Goal: Ask a question

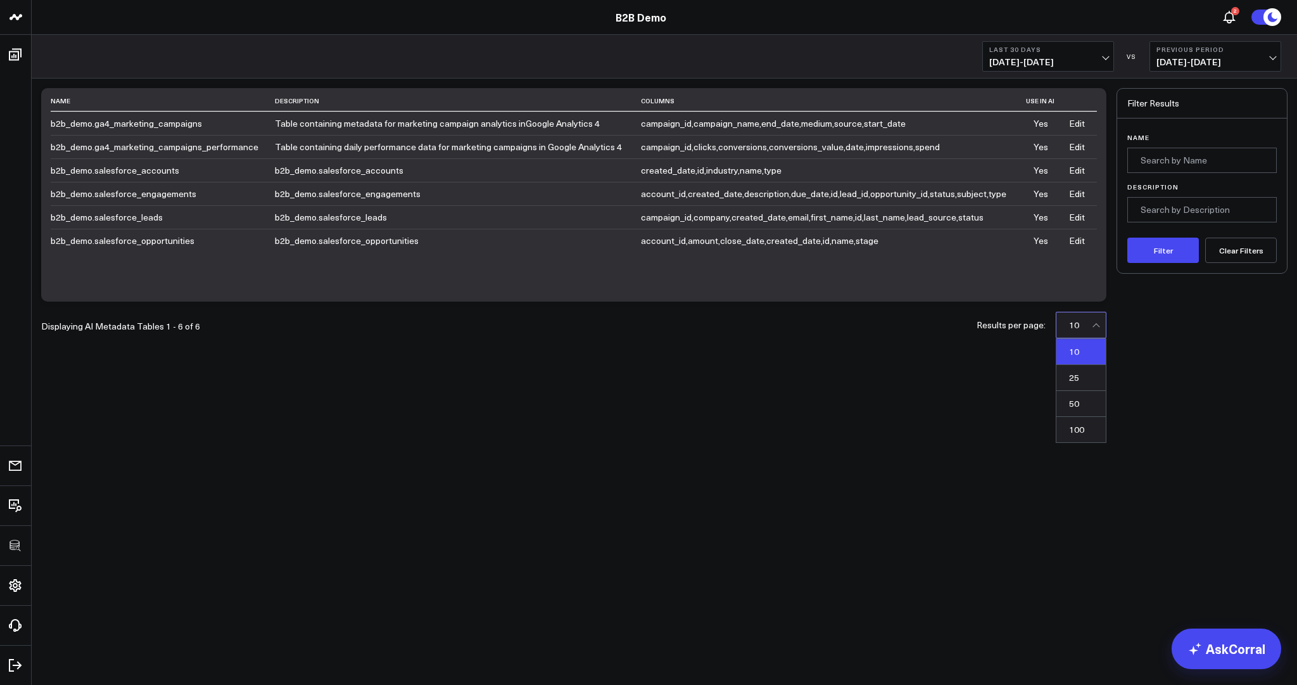
click at [1091, 328] on div "10" at bounding box center [1082, 325] width 27 height 10
click at [1078, 400] on div "50" at bounding box center [1080, 404] width 49 height 26
click at [1080, 194] on link "Edit" at bounding box center [1077, 193] width 16 height 12
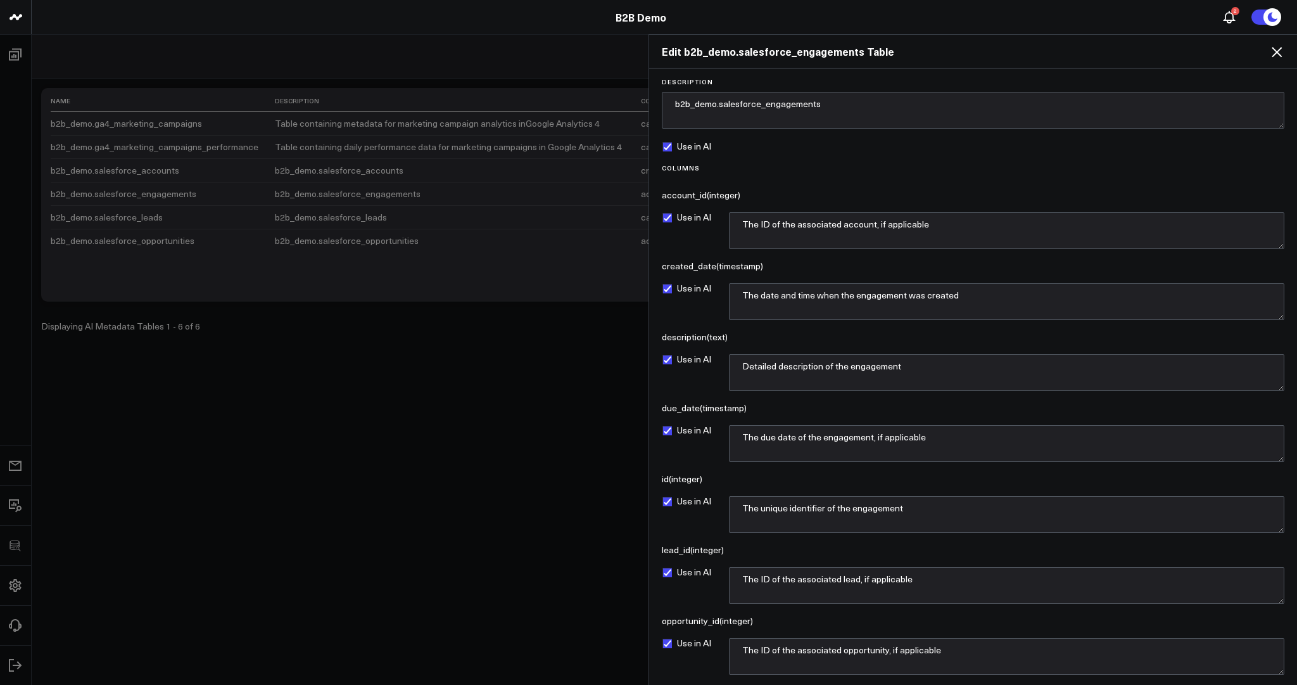
click at [1277, 51] on icon at bounding box center [1277, 52] width 10 height 10
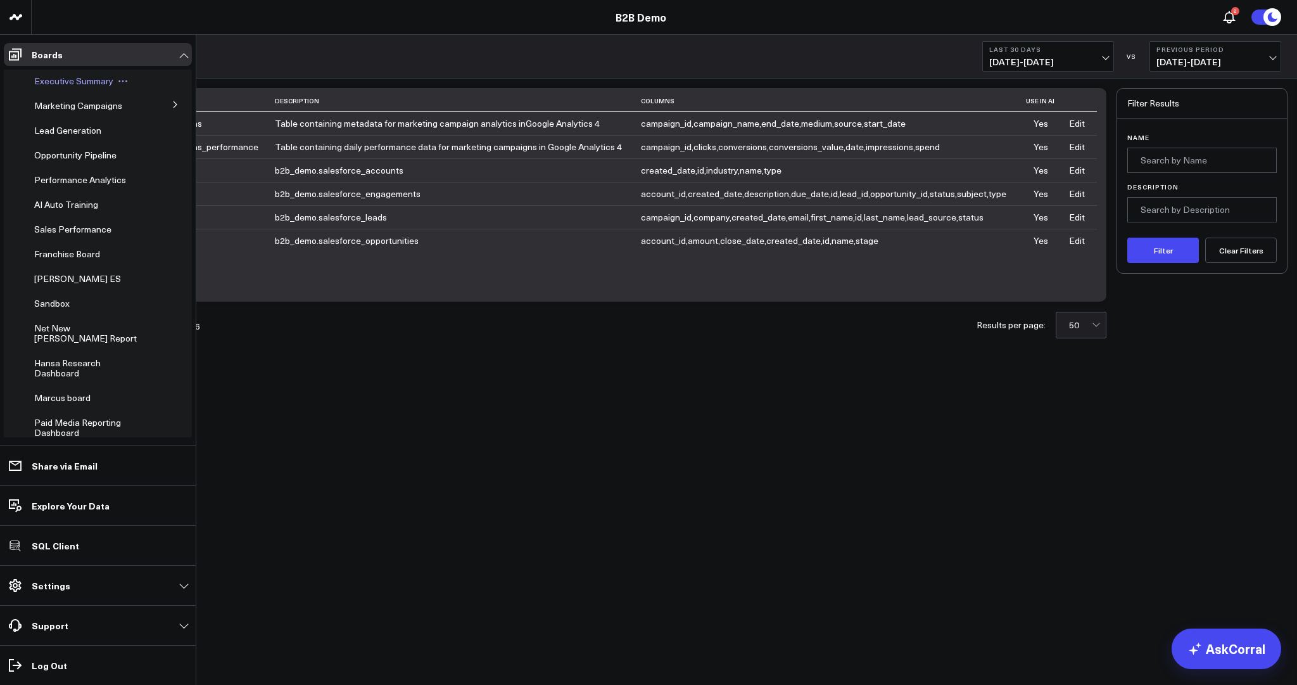
click at [60, 85] on span "Executive Summary" at bounding box center [73, 81] width 79 height 12
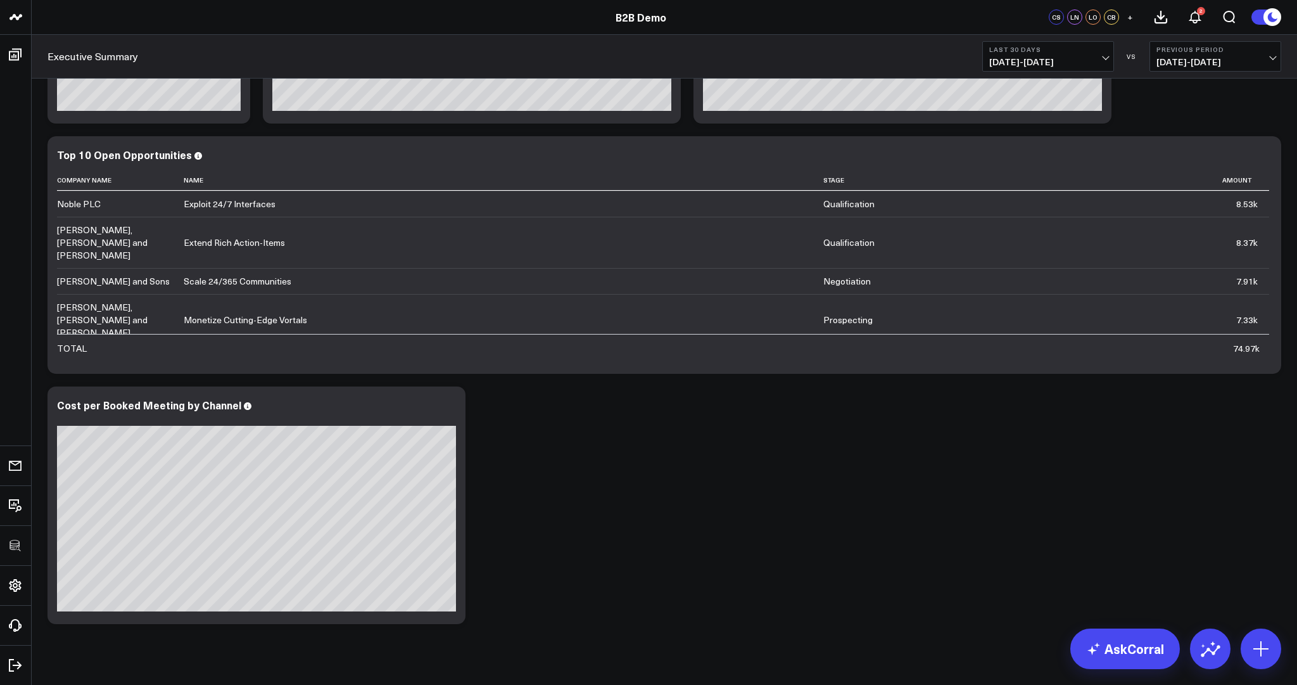
scroll to position [127, 0]
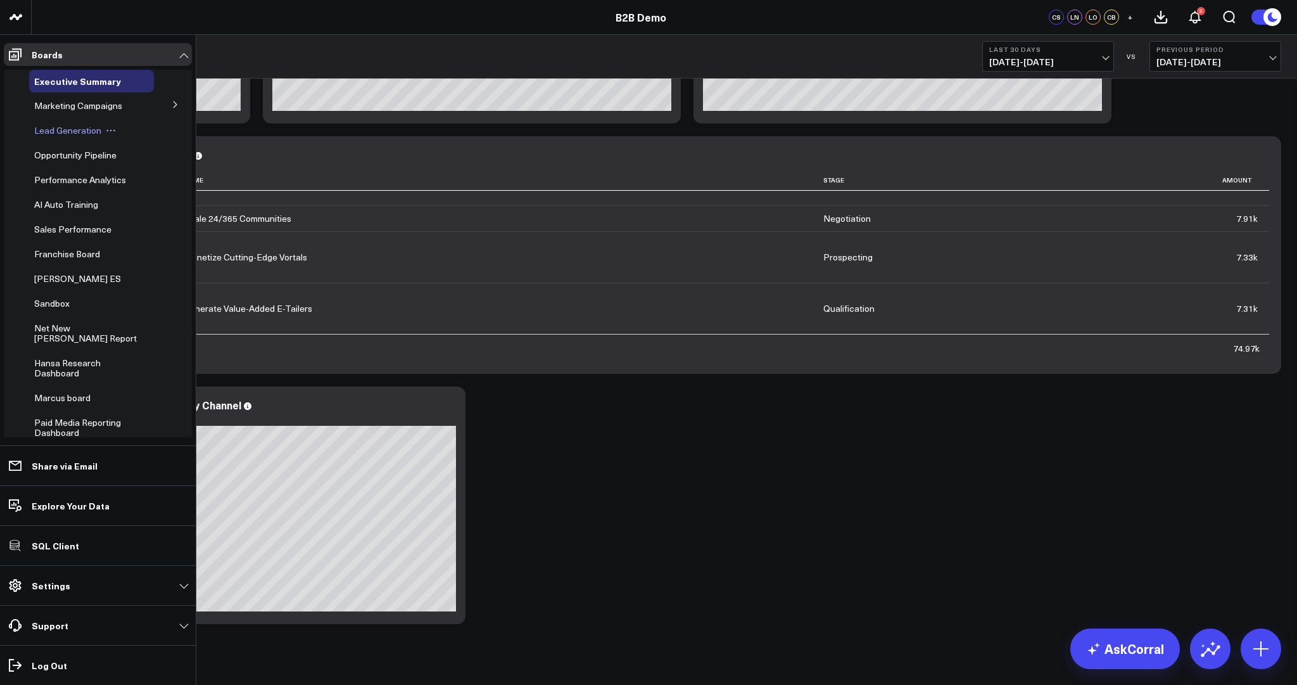
click at [66, 130] on span "Lead Generation" at bounding box center [67, 130] width 67 height 12
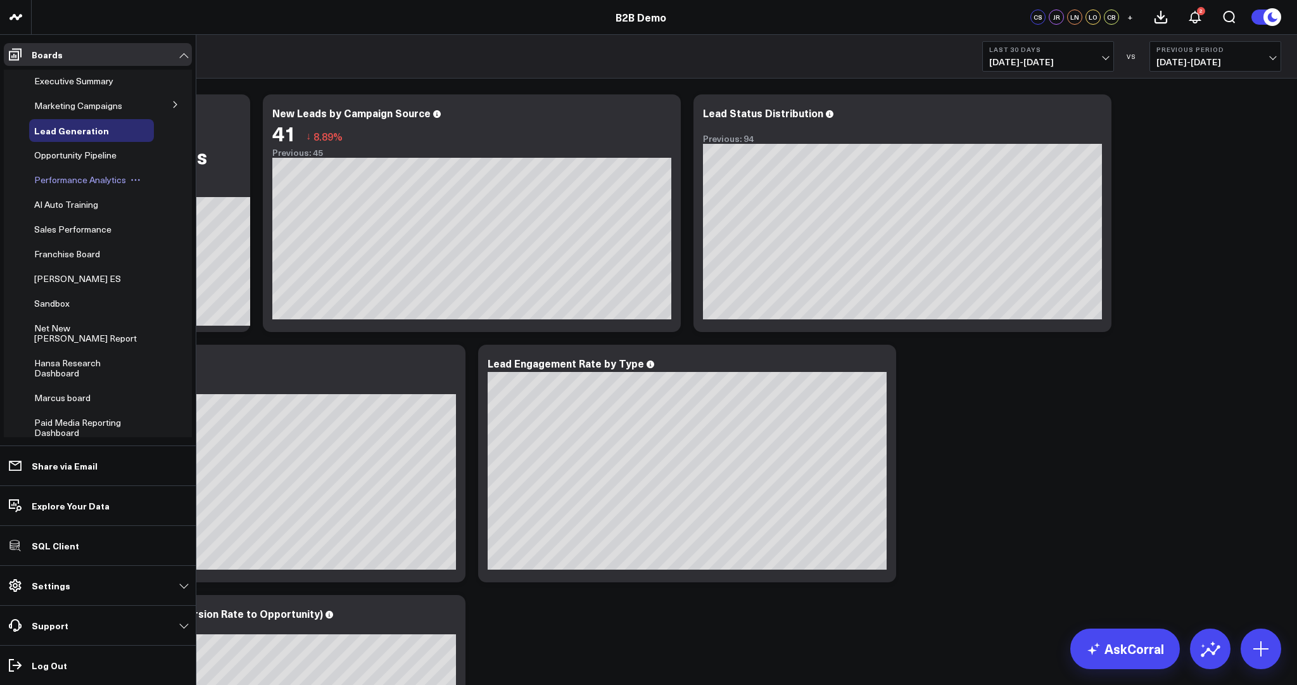
click at [61, 182] on span "Performance Analytics" at bounding box center [80, 180] width 92 height 12
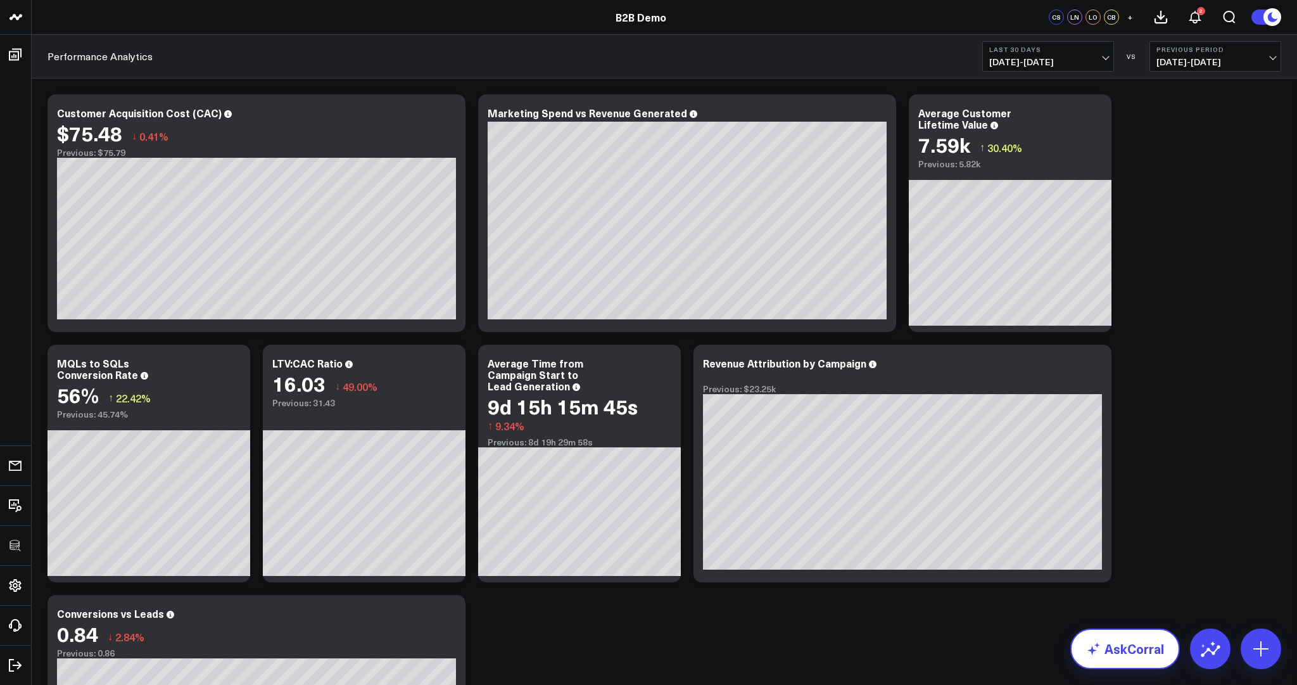
click at [1145, 643] on link "AskCorral" at bounding box center [1125, 648] width 110 height 41
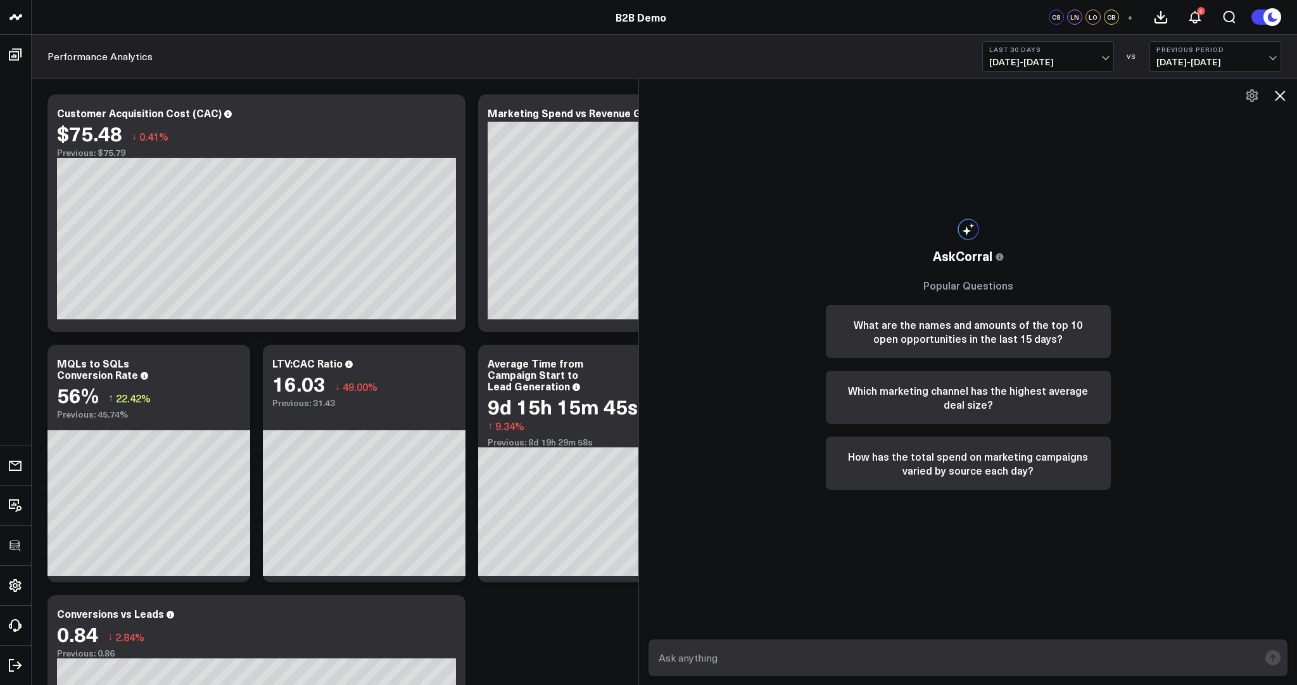
click at [820, 664] on textarea at bounding box center [957, 657] width 604 height 23
type textarea "what is my cost per booked meeting by channel?"
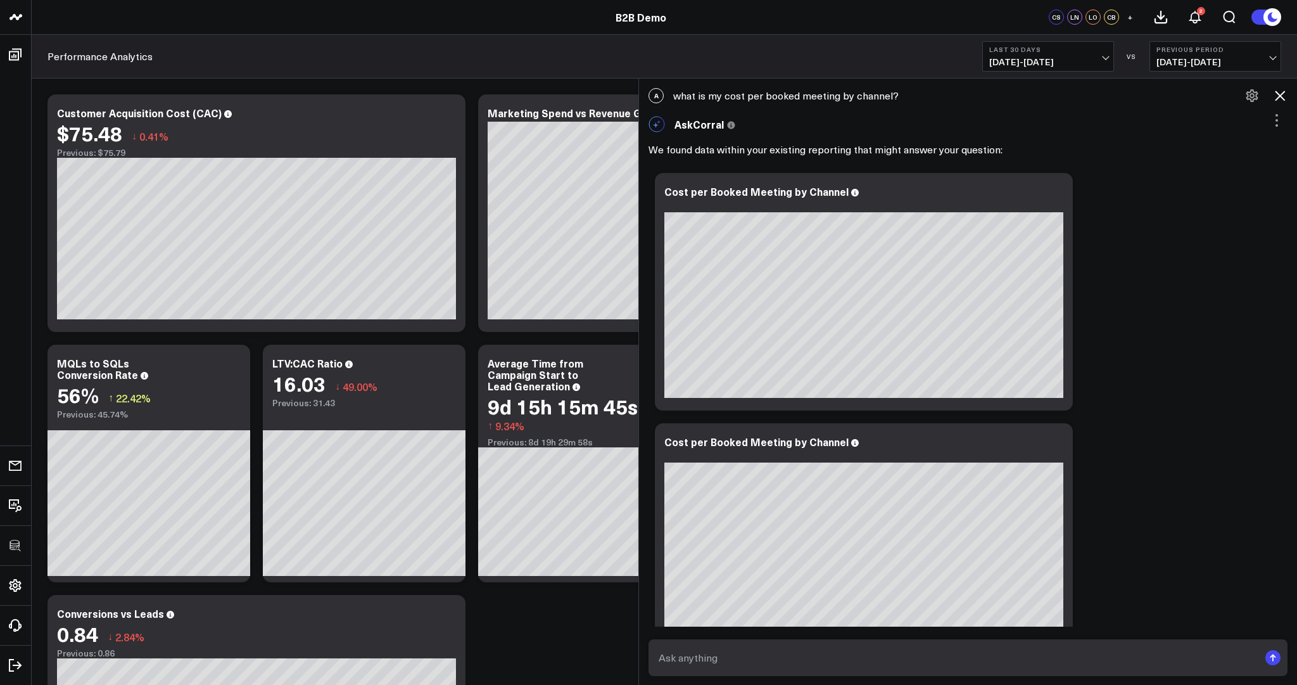
scroll to position [193, 0]
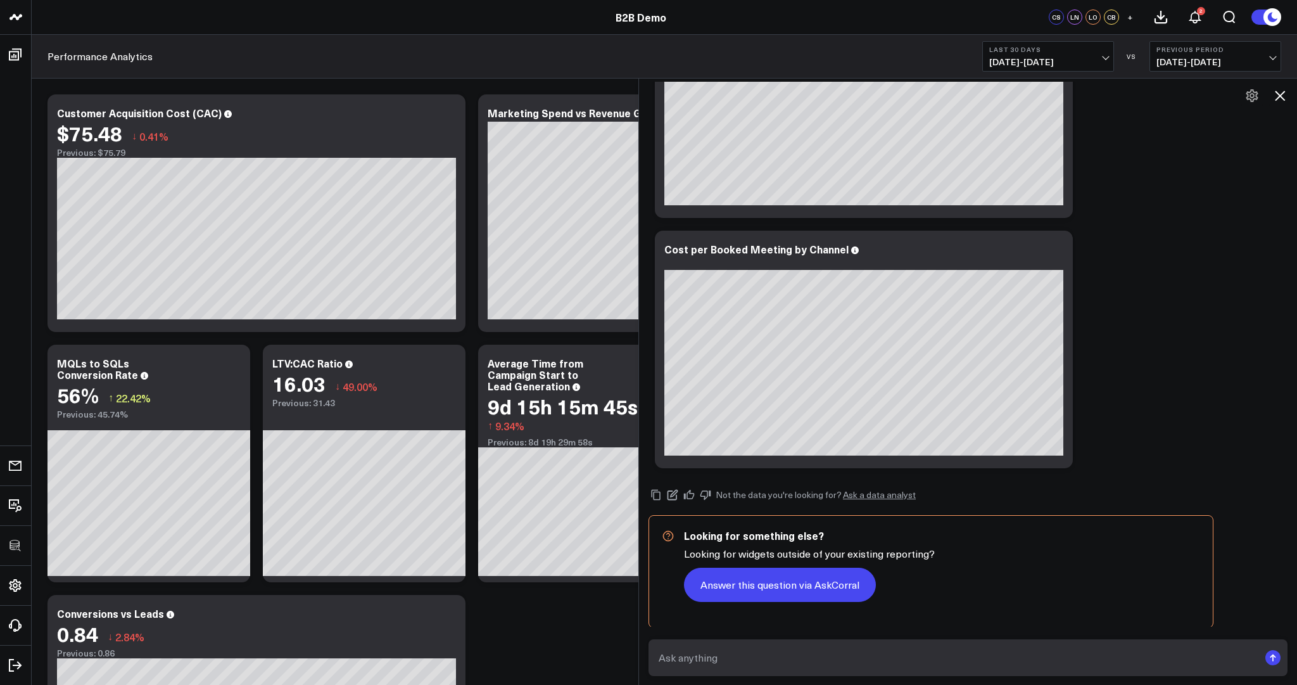
click at [764, 588] on button "Answer this question via AskCorral" at bounding box center [780, 584] width 192 height 34
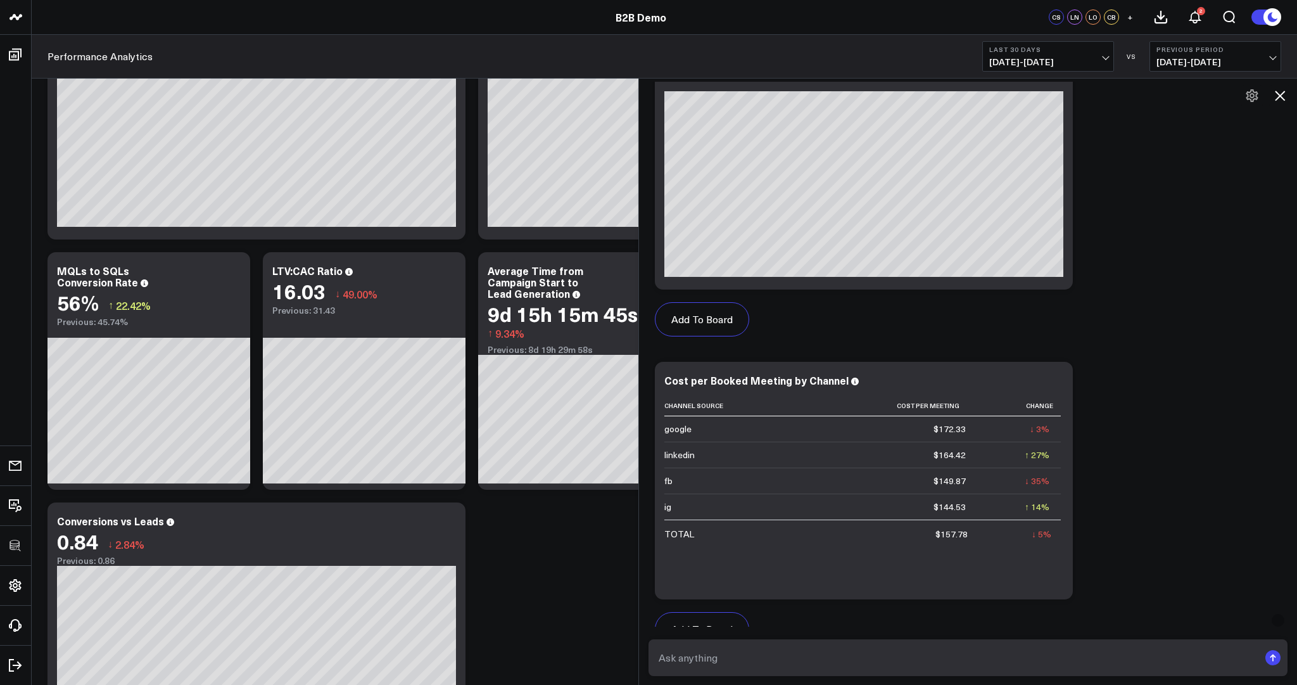
scroll to position [1065, 0]
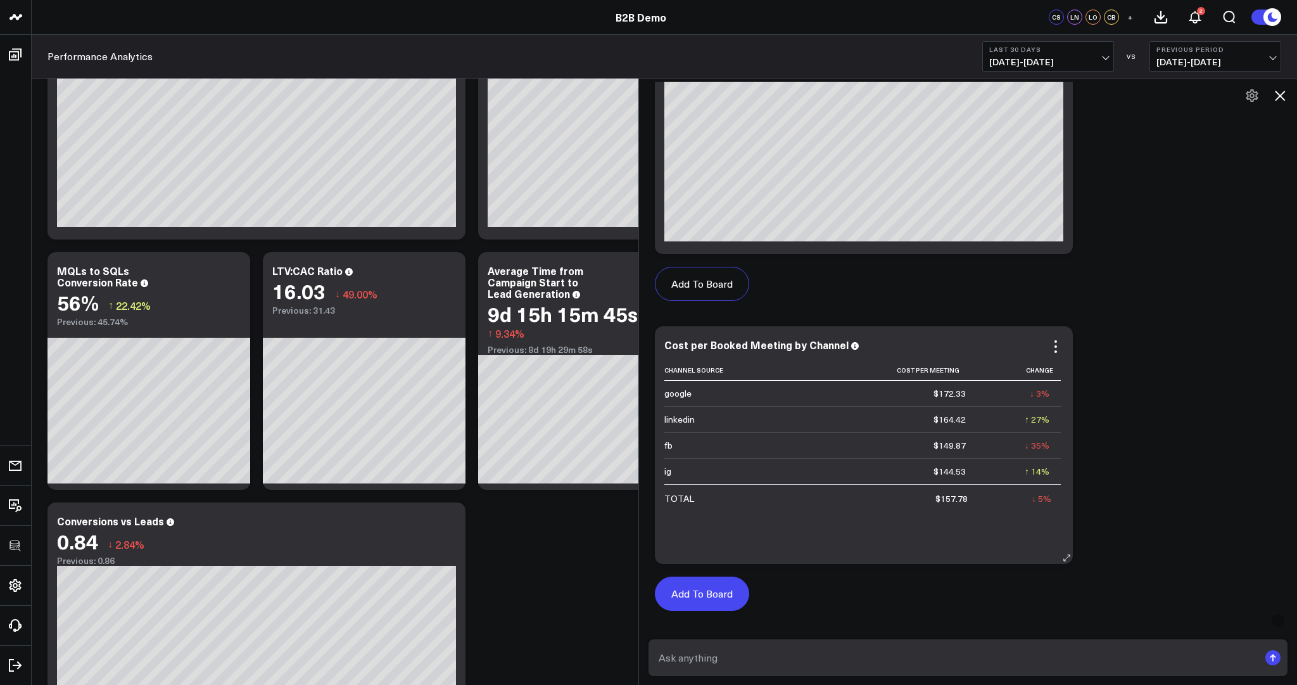
click at [706, 593] on button "Add To Board" at bounding box center [702, 593] width 94 height 34
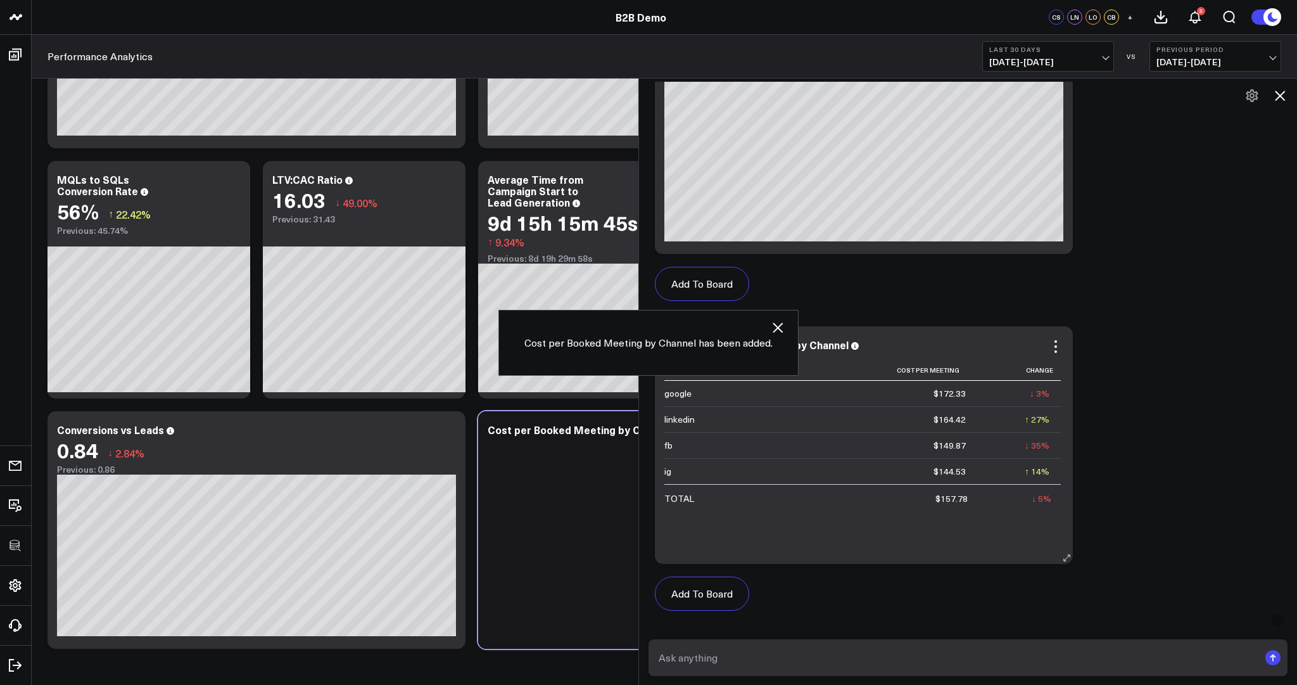
scroll to position [229, 0]
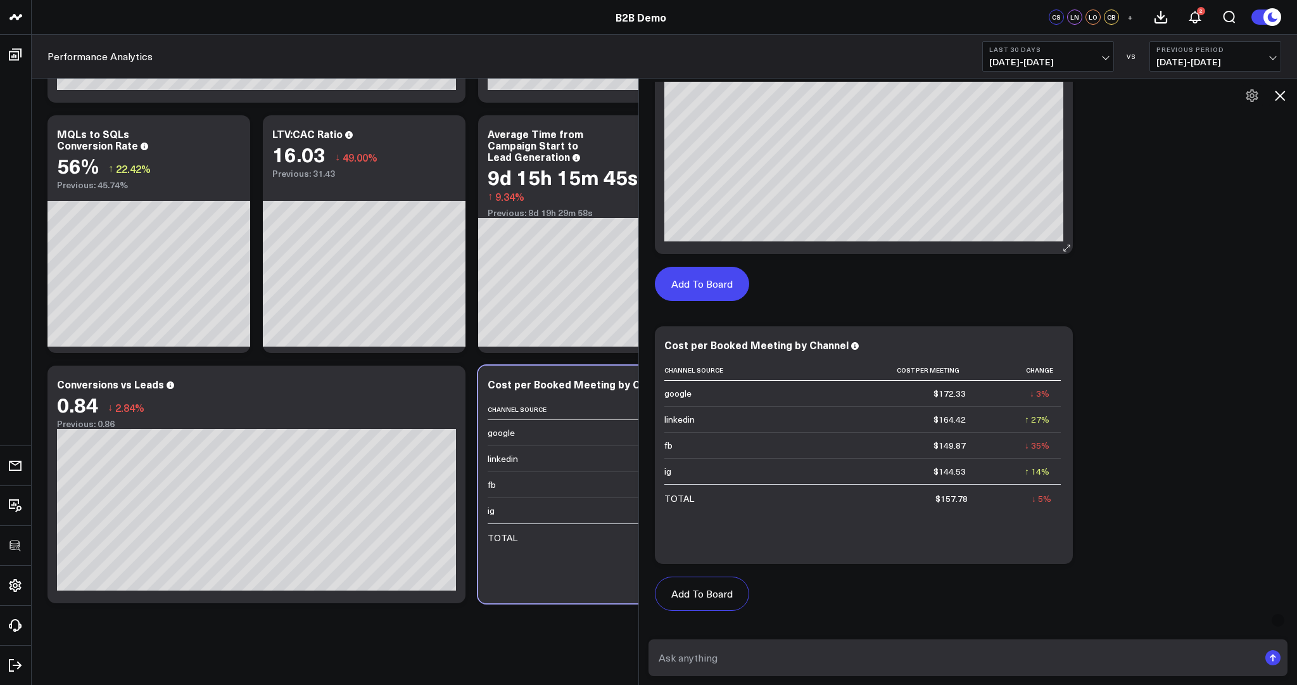
click at [712, 279] on button "Add To Board" at bounding box center [702, 284] width 94 height 34
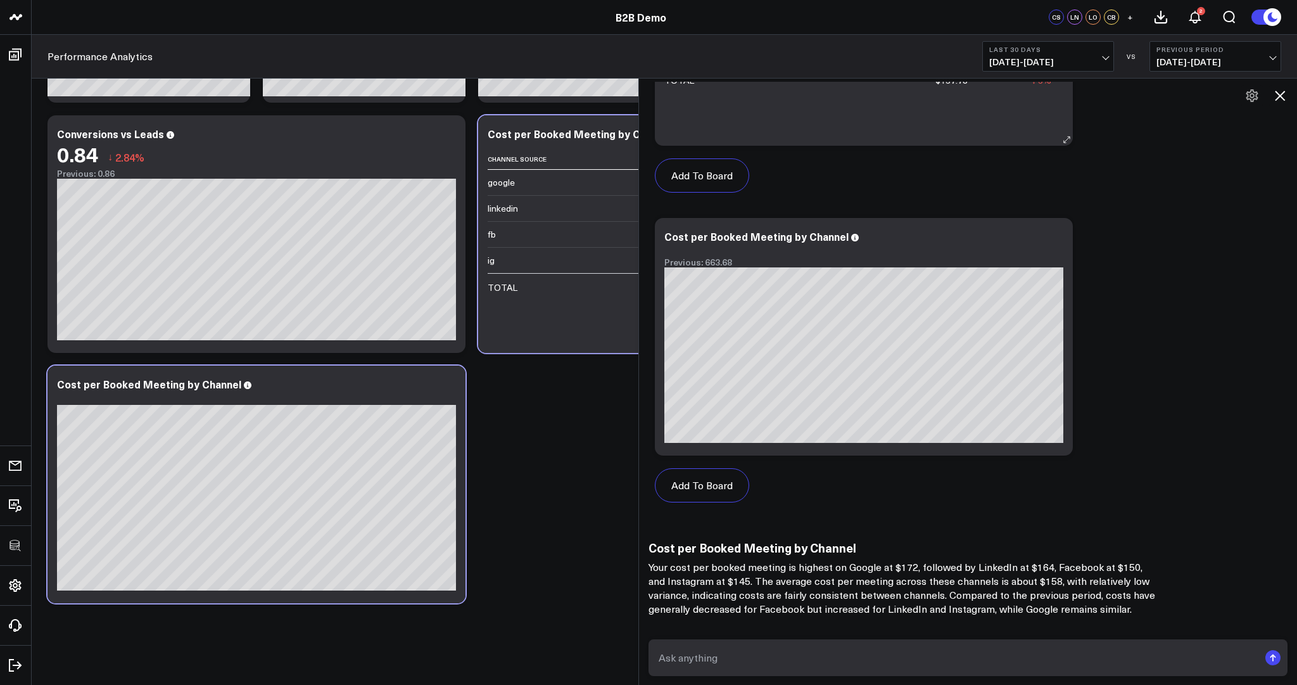
scroll to position [1619, 0]
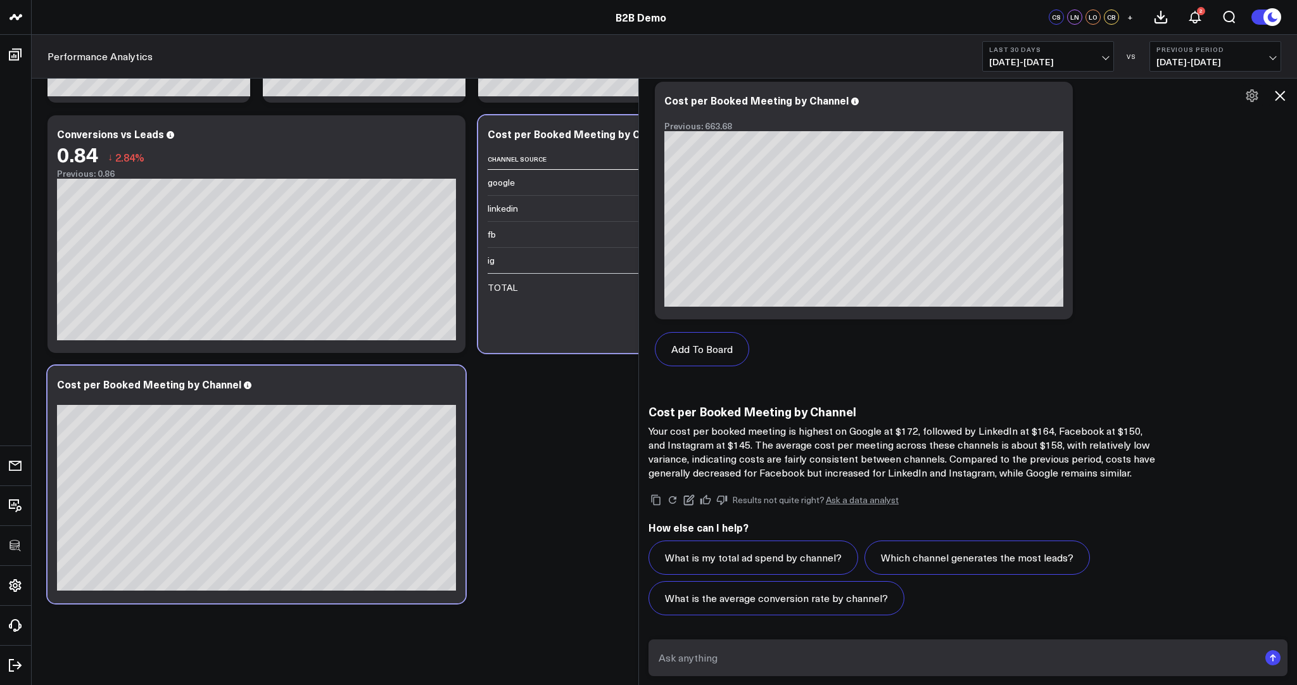
click at [828, 650] on textarea at bounding box center [957, 657] width 604 height 23
type textarea "what is the average deal size for these deals?"
click at [877, 657] on textarea "what is the average deal size for these deals?" at bounding box center [957, 657] width 604 height 23
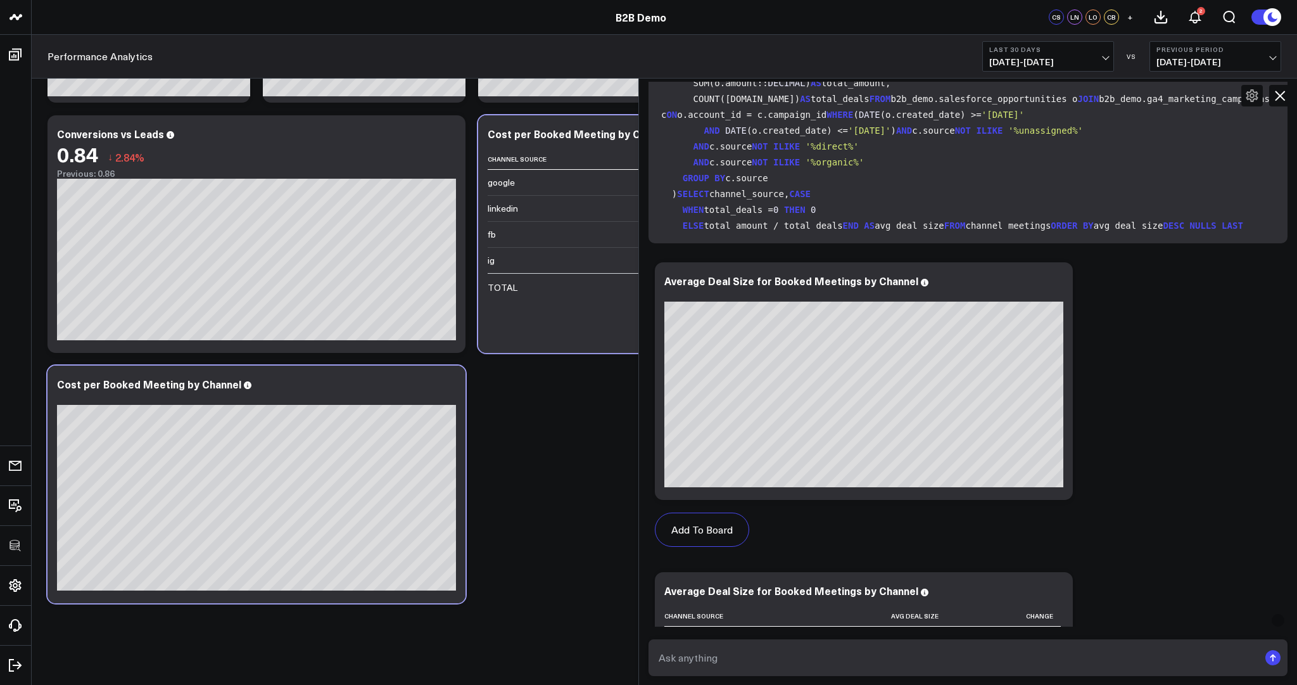
scroll to position [2296, 0]
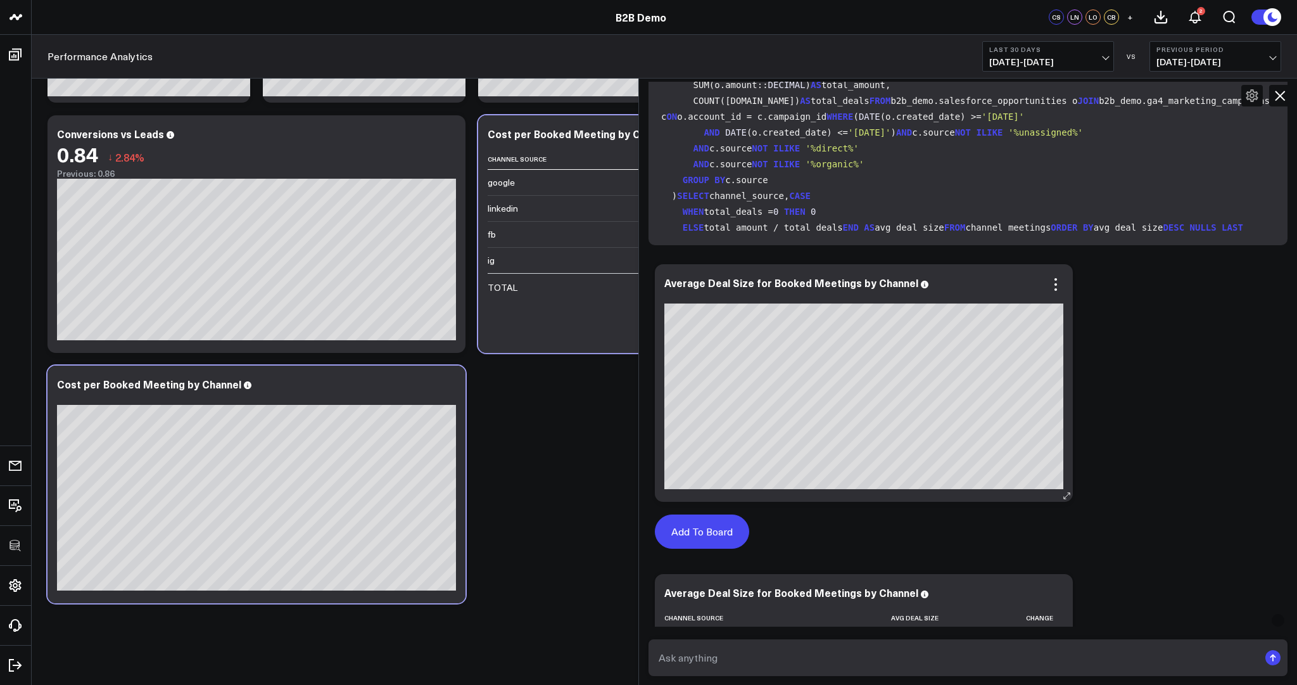
click at [723, 533] on button "Add To Board" at bounding box center [702, 531] width 94 height 34
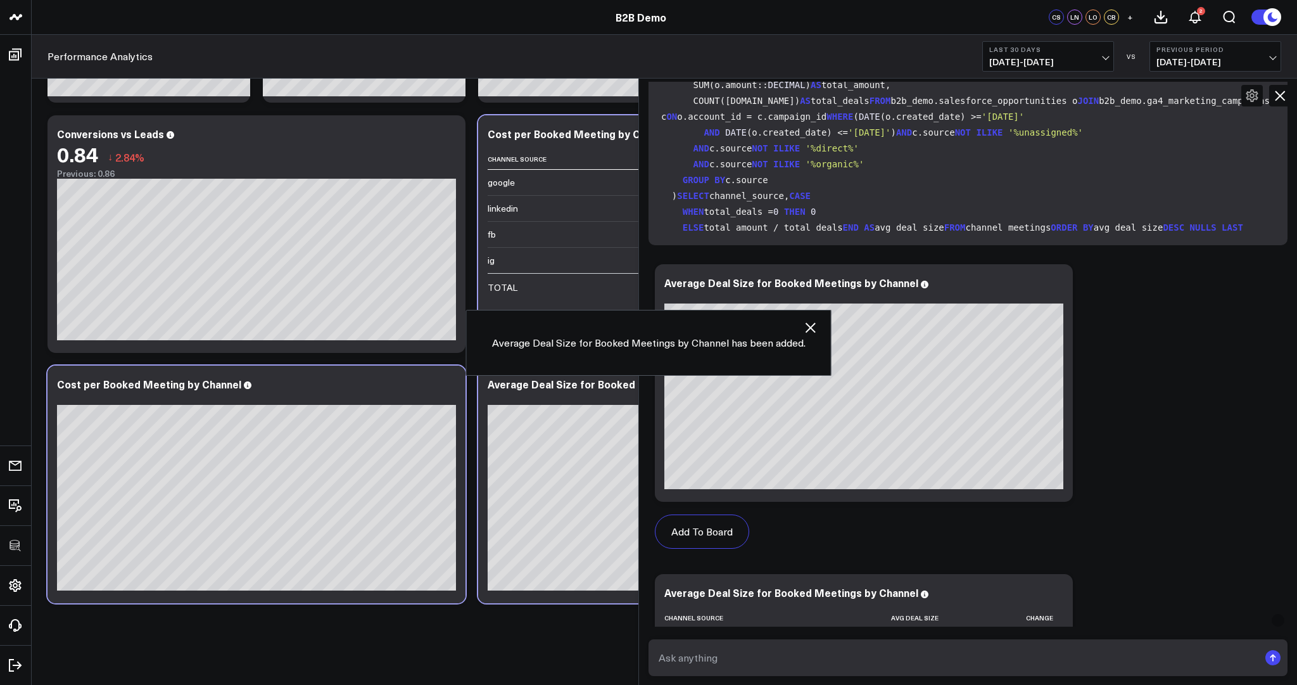
click at [1278, 97] on icon at bounding box center [1280, 96] width 10 height 10
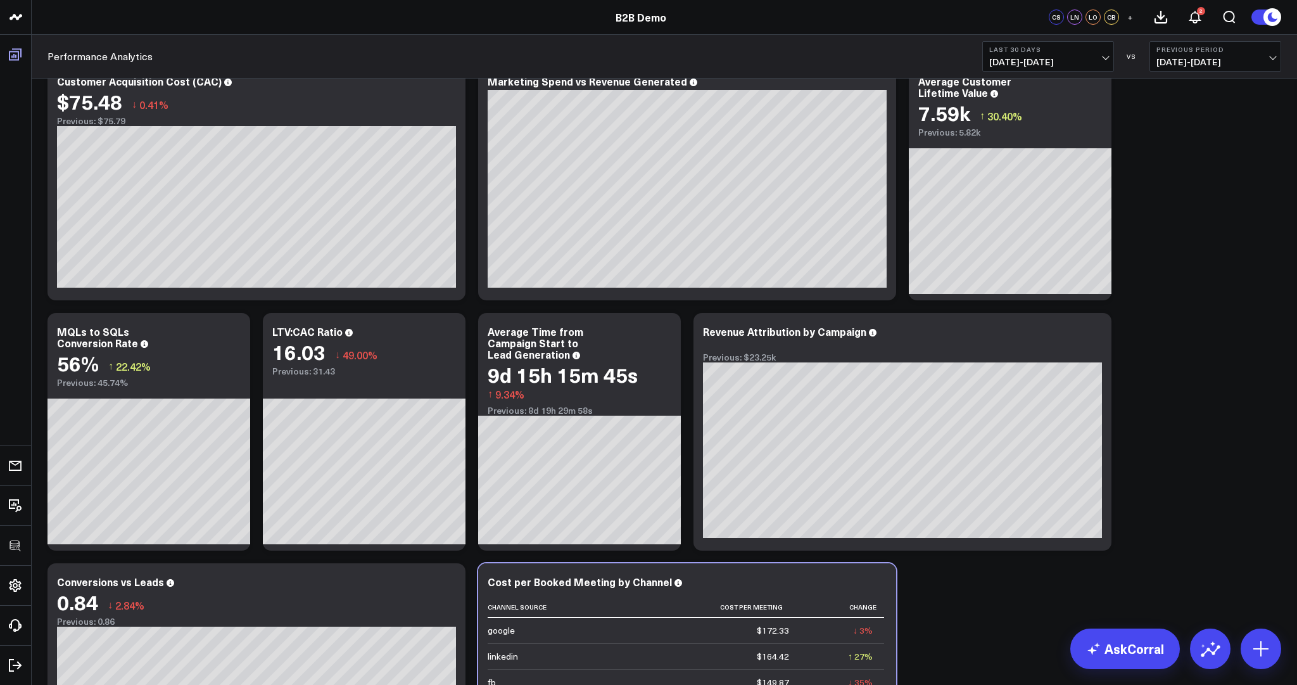
scroll to position [25, 0]
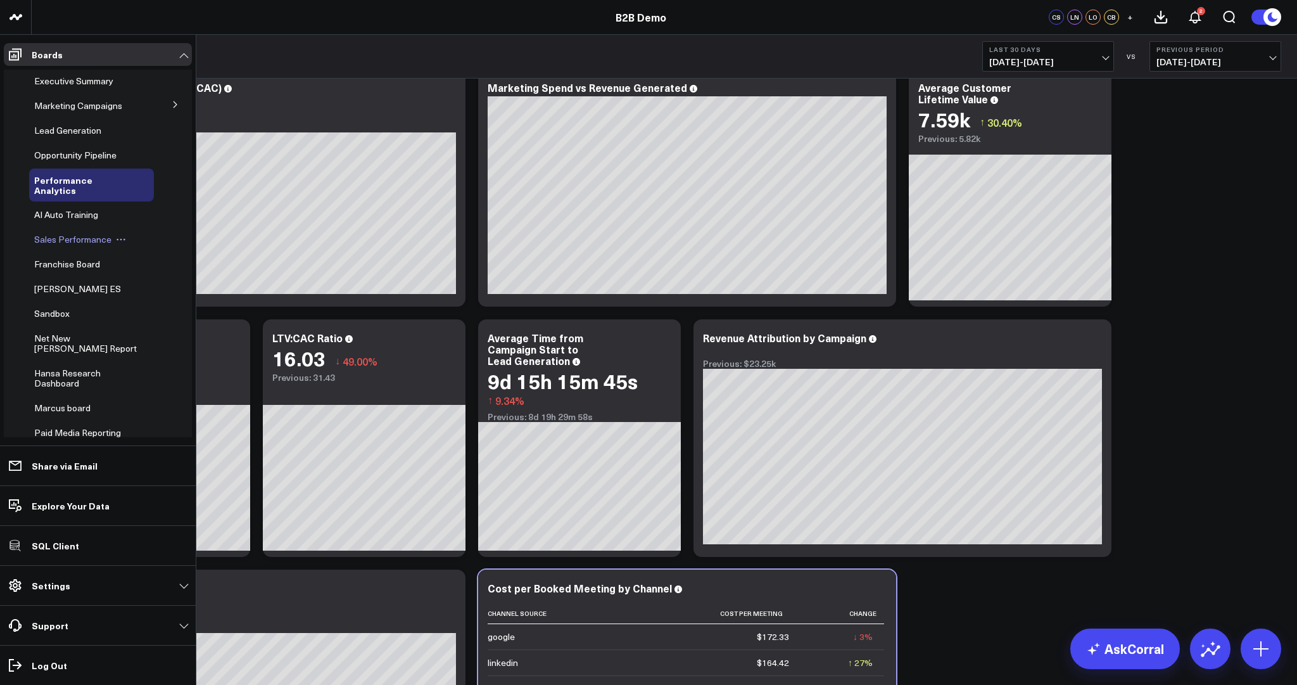
click at [85, 240] on span "Sales Performance" at bounding box center [72, 239] width 77 height 12
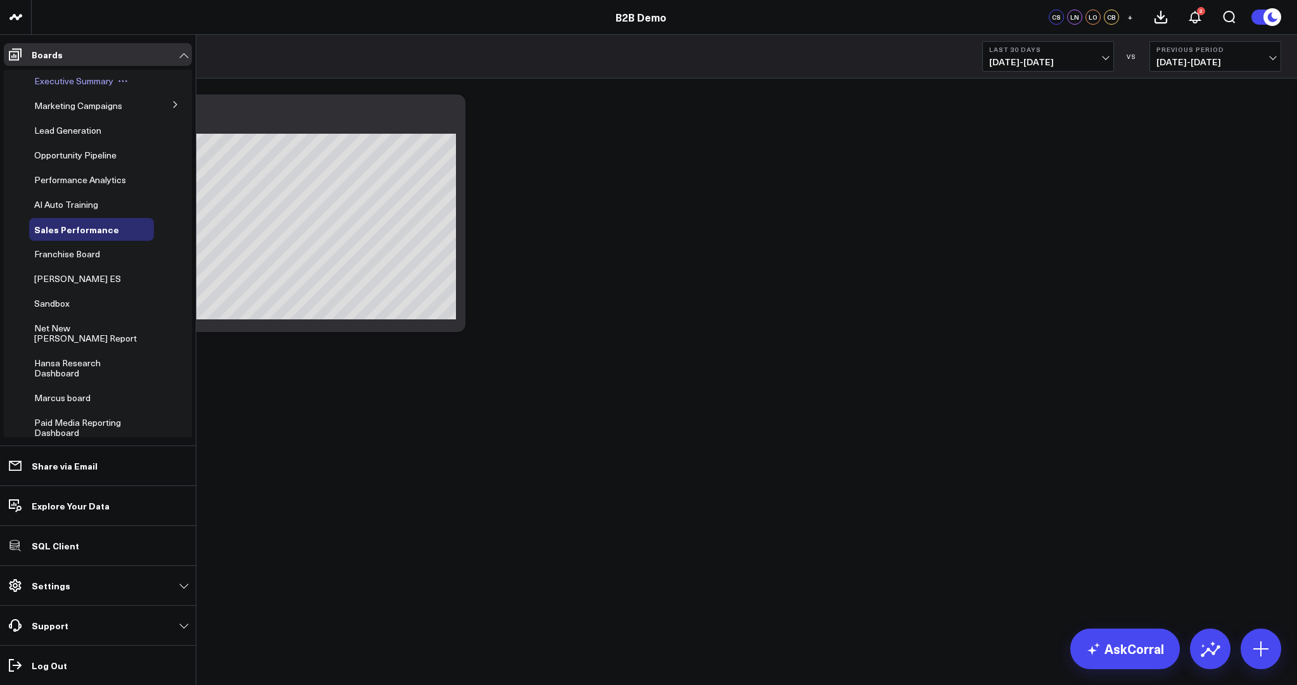
click at [42, 79] on span "Executive Summary" at bounding box center [73, 81] width 79 height 12
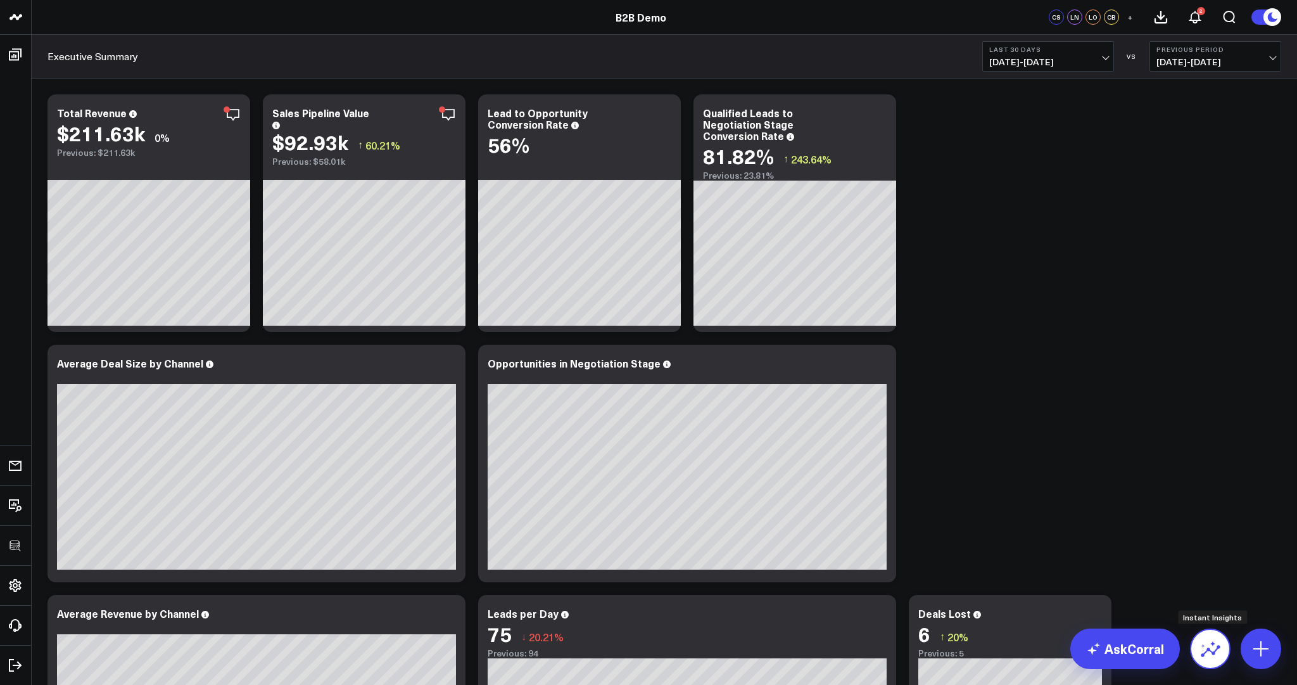
click at [1222, 652] on button at bounding box center [1210, 648] width 41 height 41
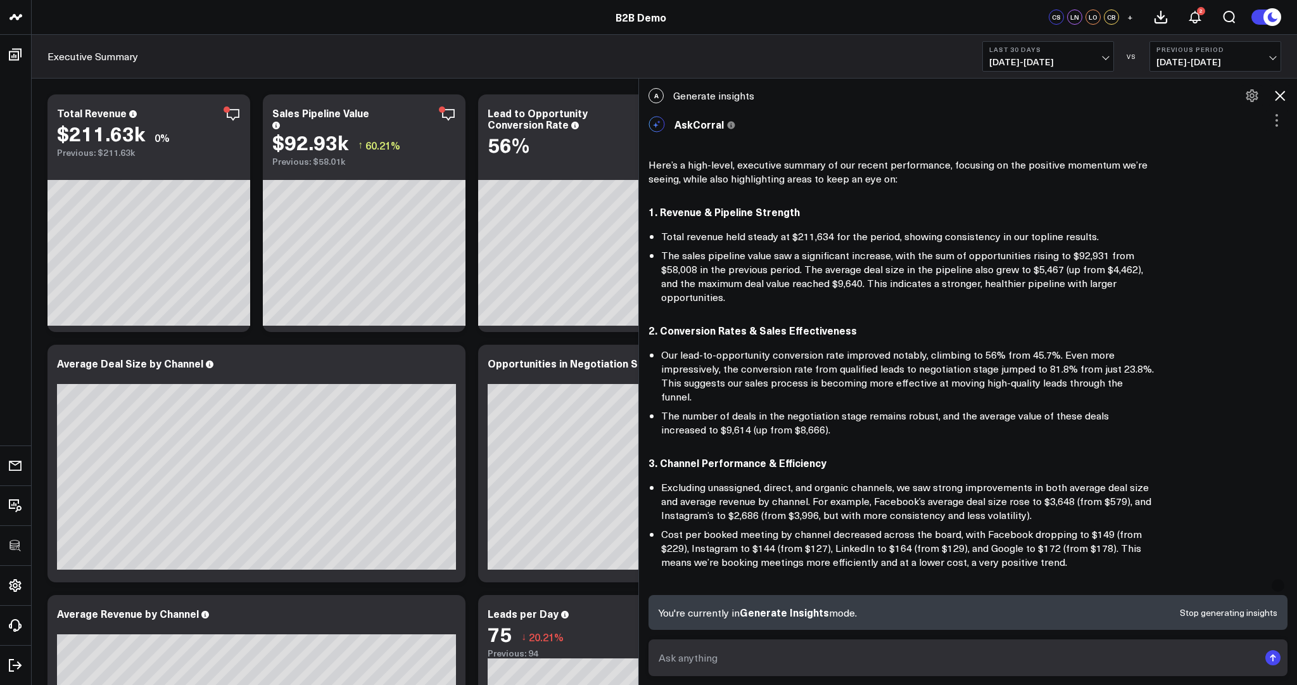
click at [809, 665] on textarea at bounding box center [957, 657] width 604 height 23
click at [1278, 94] on icon at bounding box center [1280, 96] width 10 height 10
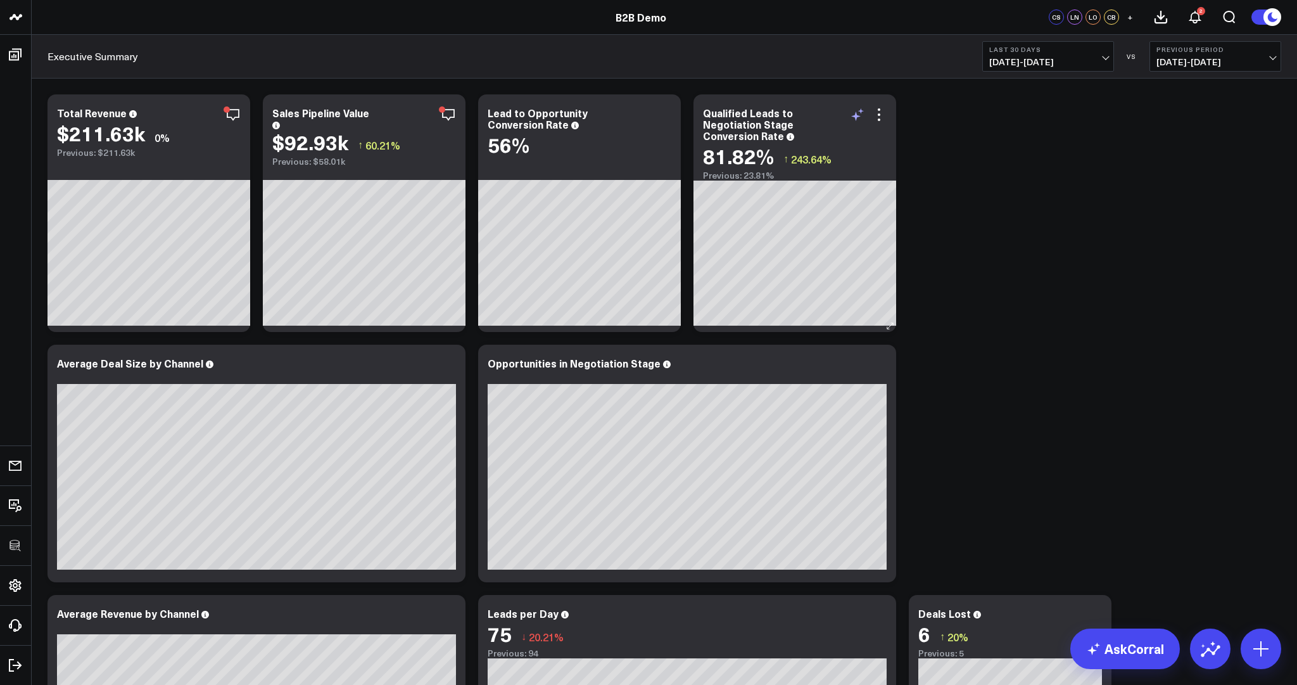
click at [857, 113] on icon at bounding box center [857, 114] width 15 height 15
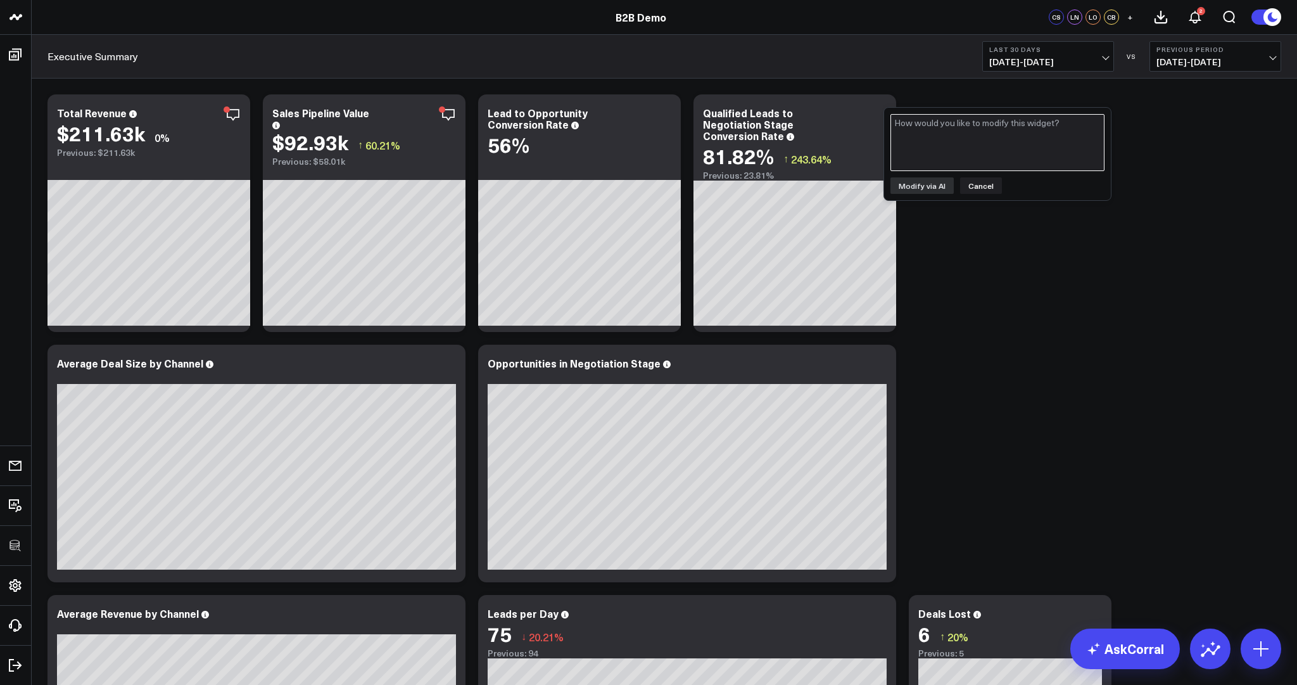
click at [971, 125] on textarea at bounding box center [997, 142] width 214 height 57
click at [973, 183] on button "Cancel" at bounding box center [981, 185] width 42 height 16
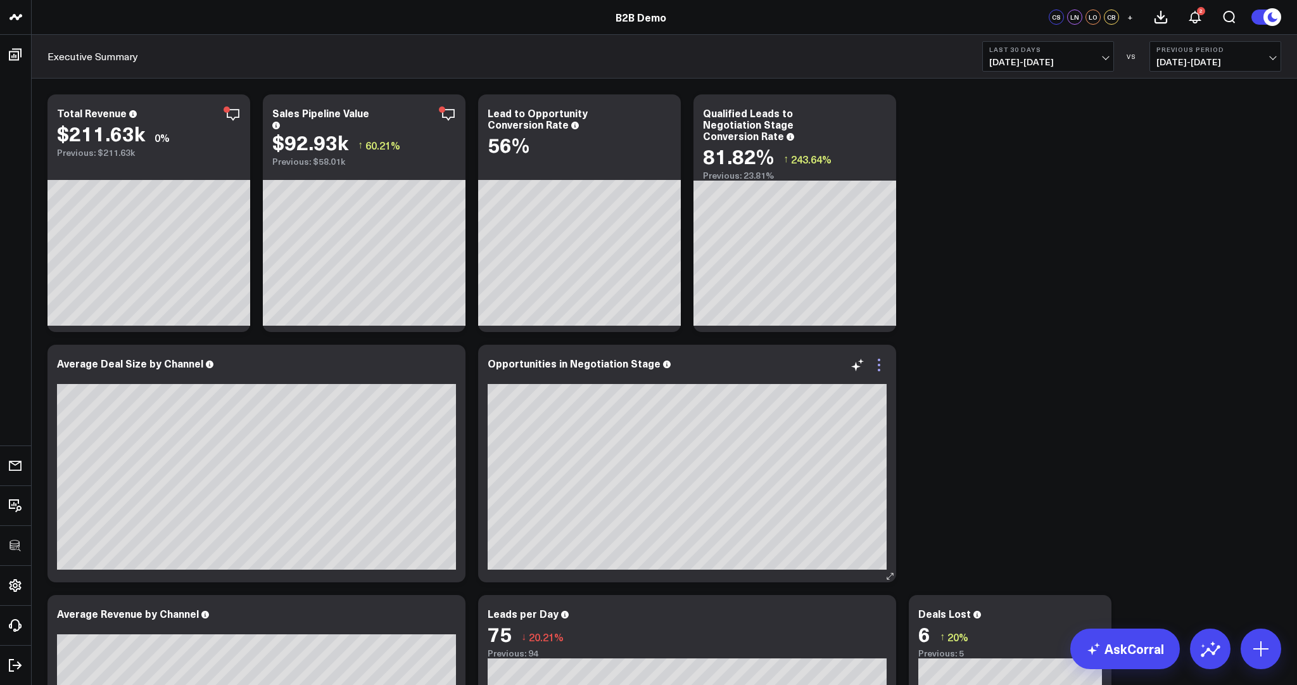
click at [876, 362] on icon at bounding box center [878, 364] width 15 height 15
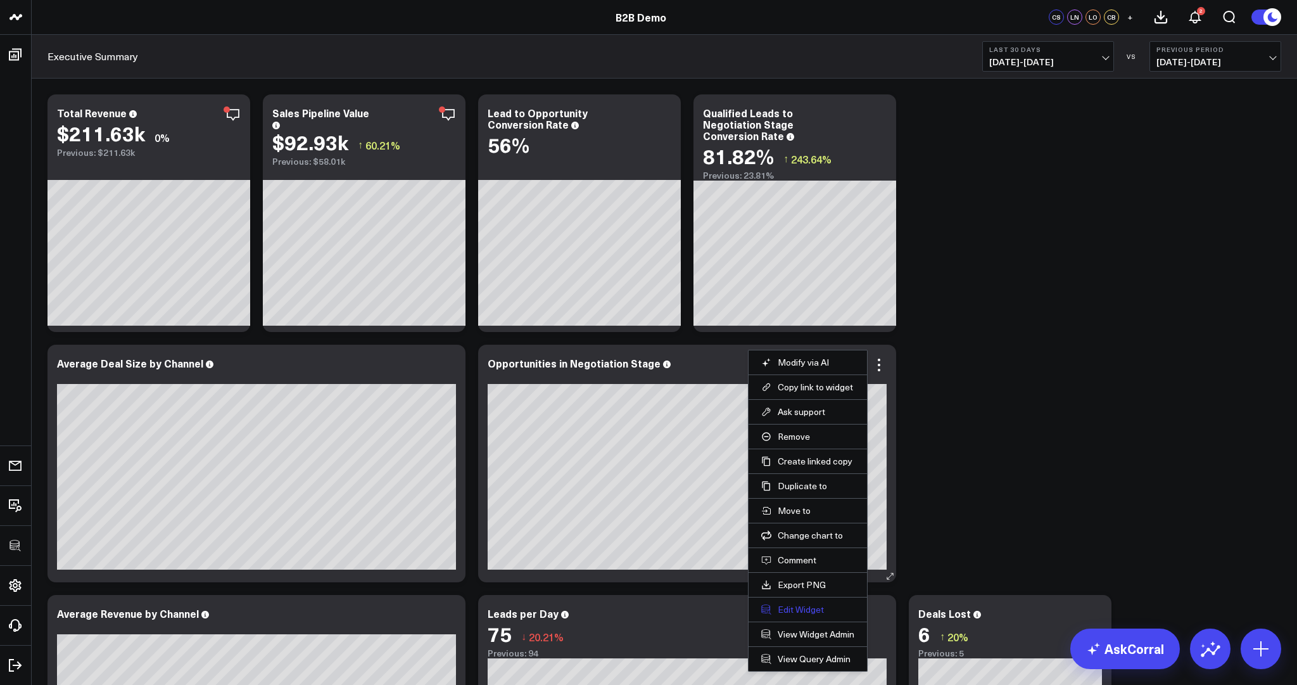
click at [788, 604] on button "Edit Widget" at bounding box center [807, 609] width 93 height 11
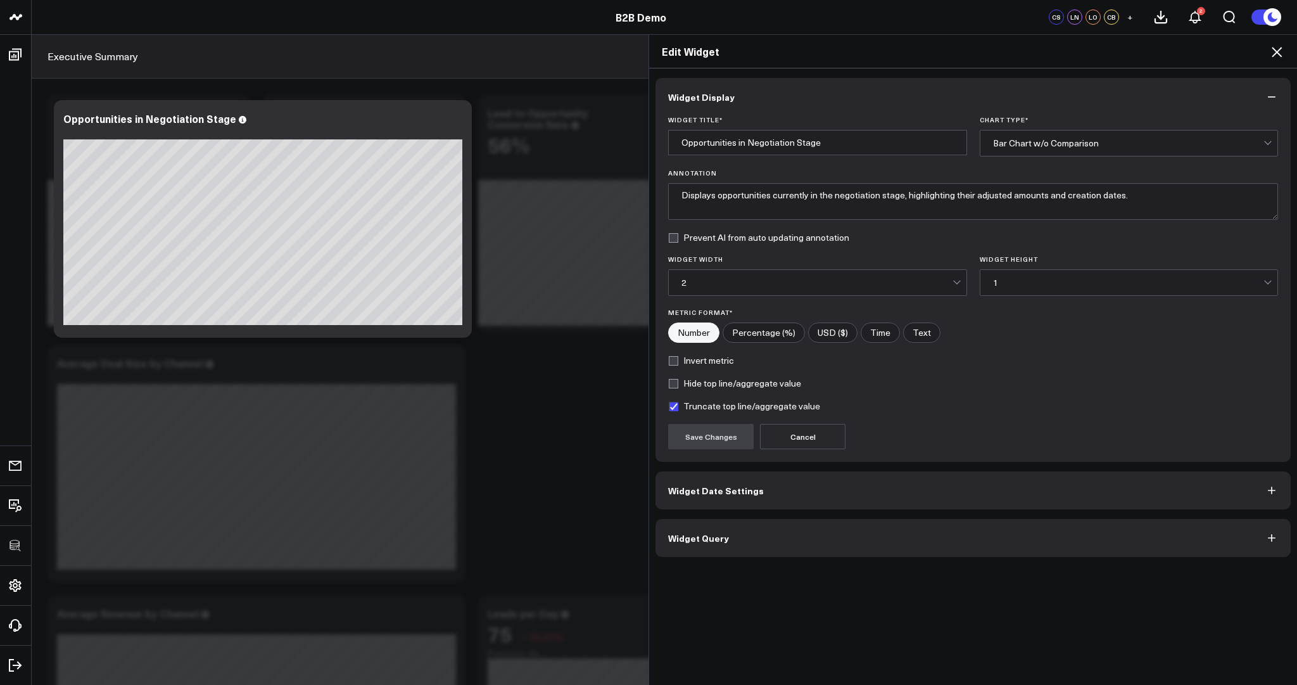
click at [770, 531] on button "Widget Query" at bounding box center [972, 538] width 635 height 38
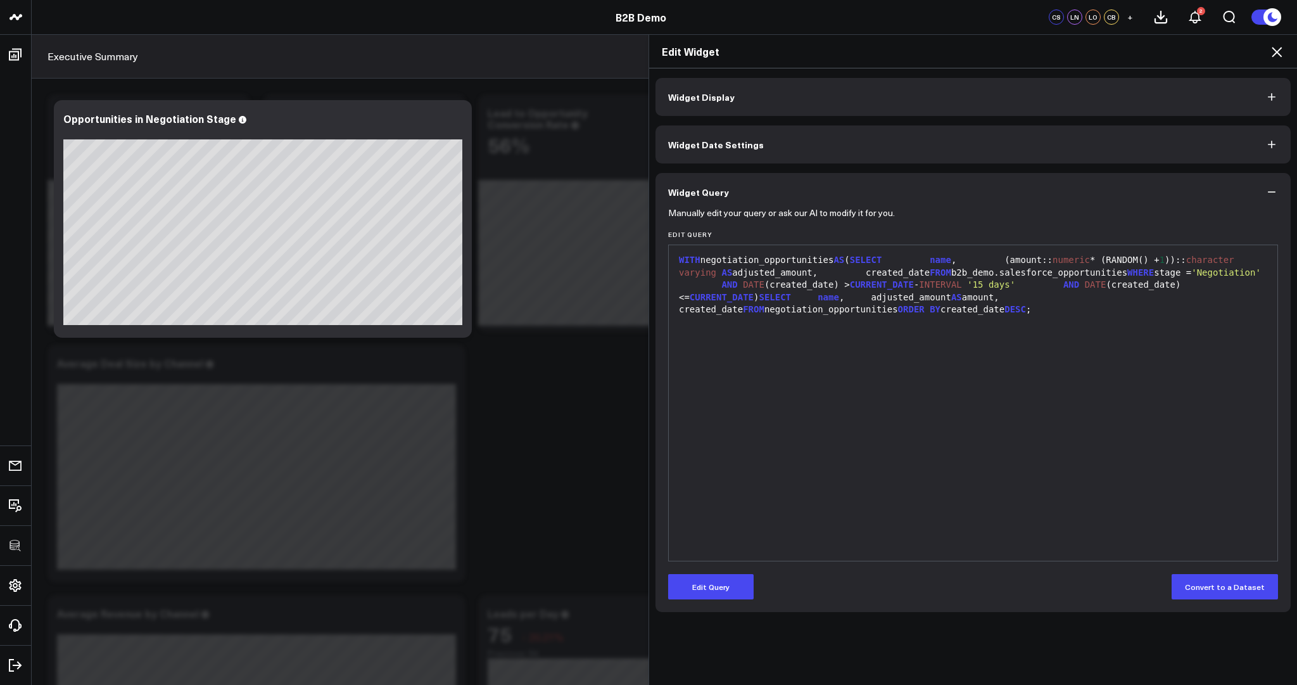
click at [1277, 54] on icon at bounding box center [1276, 51] width 15 height 15
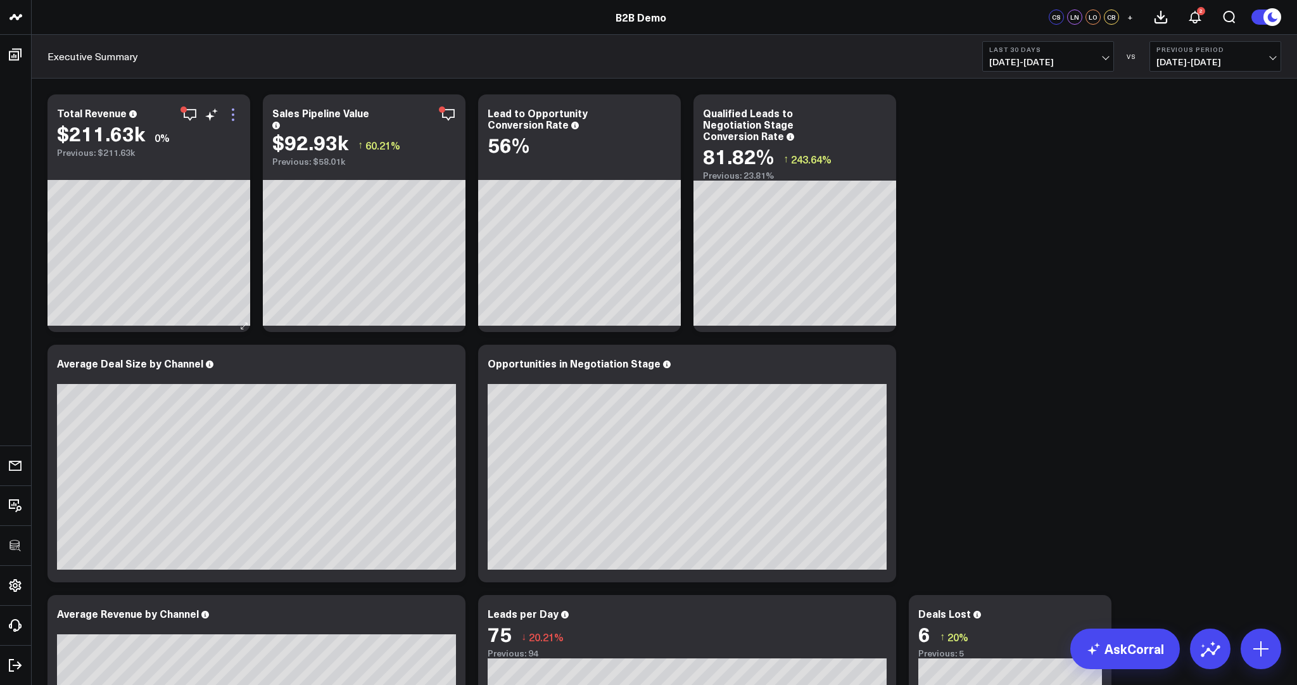
click at [232, 111] on icon at bounding box center [232, 114] width 15 height 15
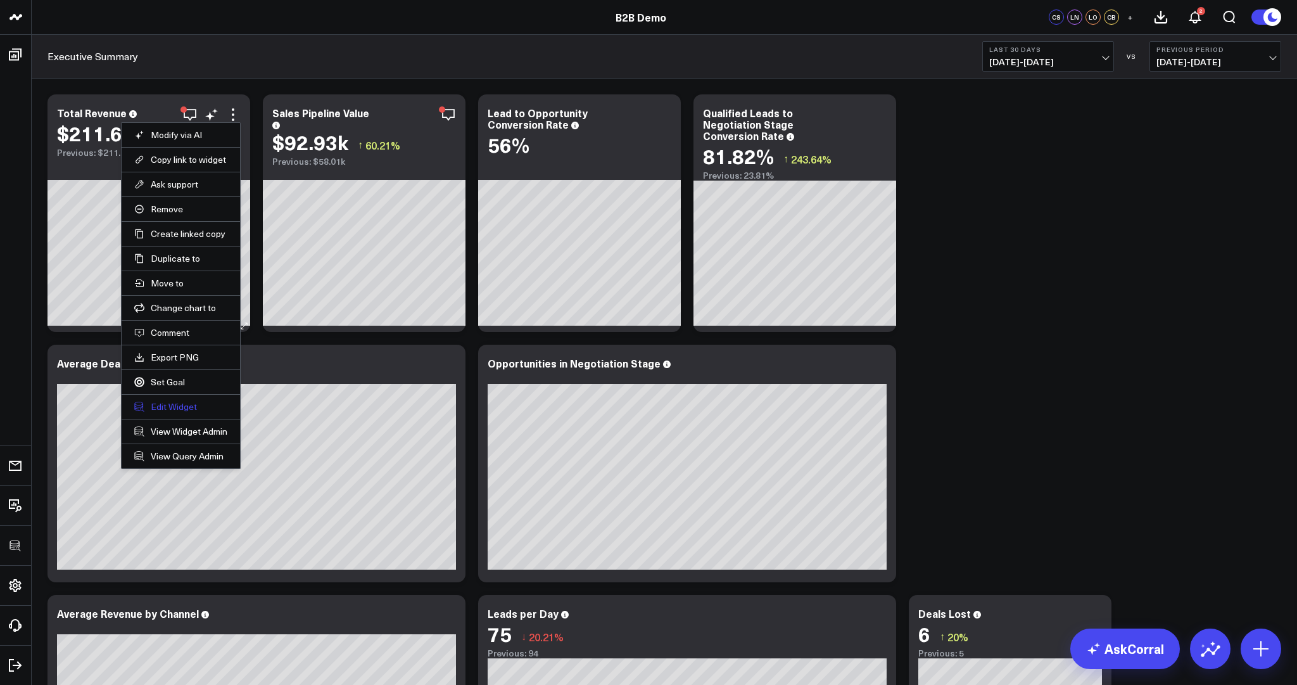
click at [171, 405] on button "Edit Widget" at bounding box center [180, 406] width 93 height 11
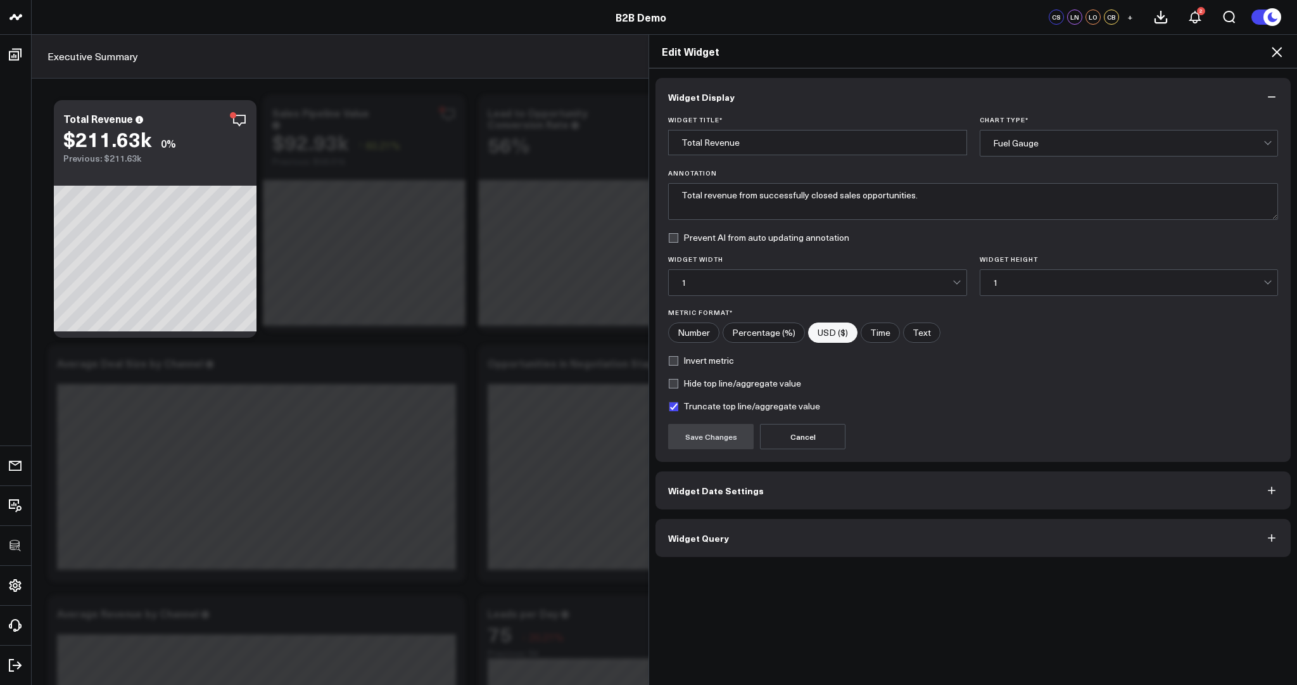
click at [779, 545] on button "Widget Query" at bounding box center [972, 538] width 635 height 38
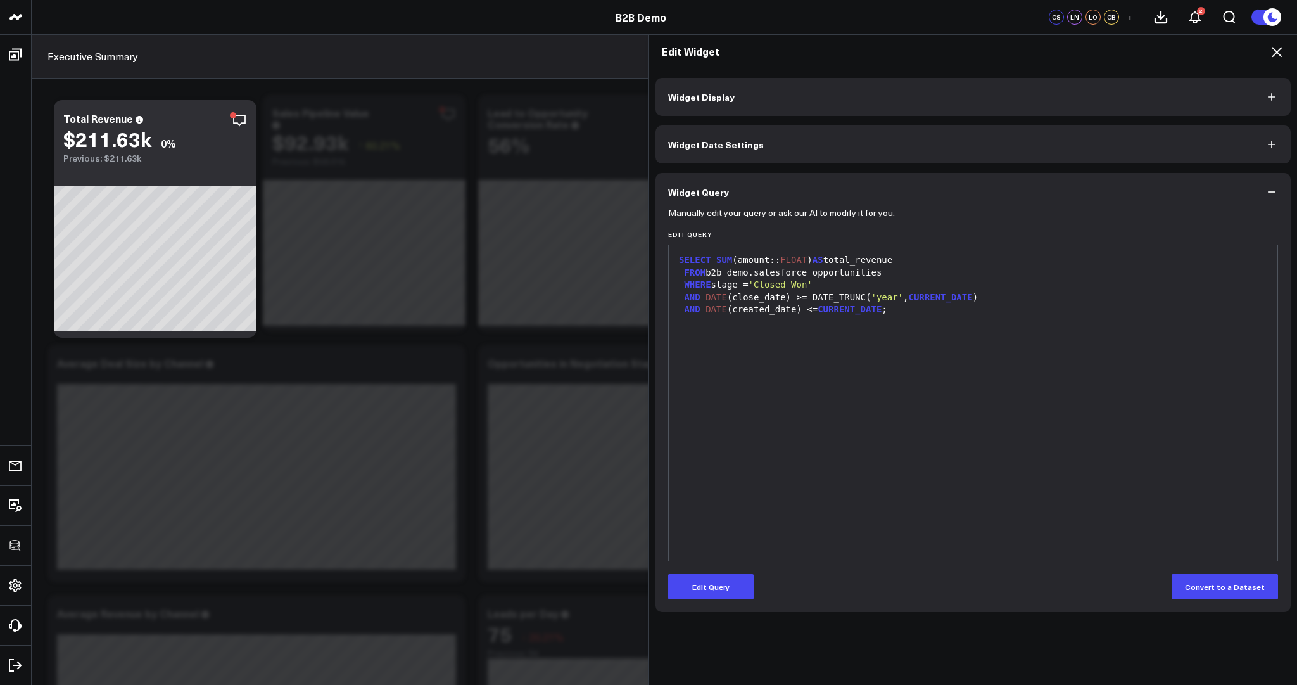
click at [1273, 51] on icon at bounding box center [1276, 51] width 15 height 15
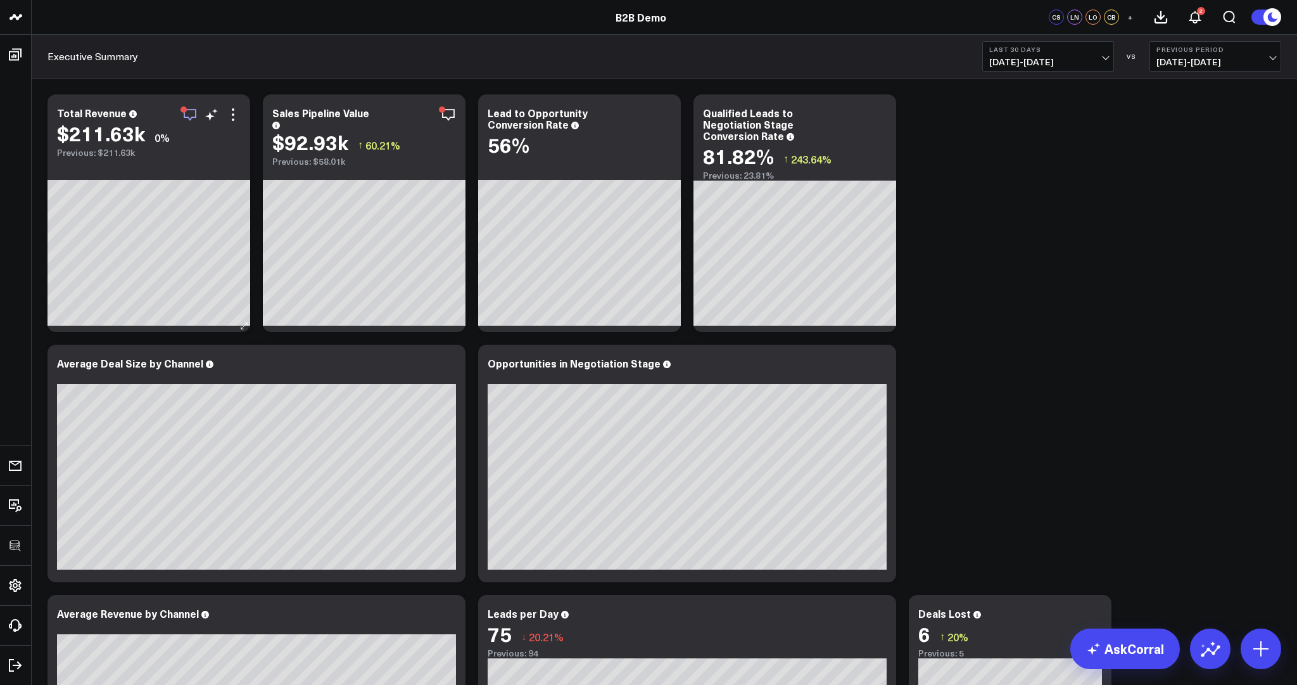
click at [190, 113] on icon "button" at bounding box center [189, 114] width 15 height 15
click at [233, 115] on icon at bounding box center [233, 114] width 3 height 3
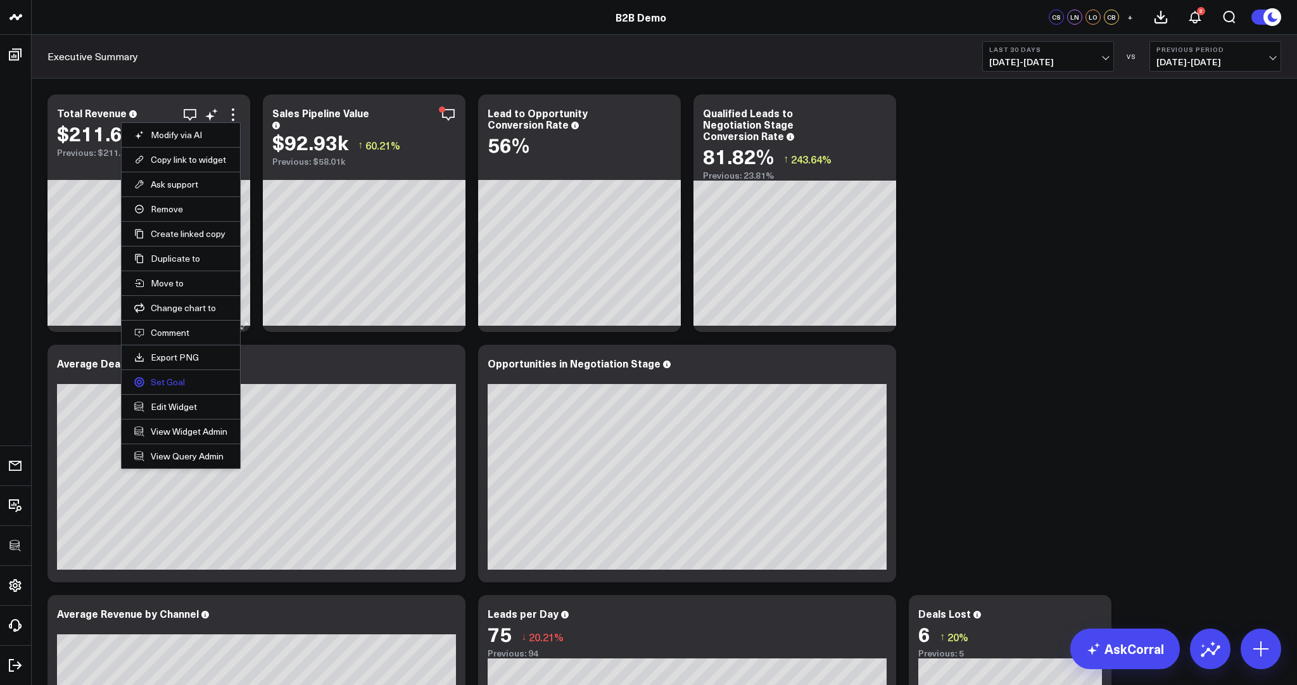
click at [179, 380] on link "Set Goal" at bounding box center [180, 381] width 93 height 11
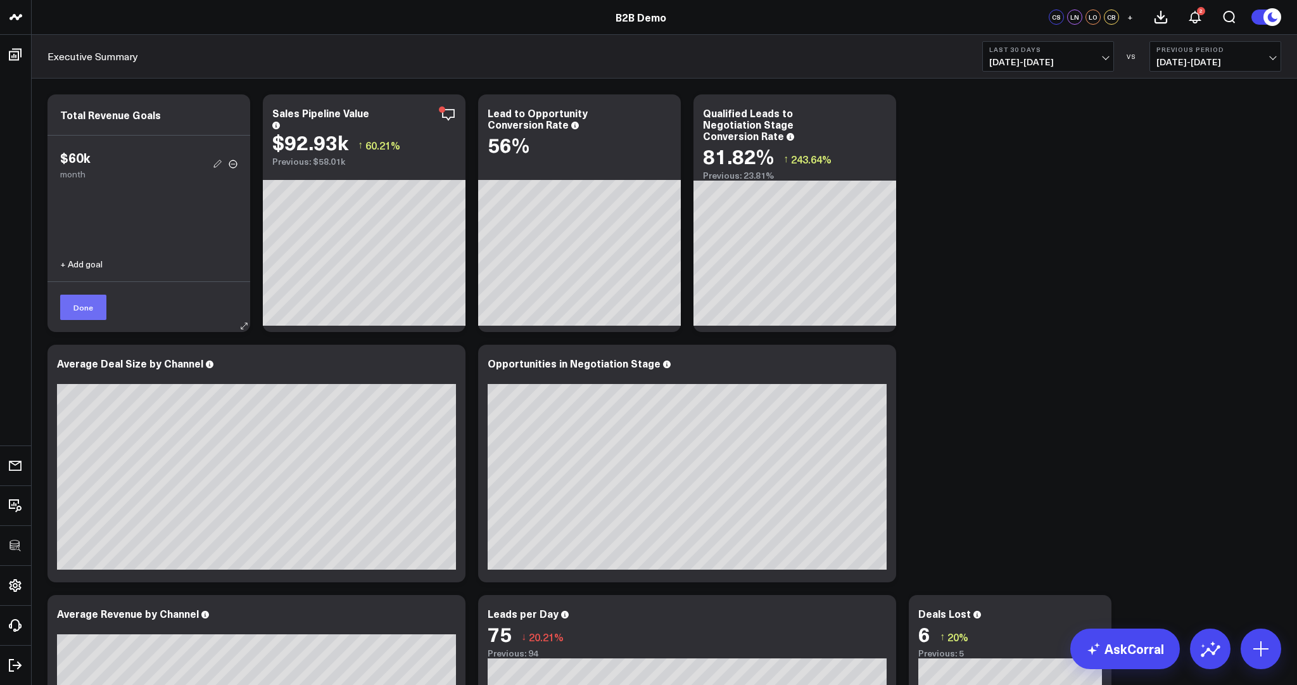
click at [91, 307] on button "Done" at bounding box center [83, 306] width 46 height 25
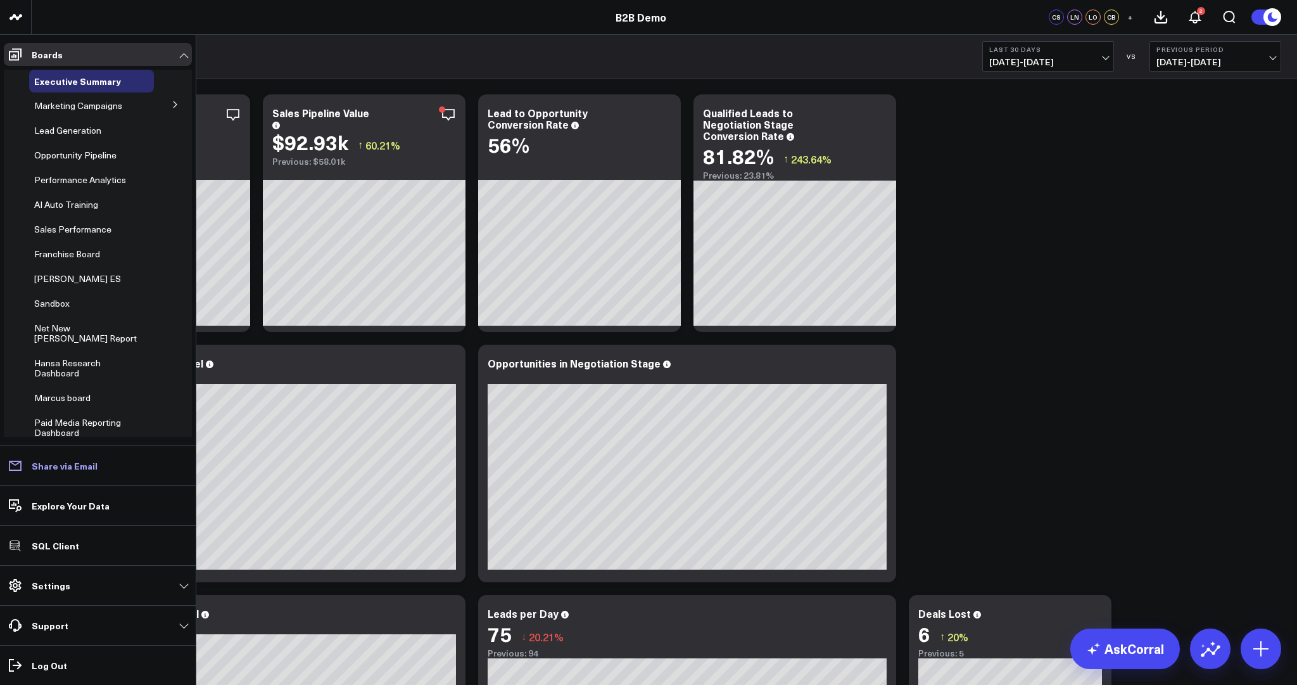
click at [47, 464] on p "Share via Email" at bounding box center [65, 465] width 66 height 10
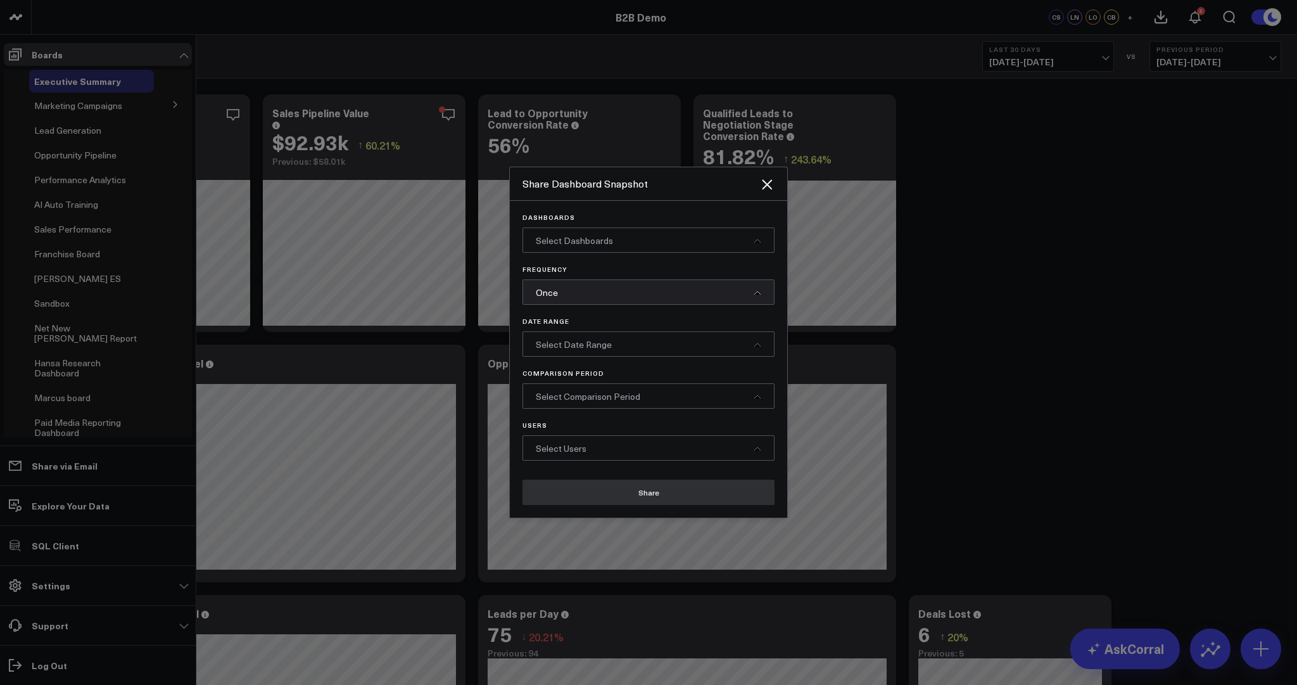
click at [551, 243] on span "Select Dashboards" at bounding box center [574, 240] width 77 height 12
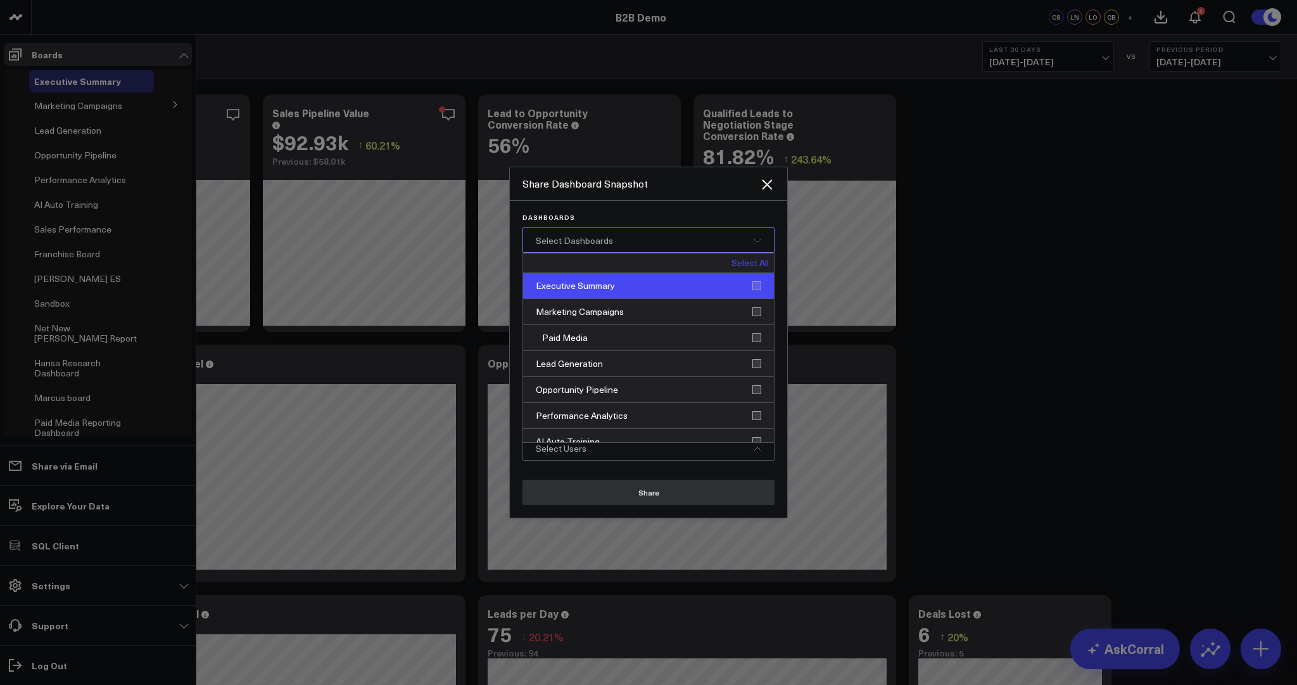
click at [562, 293] on div "Executive Summary" at bounding box center [648, 286] width 251 height 26
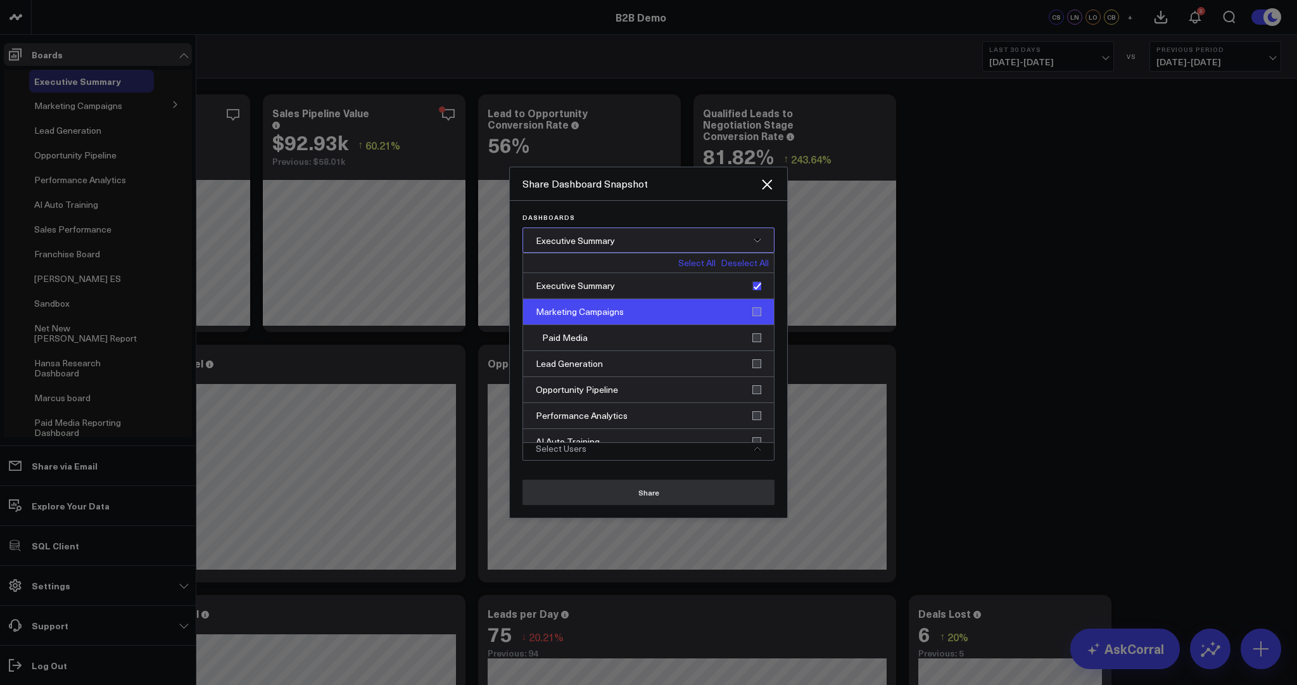
click at [564, 313] on div "Marketing Campaigns" at bounding box center [648, 312] width 251 height 26
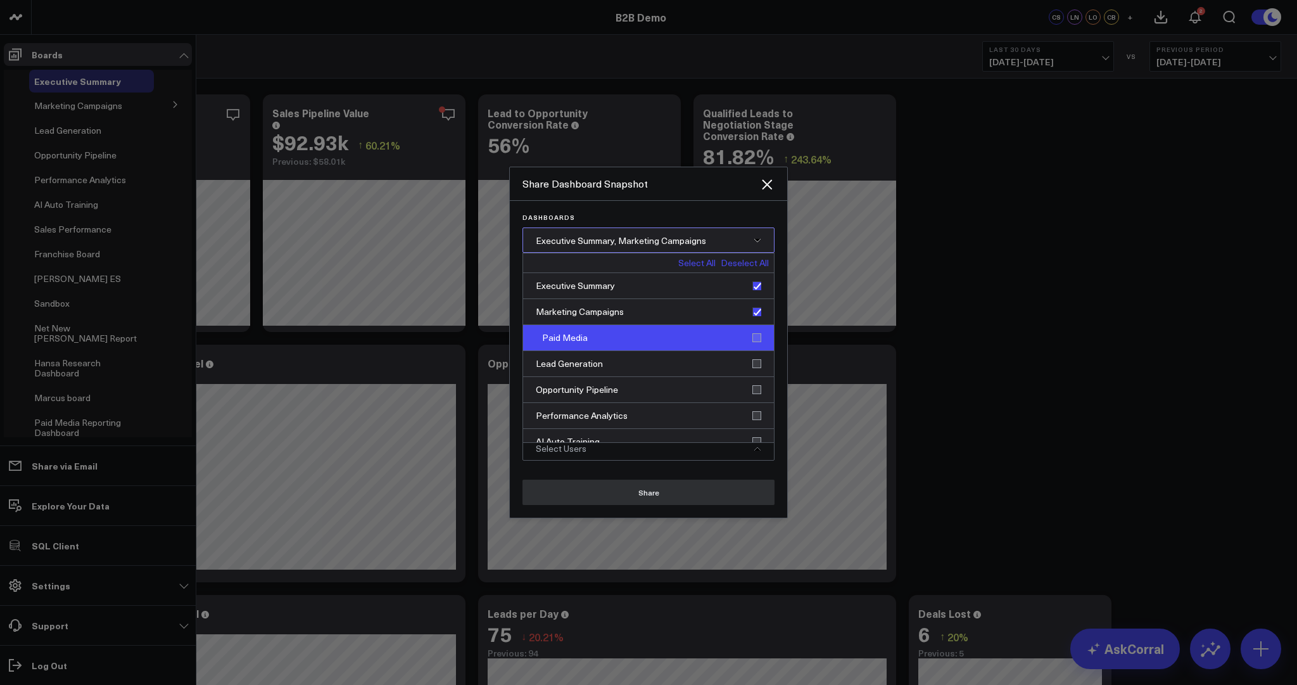
click at [698, 346] on div "Paid Media" at bounding box center [648, 338] width 251 height 26
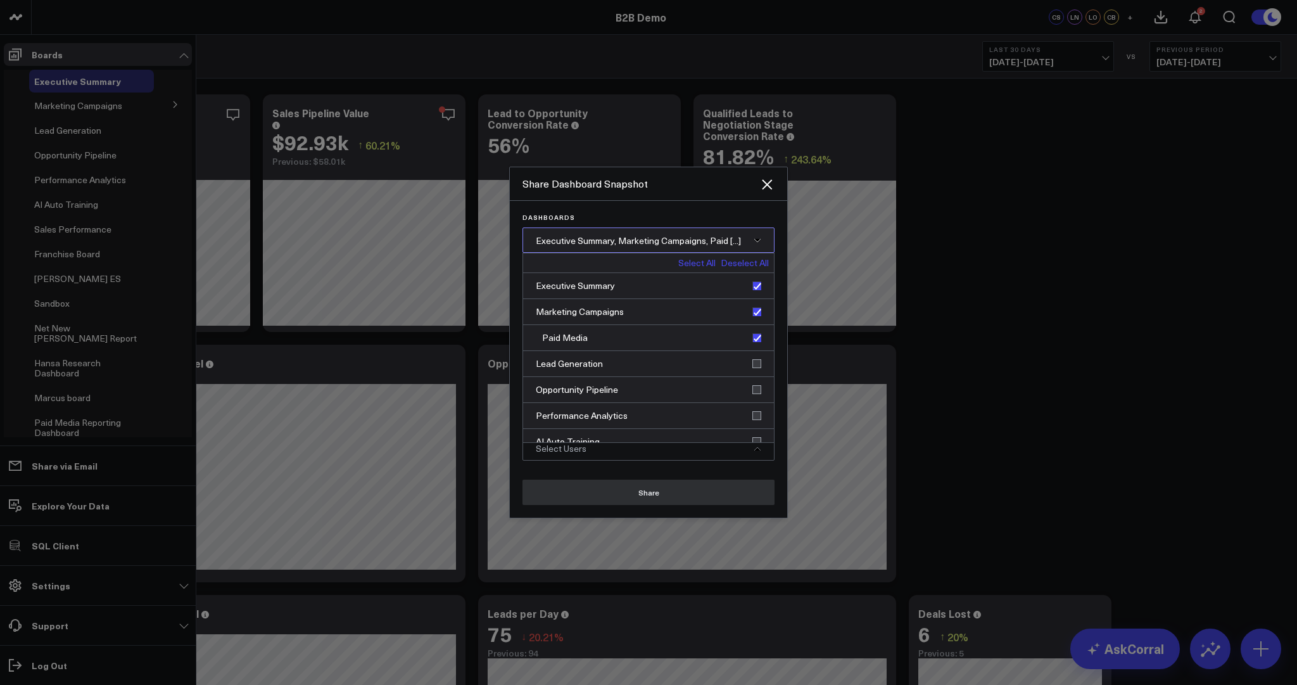
click at [673, 242] on span "Executive Summary, Marketing Campaigns, Paid [...]" at bounding box center [638, 240] width 205 height 12
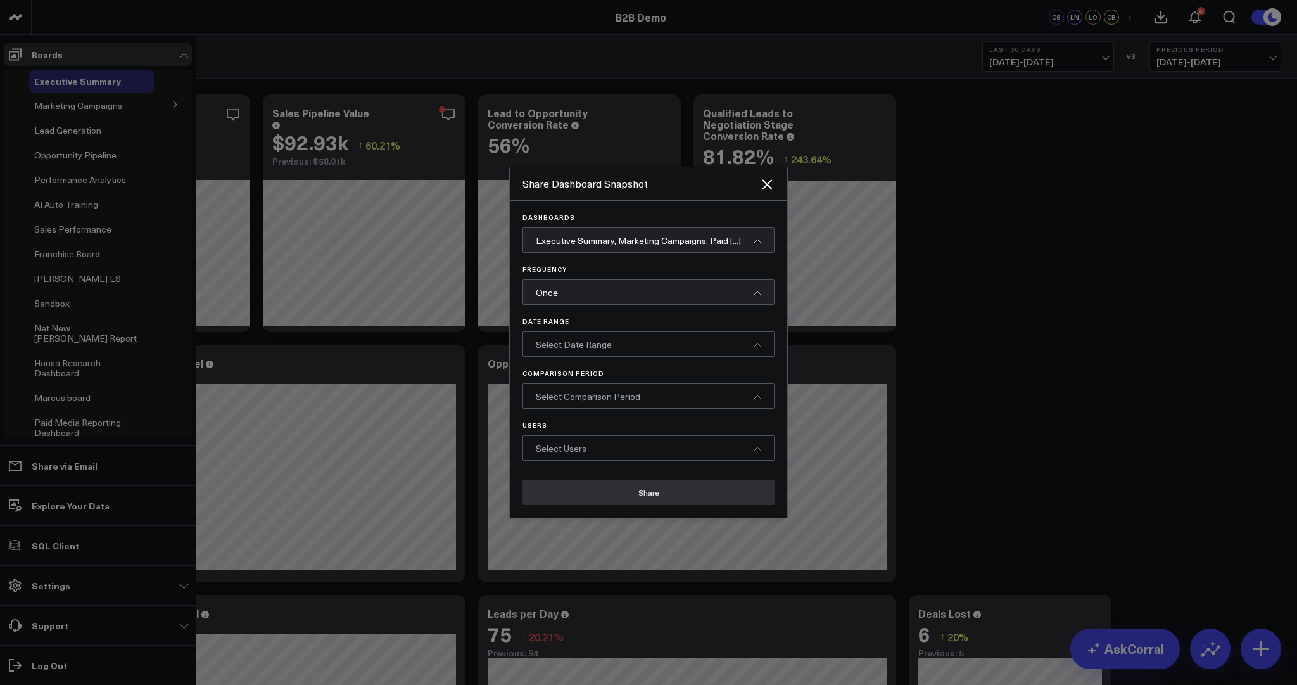
click at [576, 296] on div "Once" at bounding box center [648, 291] width 252 height 25
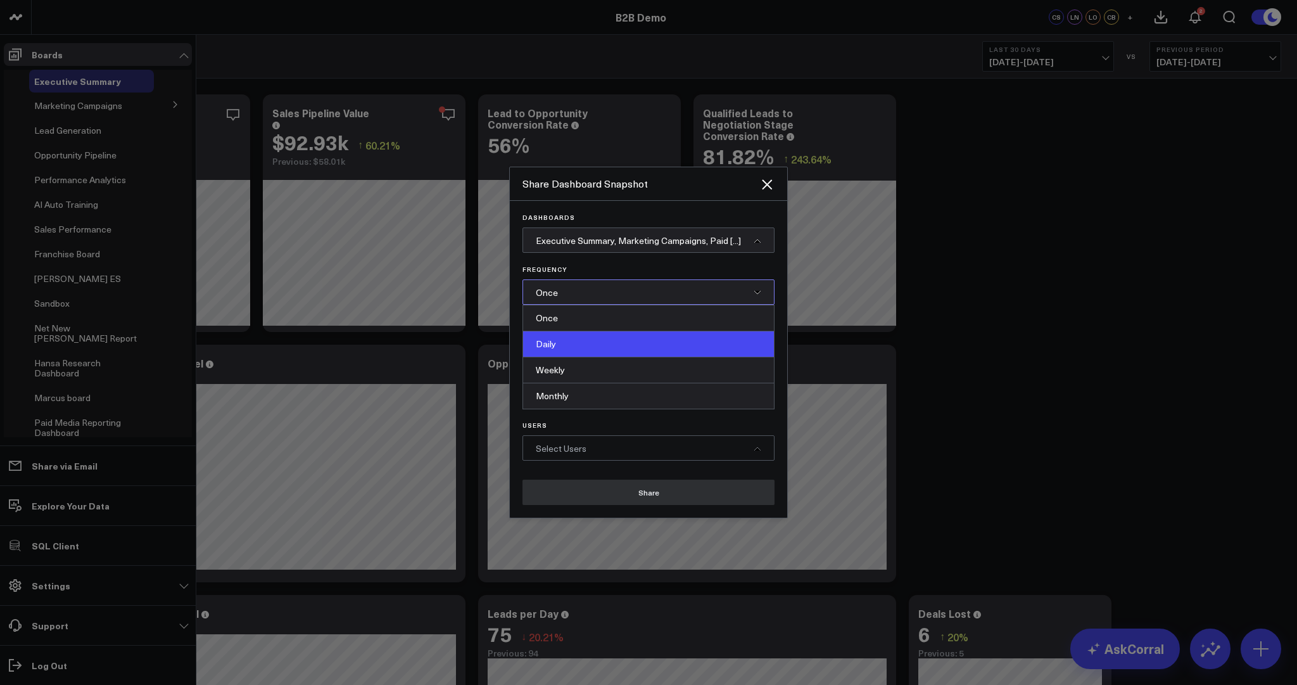
click at [578, 338] on div "Daily" at bounding box center [648, 344] width 251 height 26
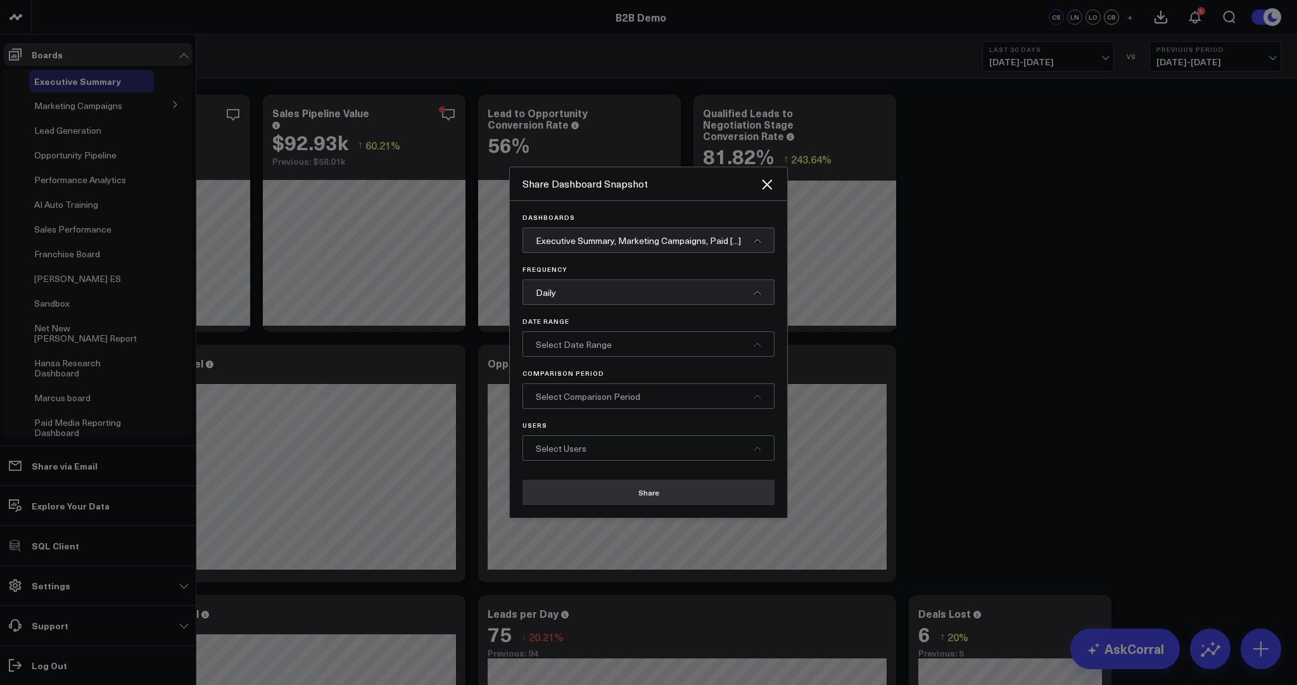
click at [577, 341] on span "Select Date Range" at bounding box center [574, 344] width 76 height 12
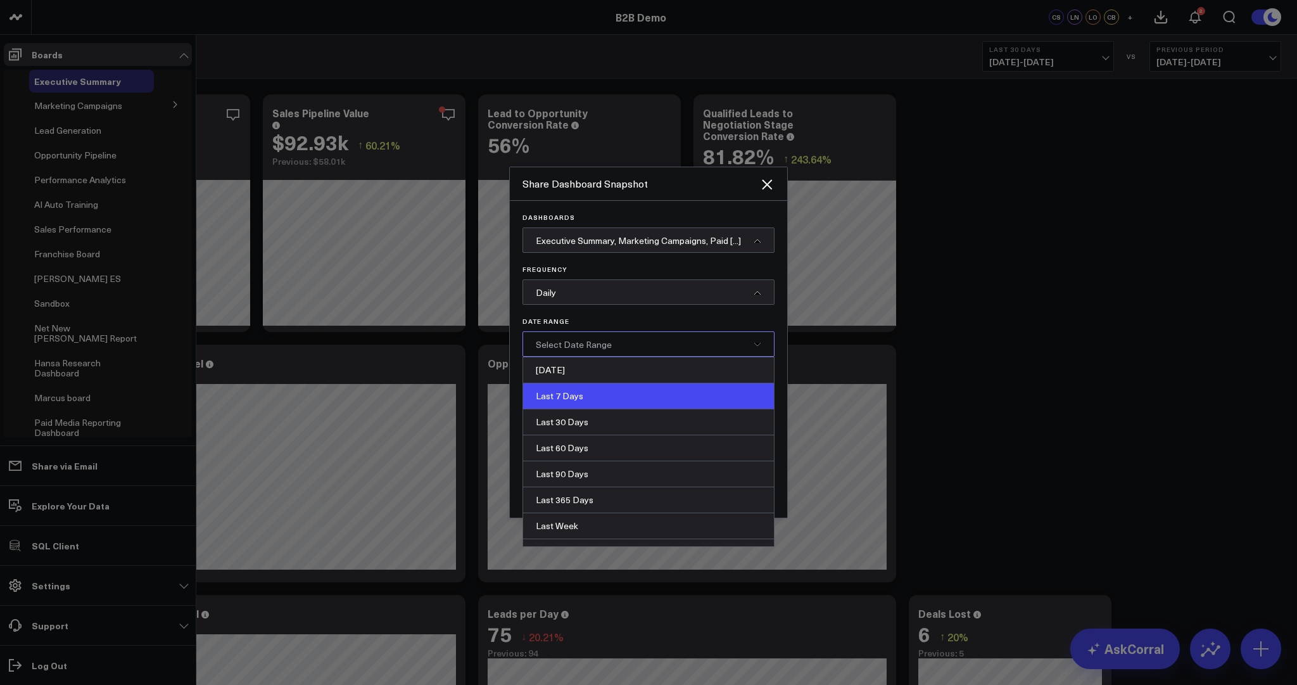
click at [579, 398] on div "Last 7 Days" at bounding box center [648, 396] width 251 height 26
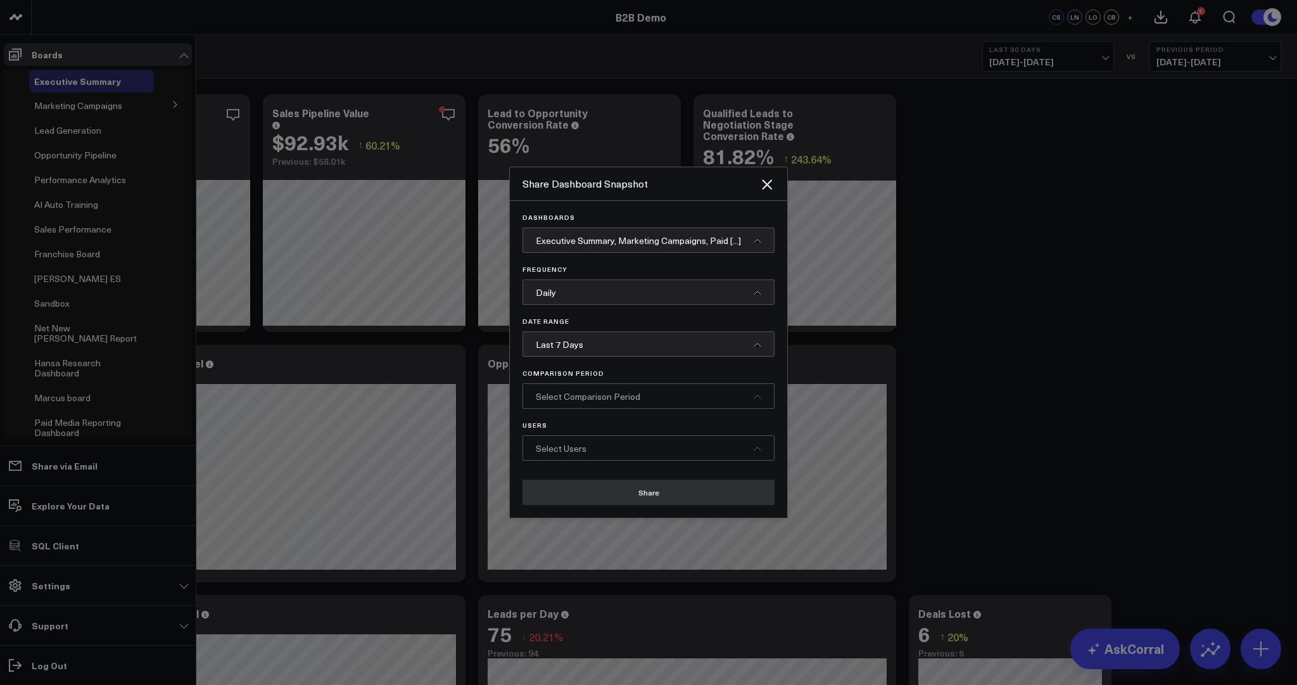
click at [573, 395] on span "Select Comparison Period" at bounding box center [588, 396] width 104 height 12
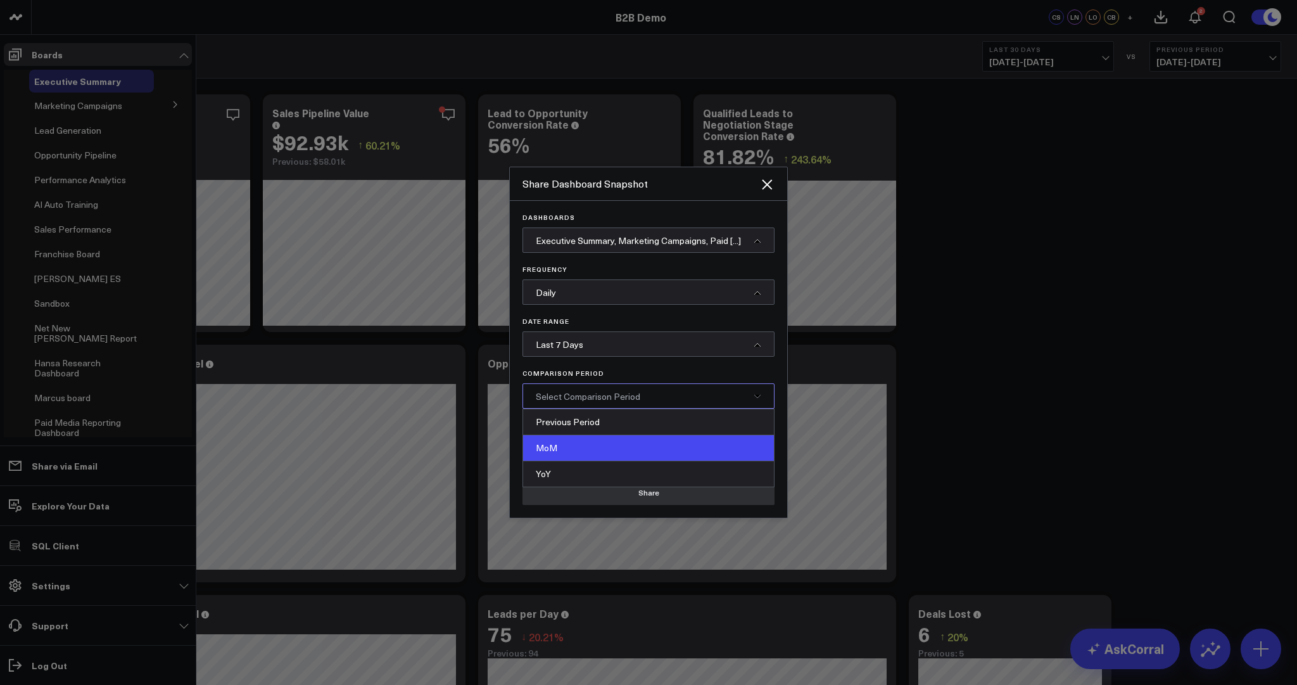
click at [568, 440] on div "MoM" at bounding box center [648, 448] width 251 height 26
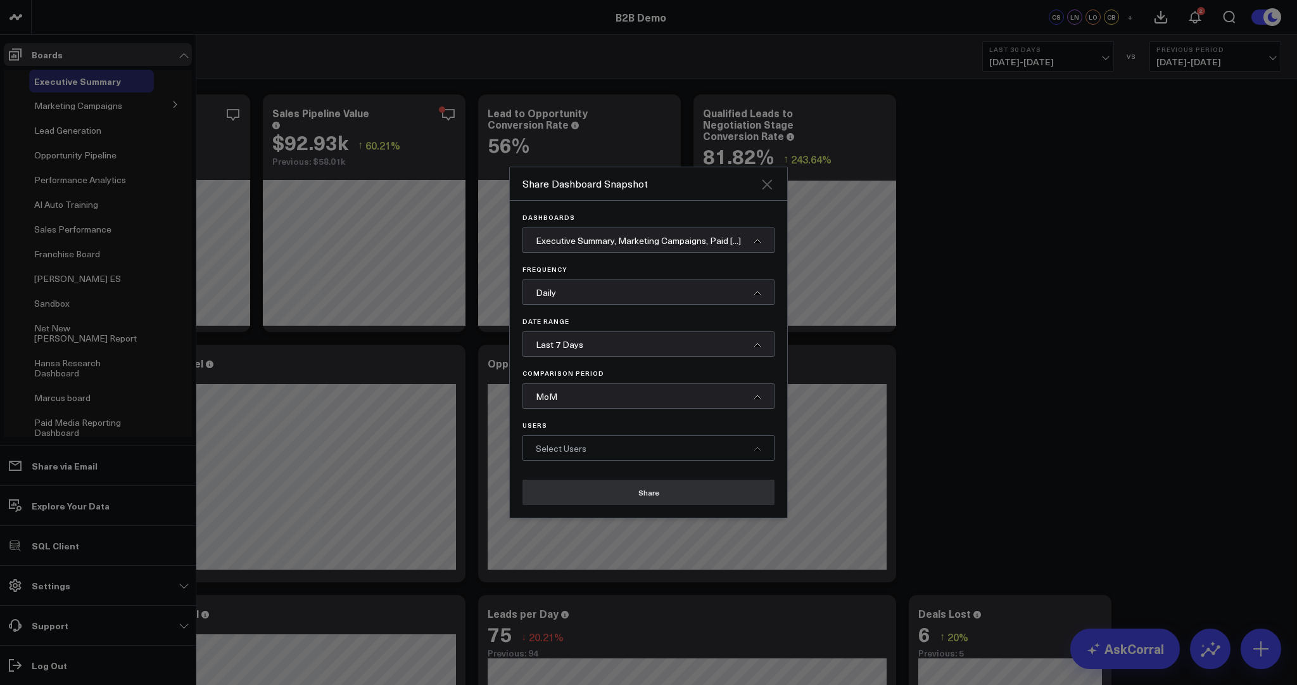
click at [762, 182] on icon "Close" at bounding box center [766, 184] width 15 height 15
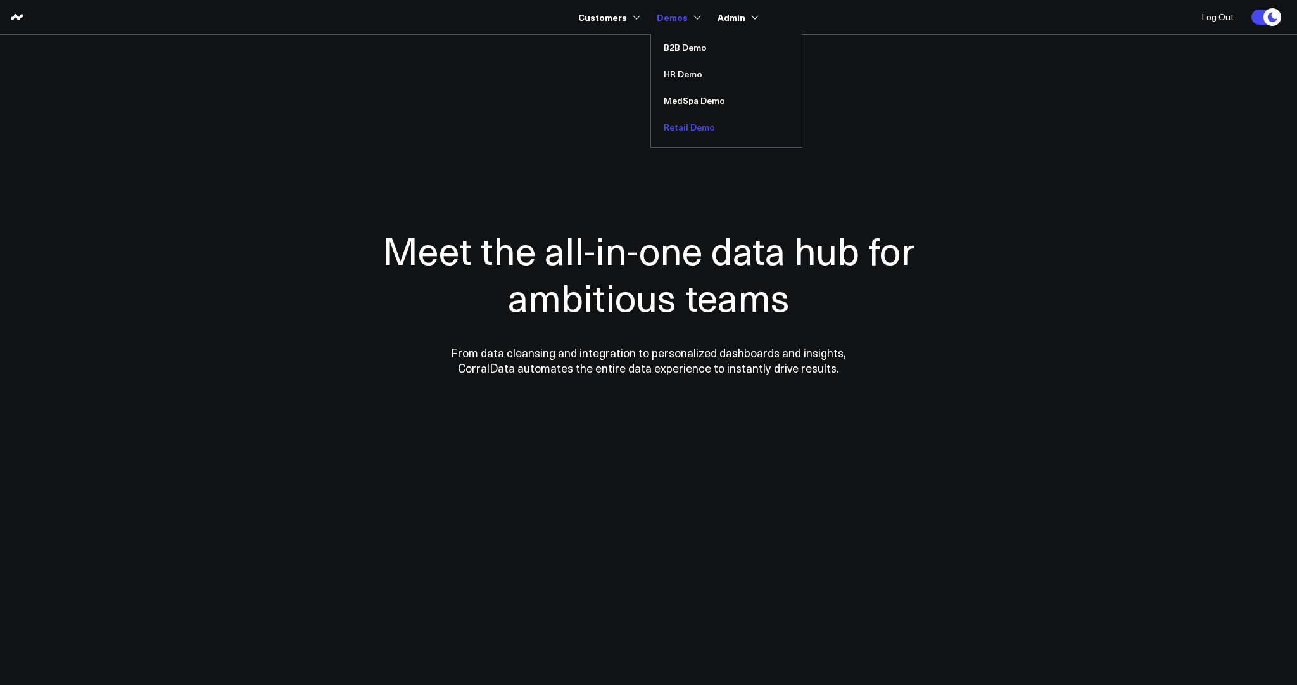
click at [690, 131] on link "Retail Demo" at bounding box center [726, 127] width 151 height 27
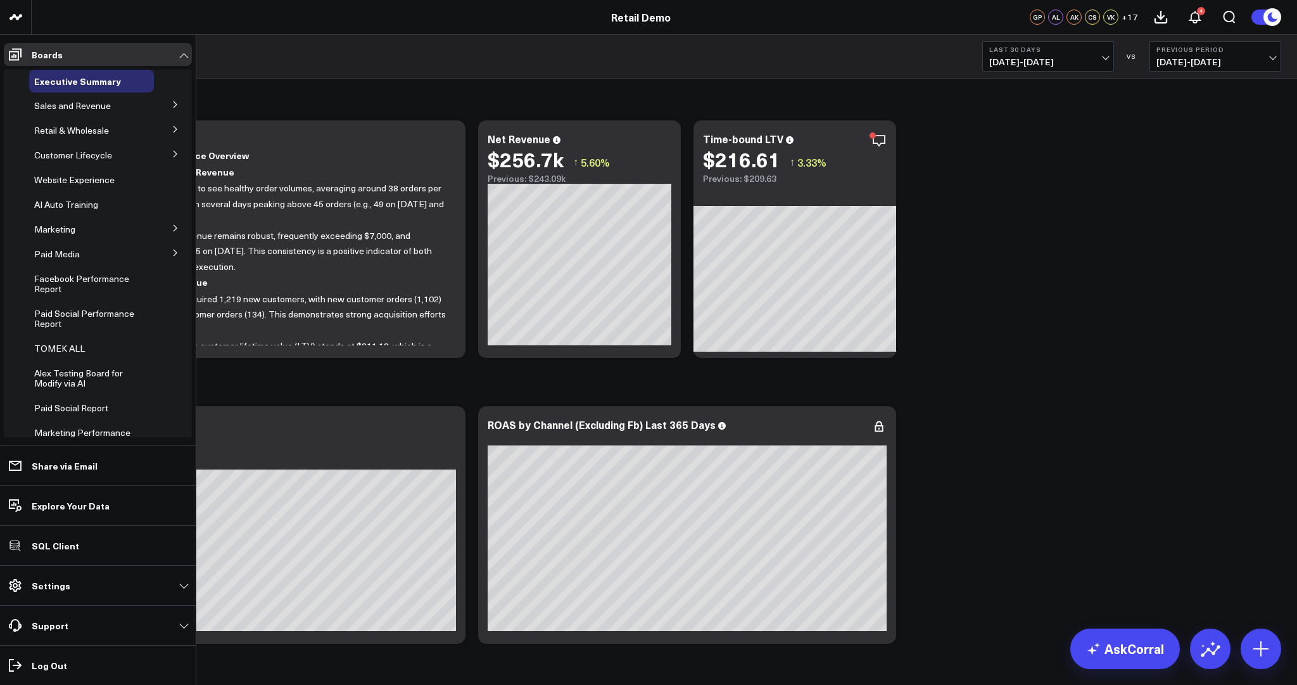
click at [172, 253] on icon at bounding box center [176, 253] width 8 height 8
click at [61, 302] on span "Meta Ads" at bounding box center [61, 299] width 39 height 12
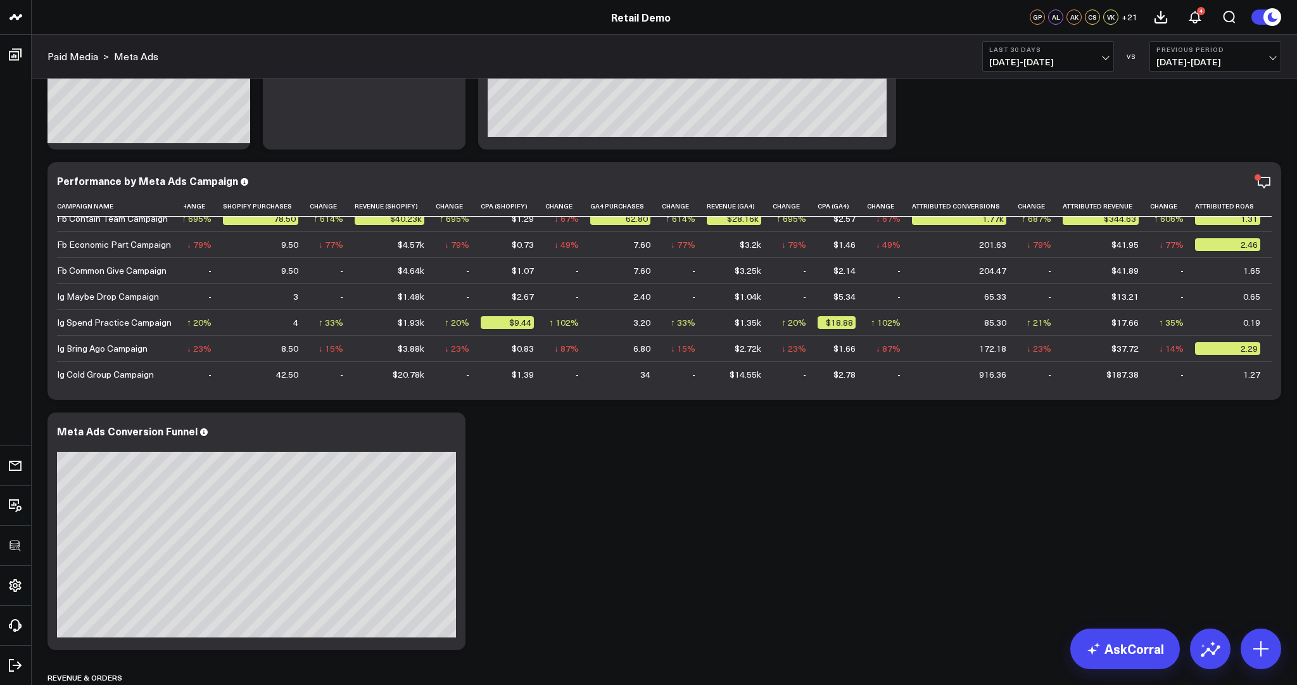
scroll to position [227, 0]
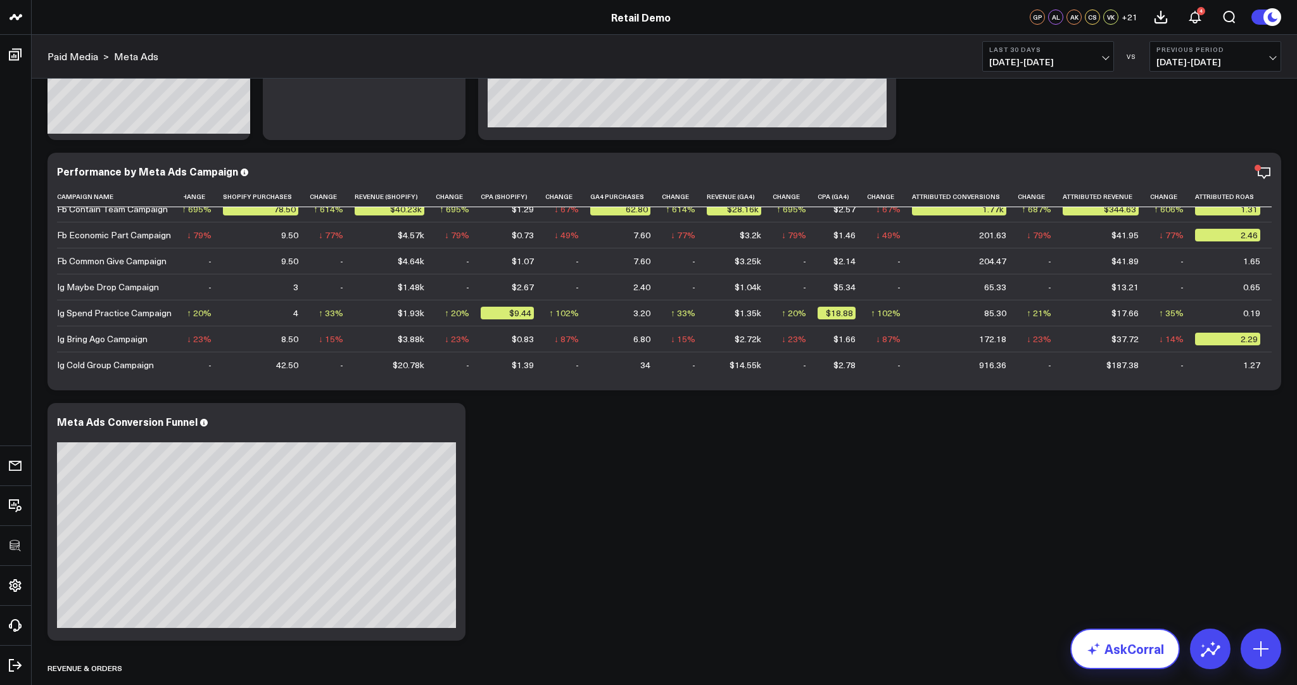
click at [1127, 639] on link "AskCorral" at bounding box center [1125, 648] width 110 height 41
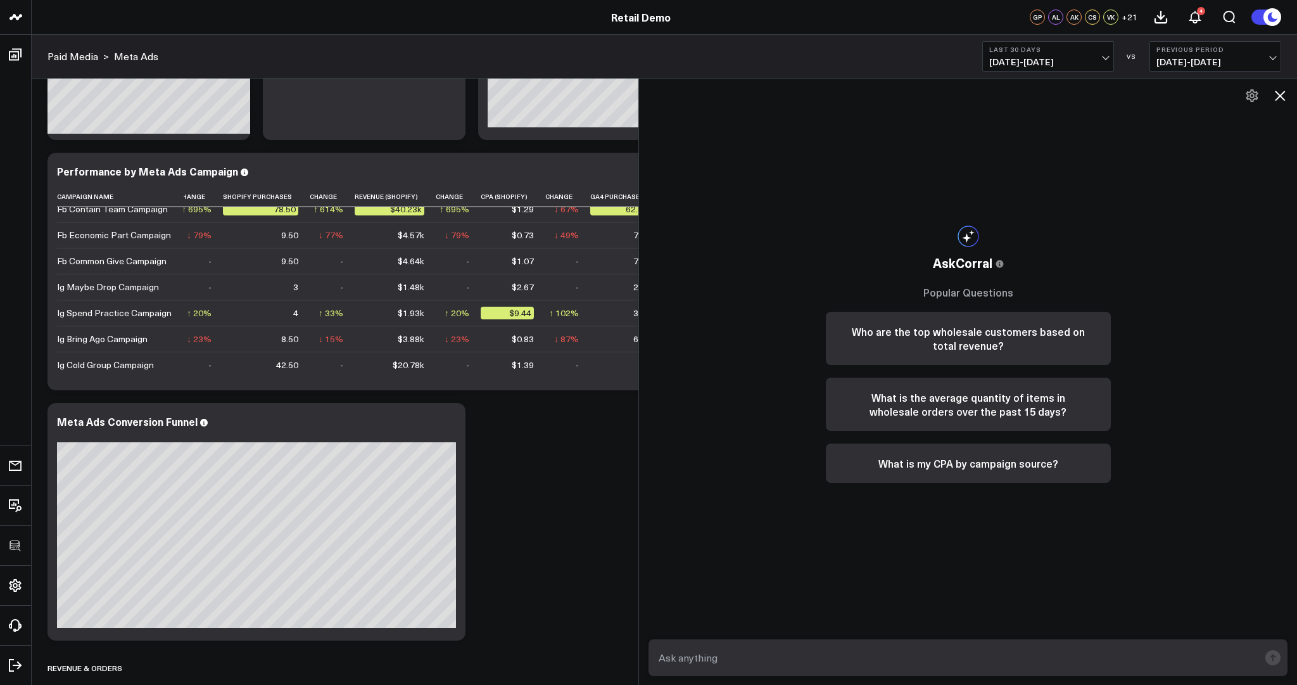
click at [736, 654] on textarea at bounding box center [957, 657] width 604 height 23
type textarea "what is the correlation between meta ad spend and revenue?"
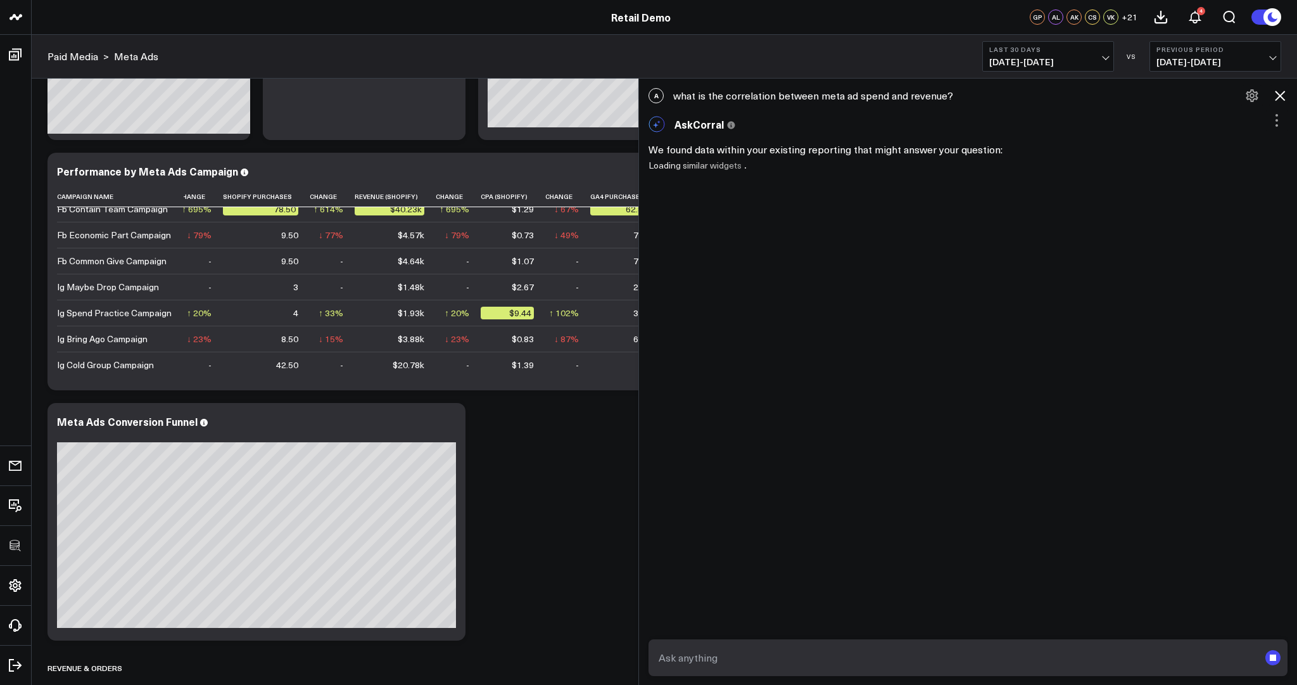
scroll to position [0, 0]
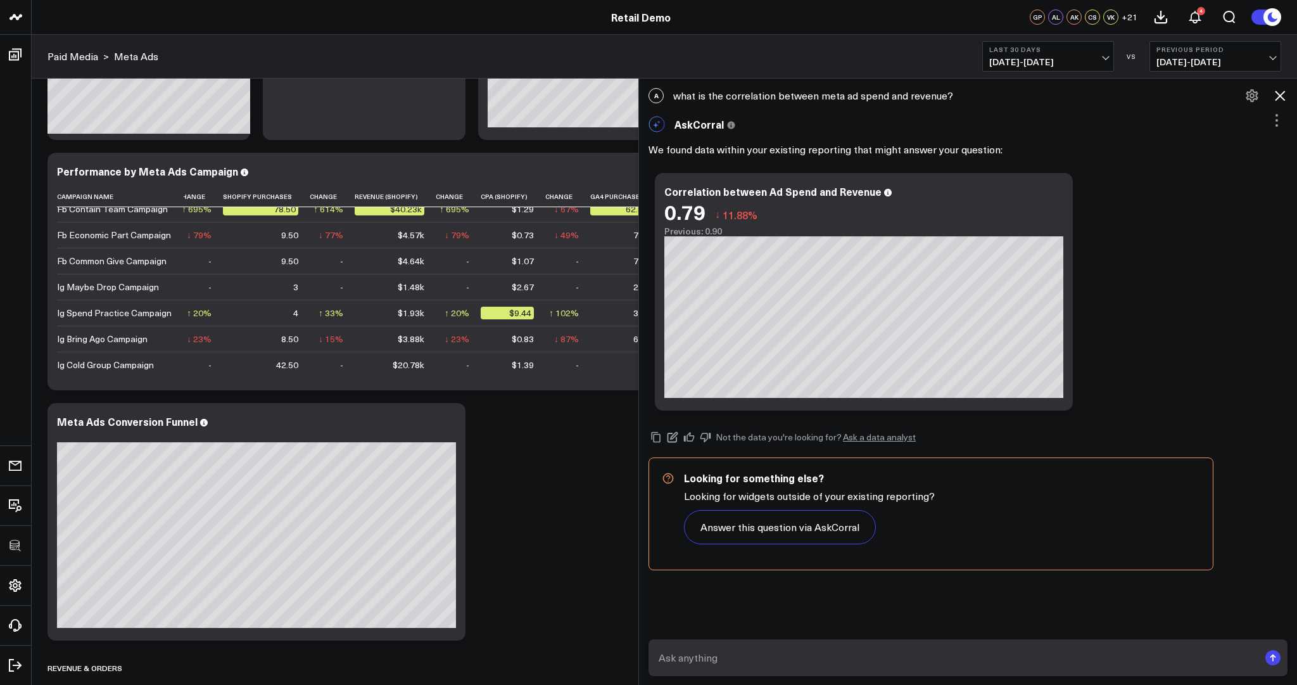
click at [1282, 95] on icon at bounding box center [1279, 95] width 15 height 15
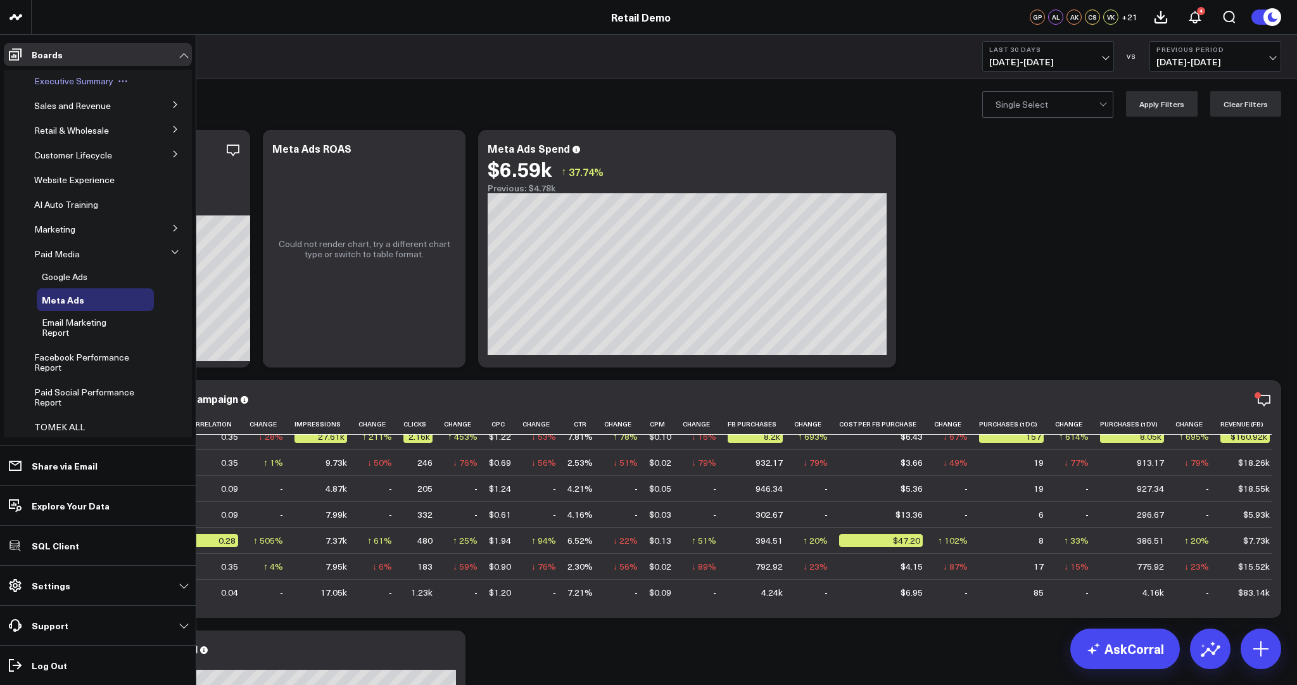
click at [41, 77] on span "Executive Summary" at bounding box center [73, 81] width 79 height 12
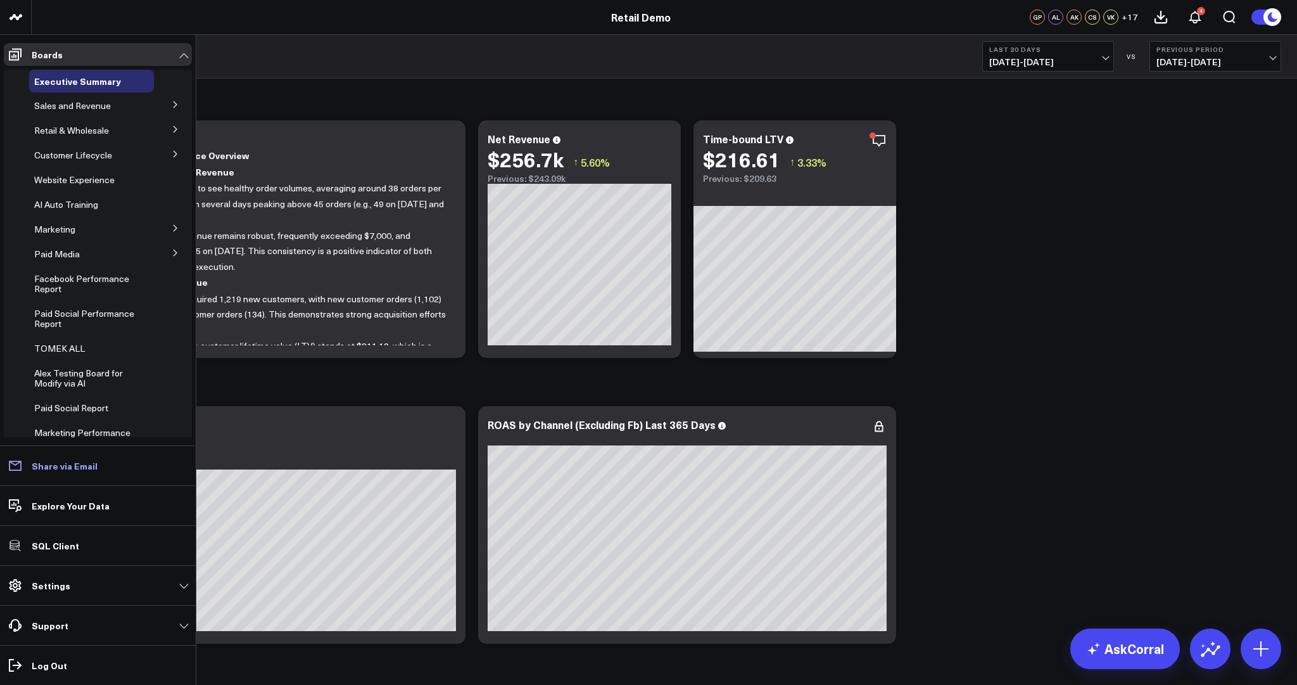
click at [66, 469] on p "Share via Email" at bounding box center [65, 465] width 66 height 10
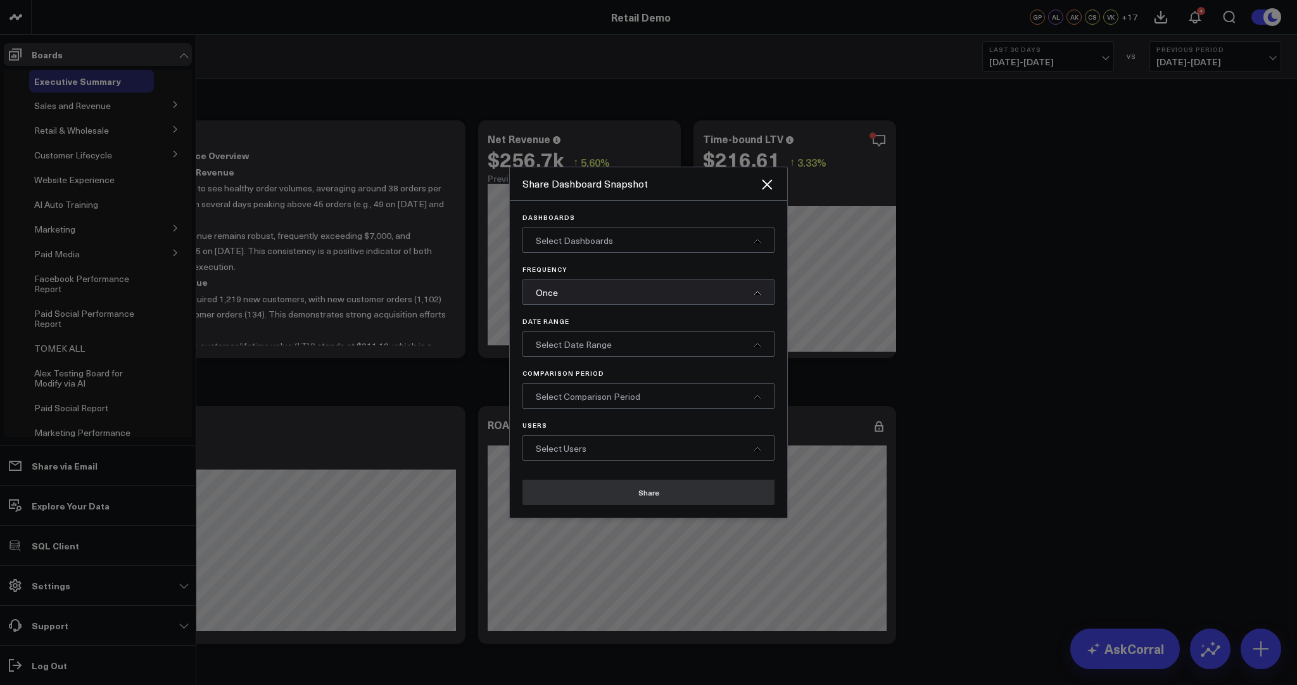
click at [578, 235] on span "Select Dashboards" at bounding box center [574, 240] width 77 height 12
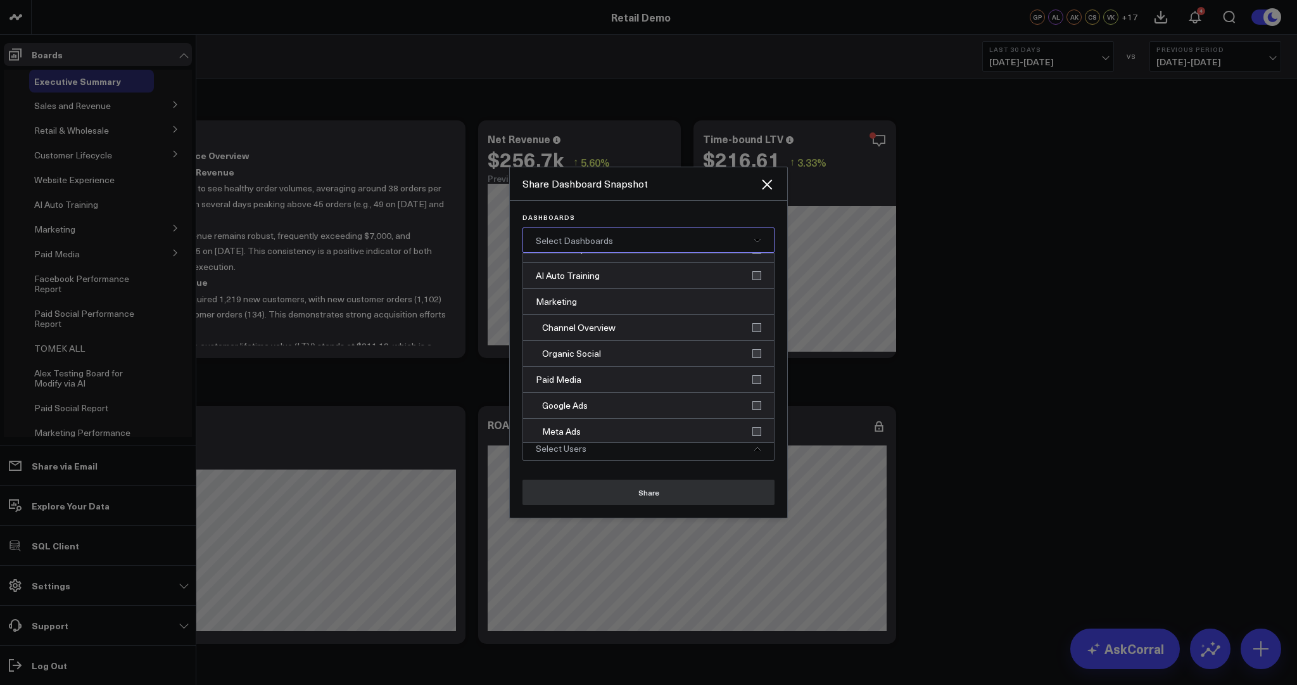
scroll to position [327, 0]
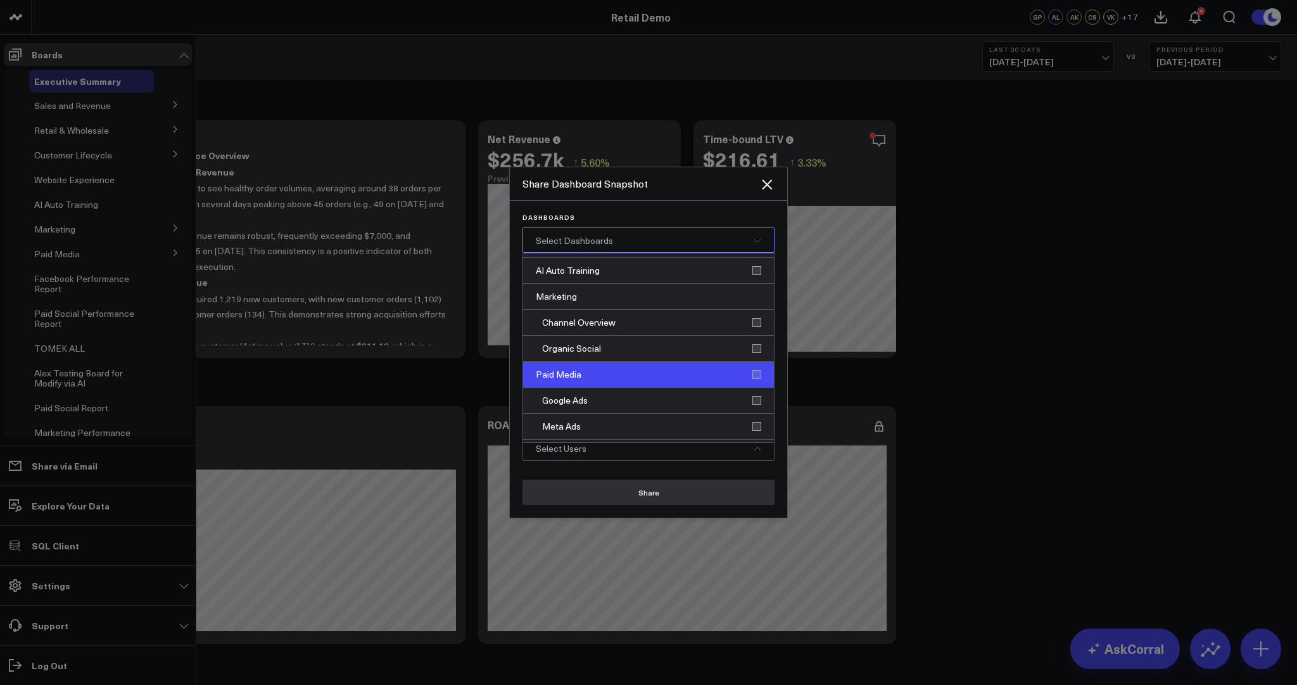
click at [743, 372] on div "Paid Media" at bounding box center [648, 375] width 251 height 26
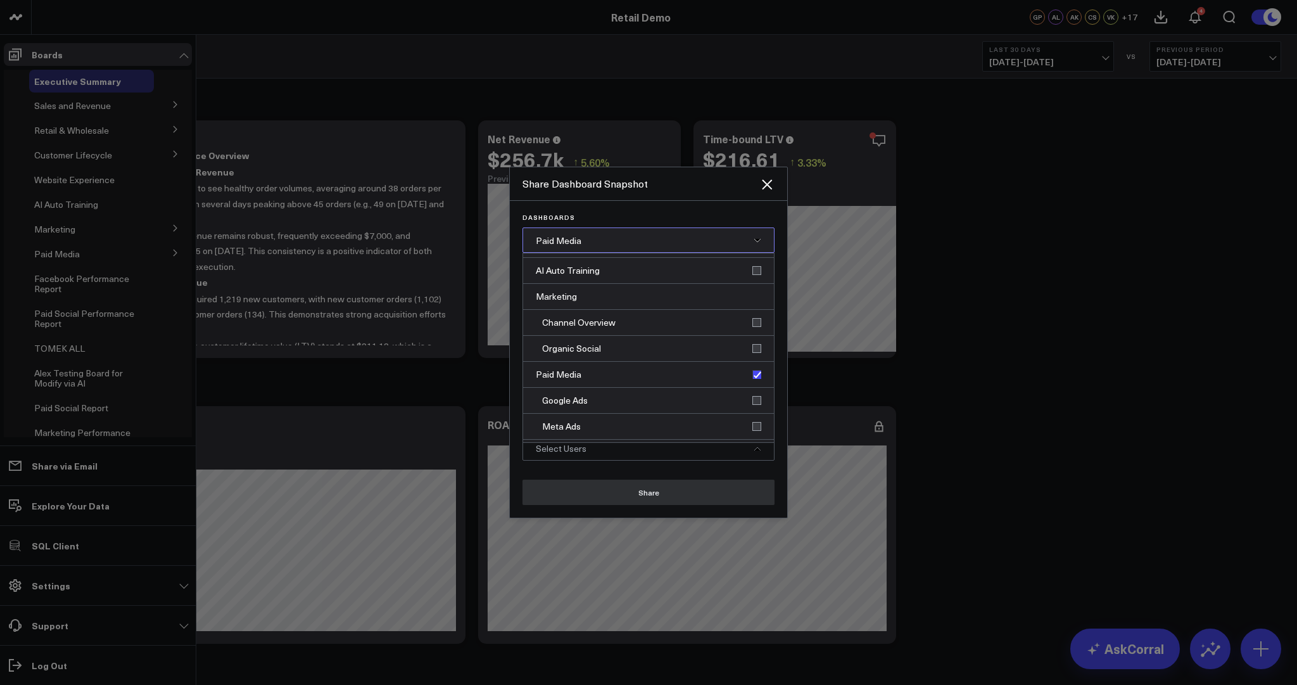
click at [625, 243] on div "Paid Media" at bounding box center [648, 239] width 252 height 25
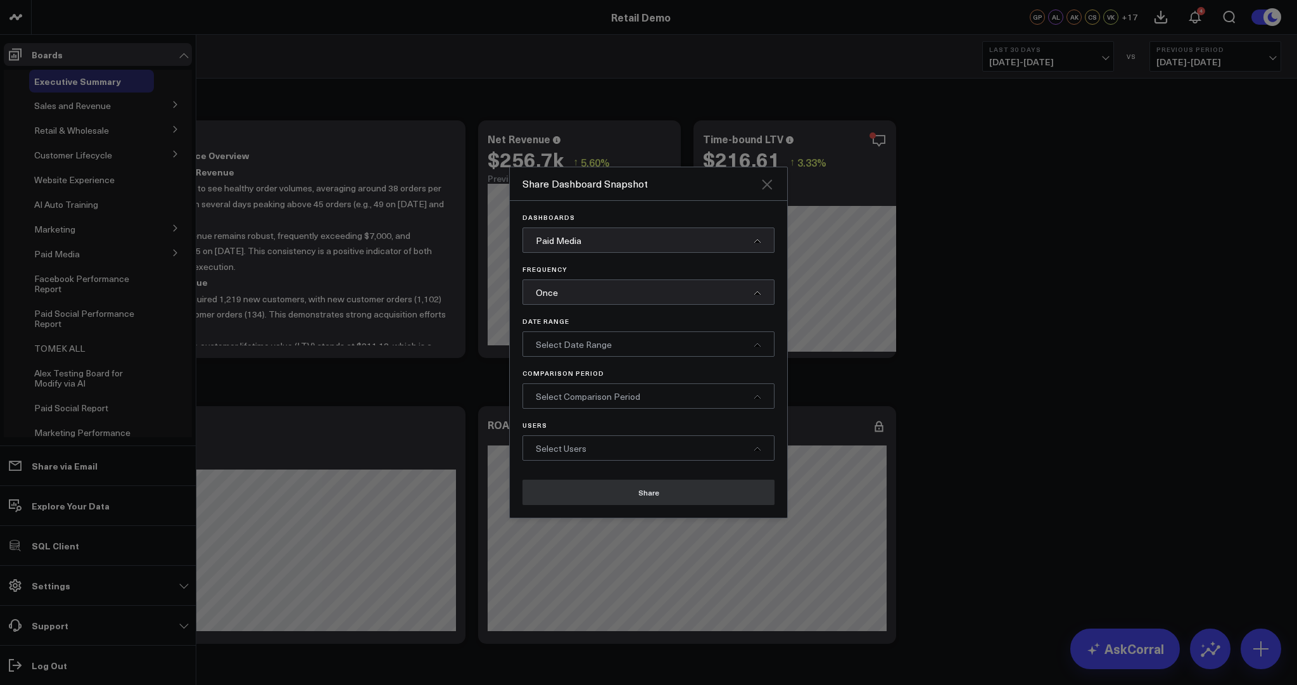
click at [768, 186] on icon "Close" at bounding box center [767, 184] width 10 height 10
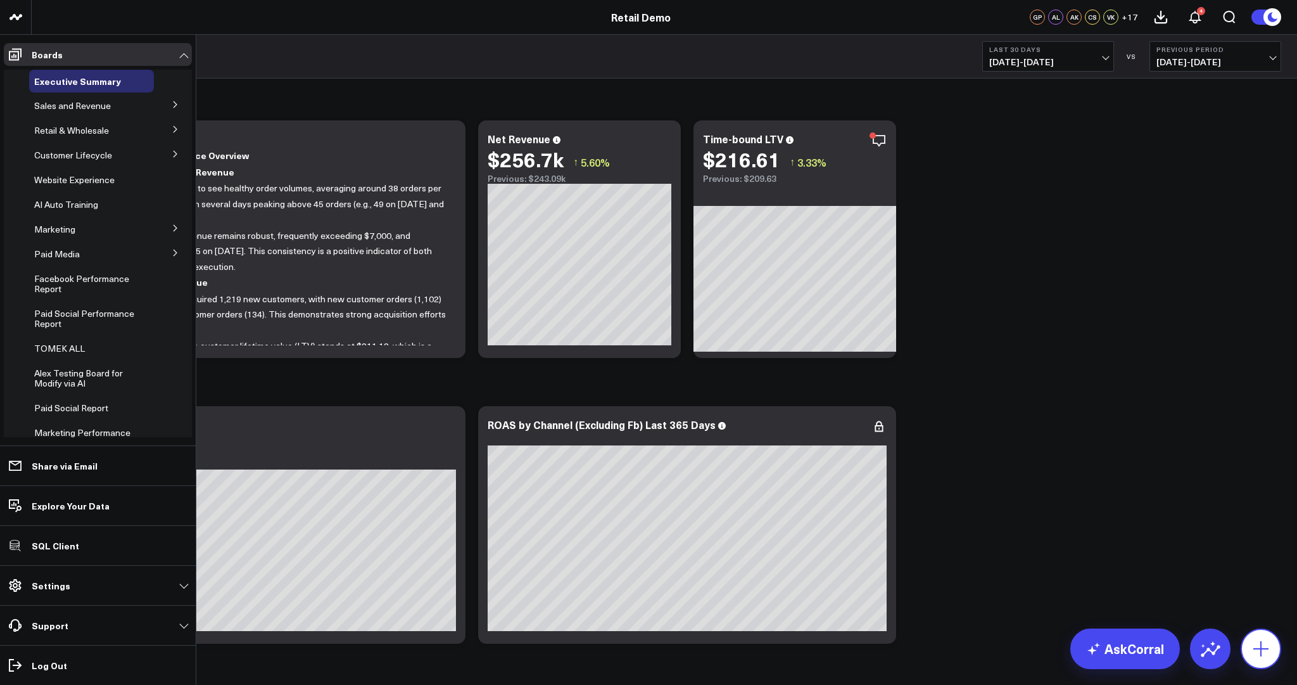
click at [1260, 652] on icon at bounding box center [1261, 648] width 20 height 20
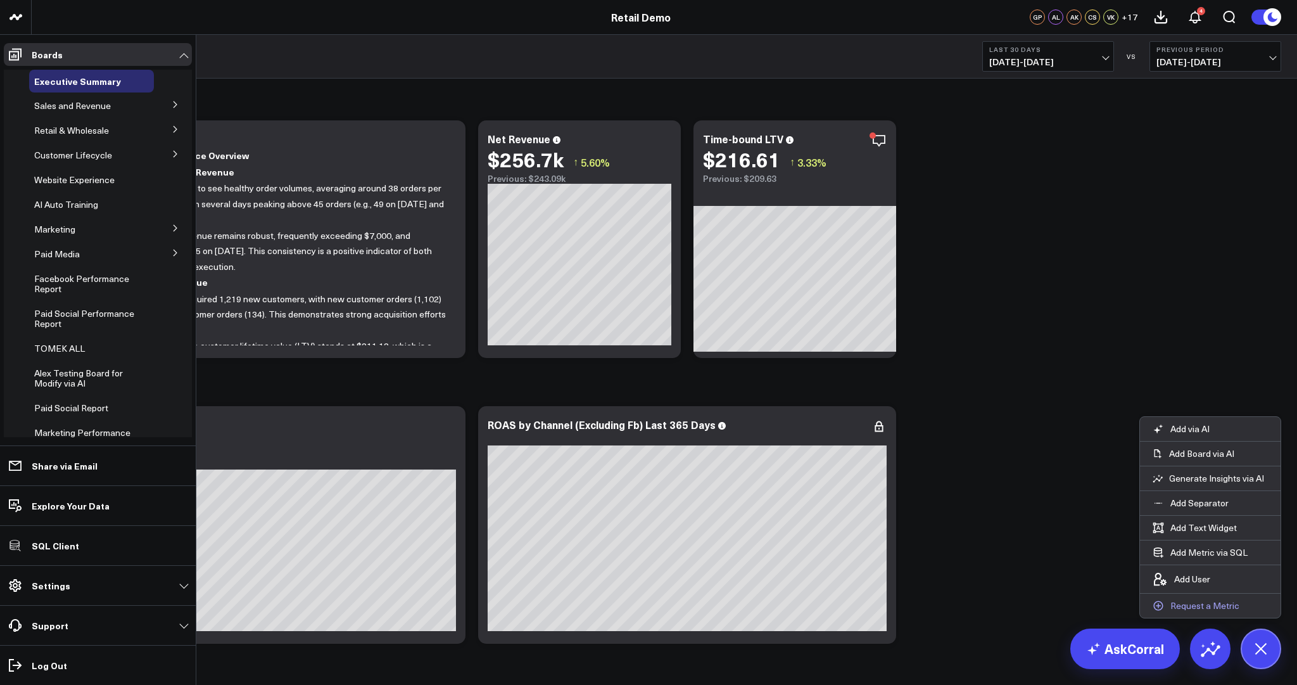
click at [1186, 608] on p "Request a Metric" at bounding box center [1204, 605] width 69 height 11
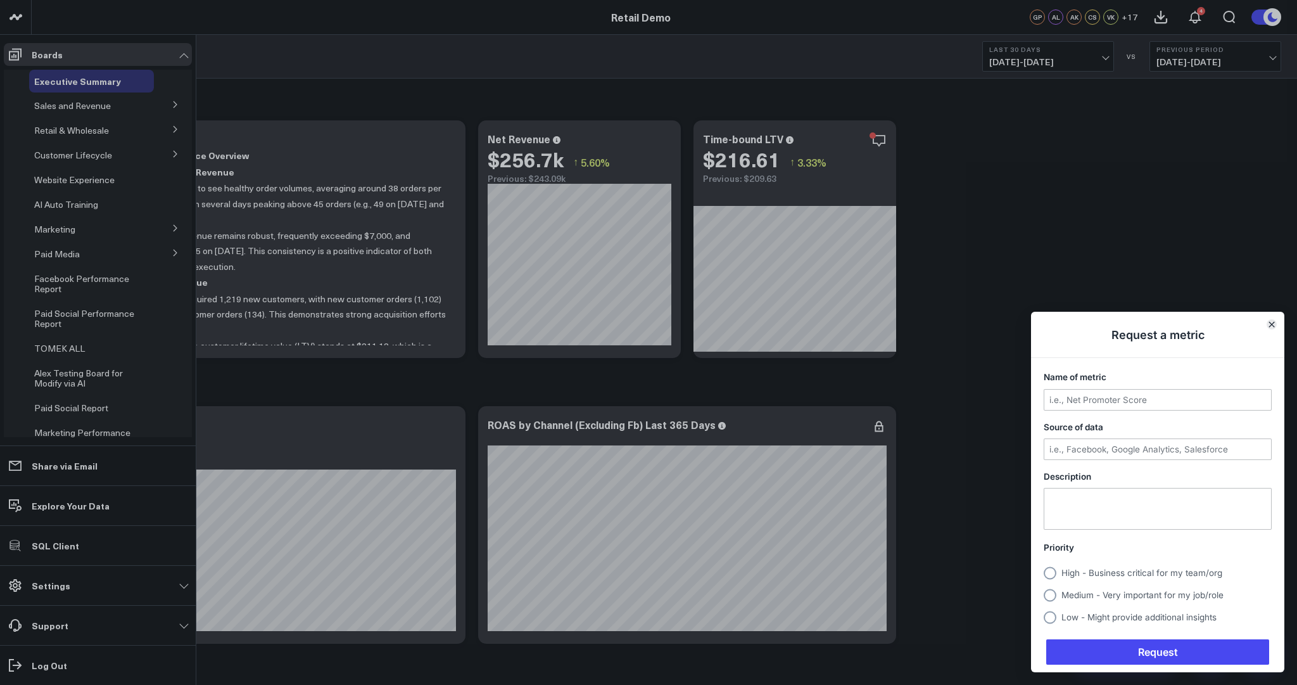
click at [1273, 327] on icon "Close" at bounding box center [1271, 324] width 5 height 5
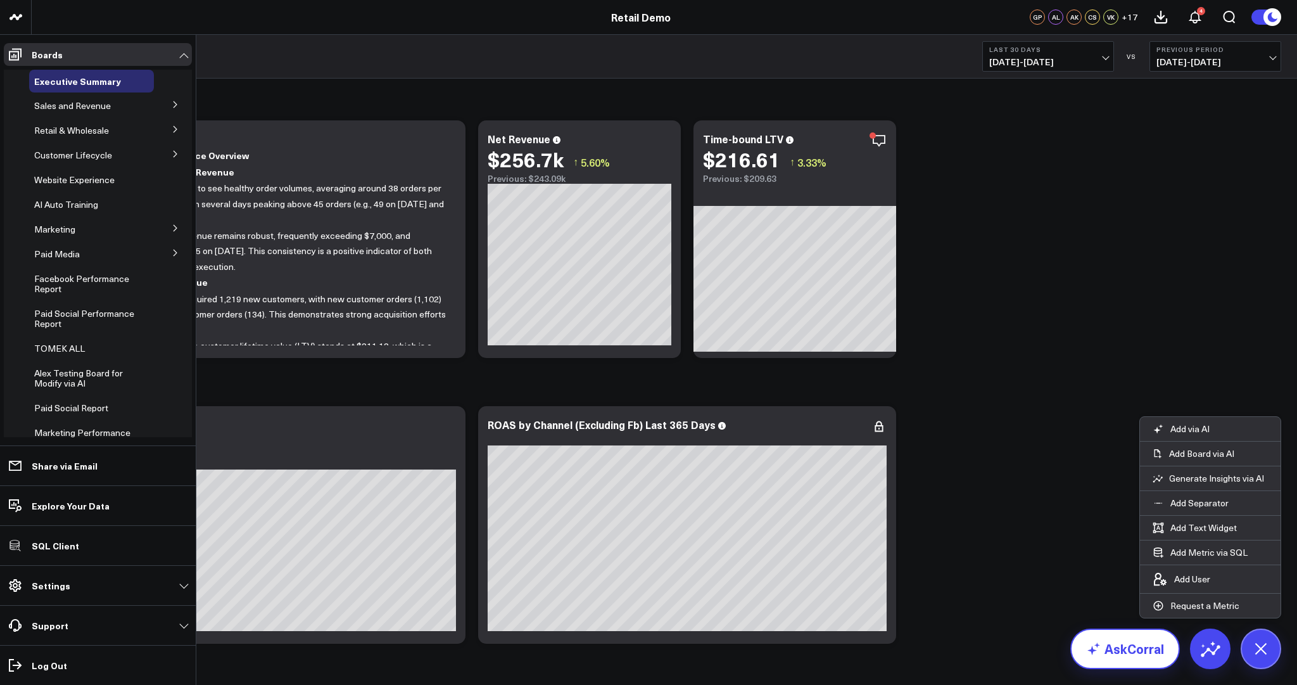
click at [1128, 639] on link "AskCorral" at bounding box center [1125, 648] width 110 height 41
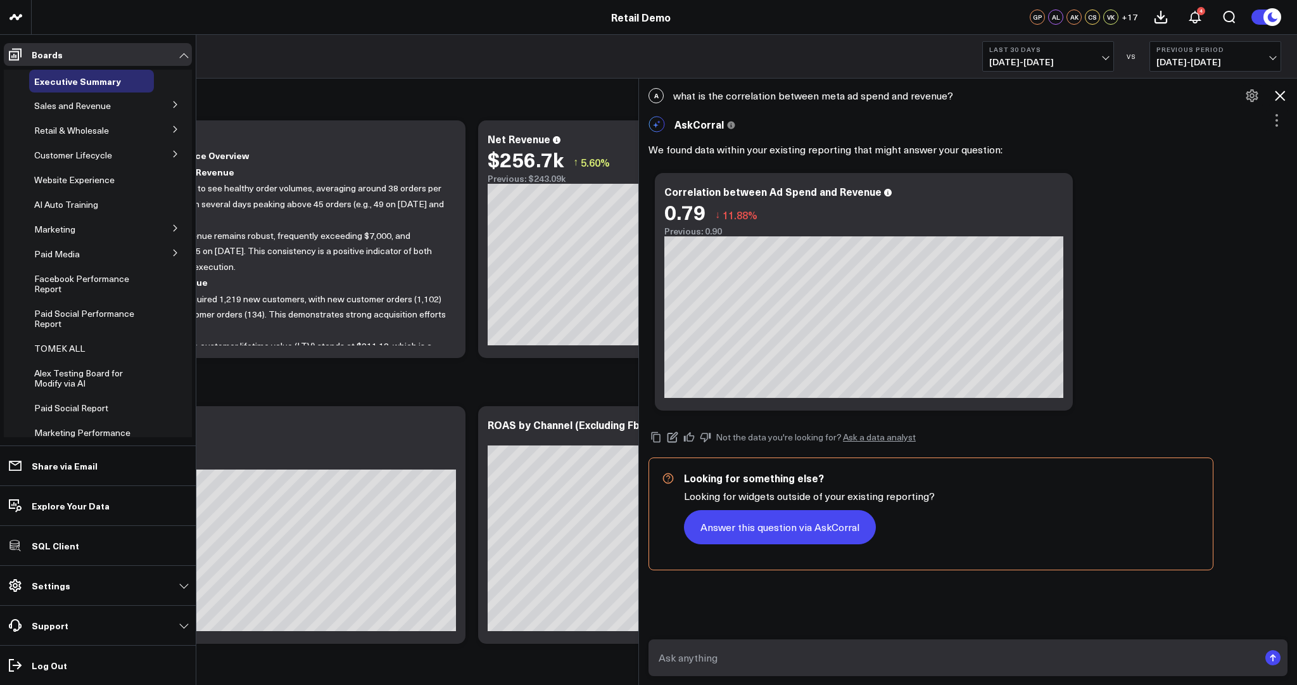
click at [789, 523] on button "Answer this question via AskCorral" at bounding box center [780, 527] width 192 height 34
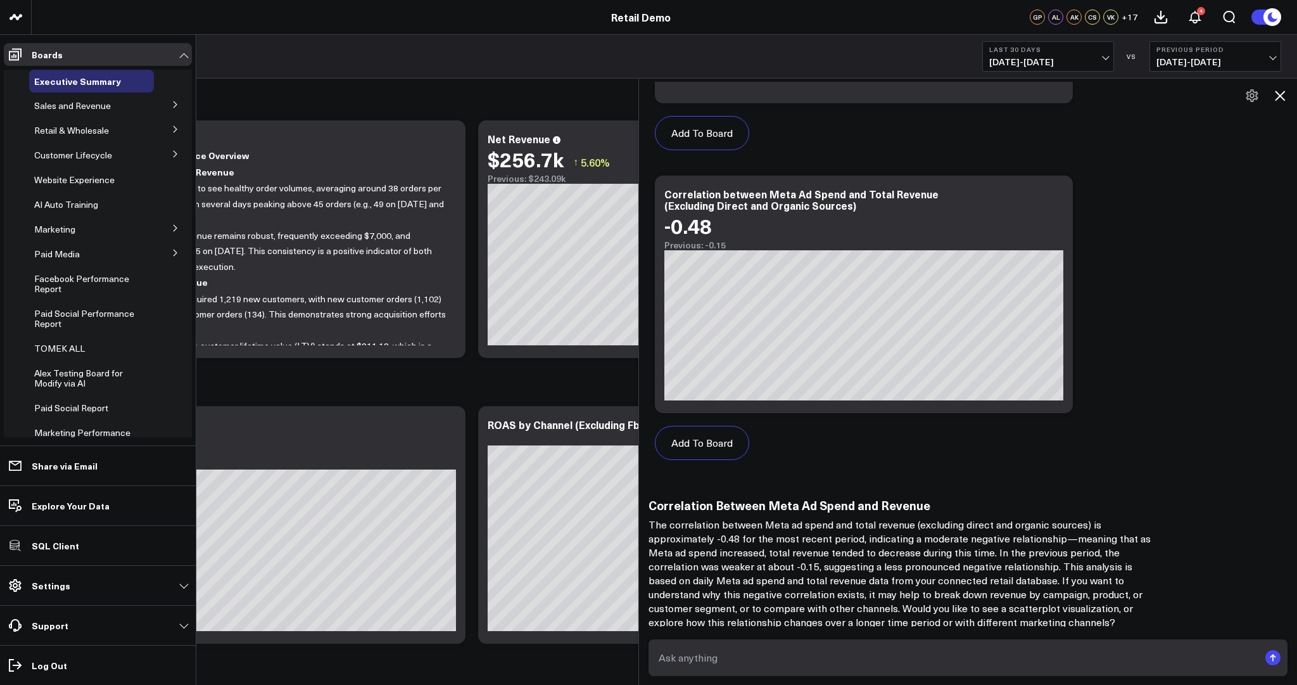
scroll to position [1102, 0]
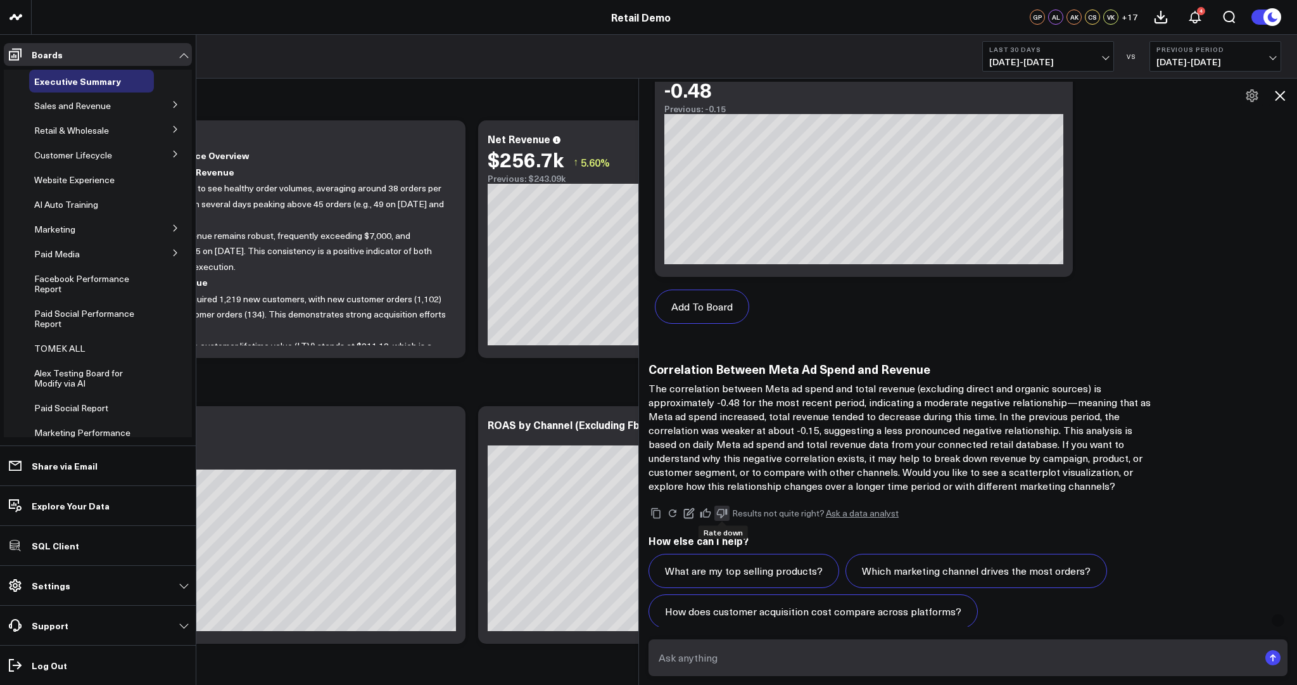
click at [720, 510] on icon at bounding box center [721, 512] width 11 height 11
click at [855, 513] on link "Ask a data analyst" at bounding box center [862, 513] width 73 height 9
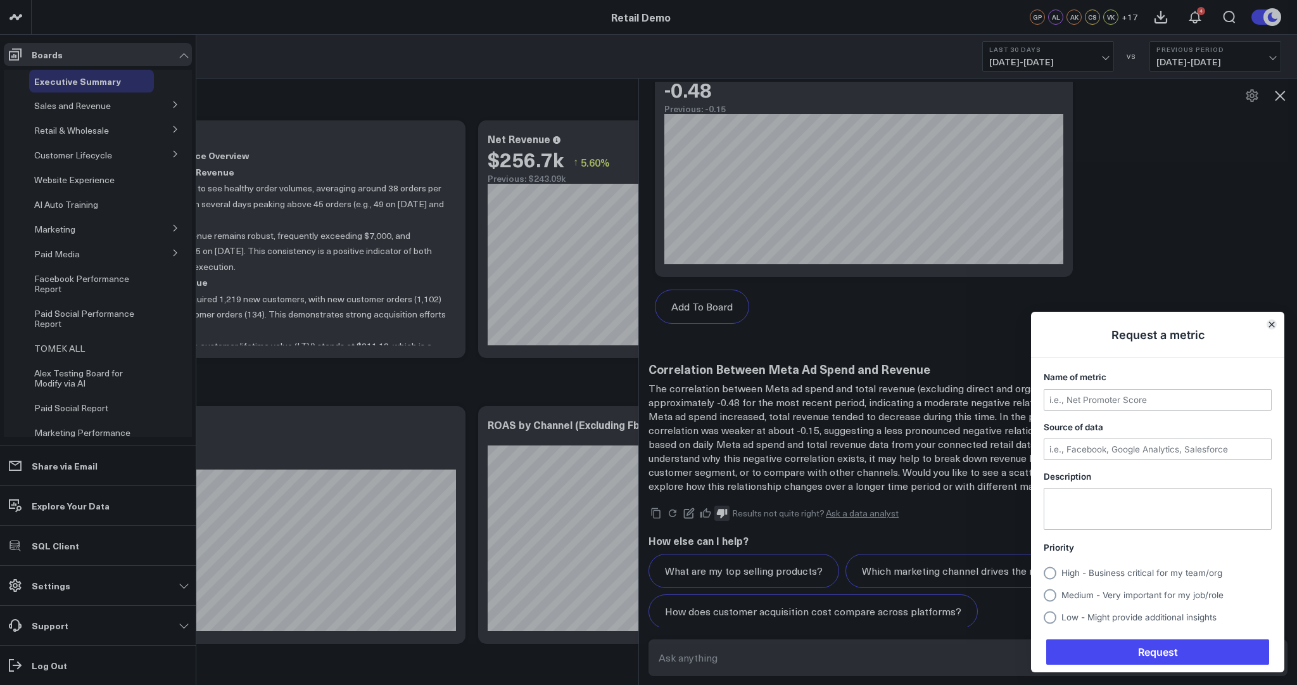
click at [1272, 325] on icon "Close" at bounding box center [1271, 324] width 5 height 5
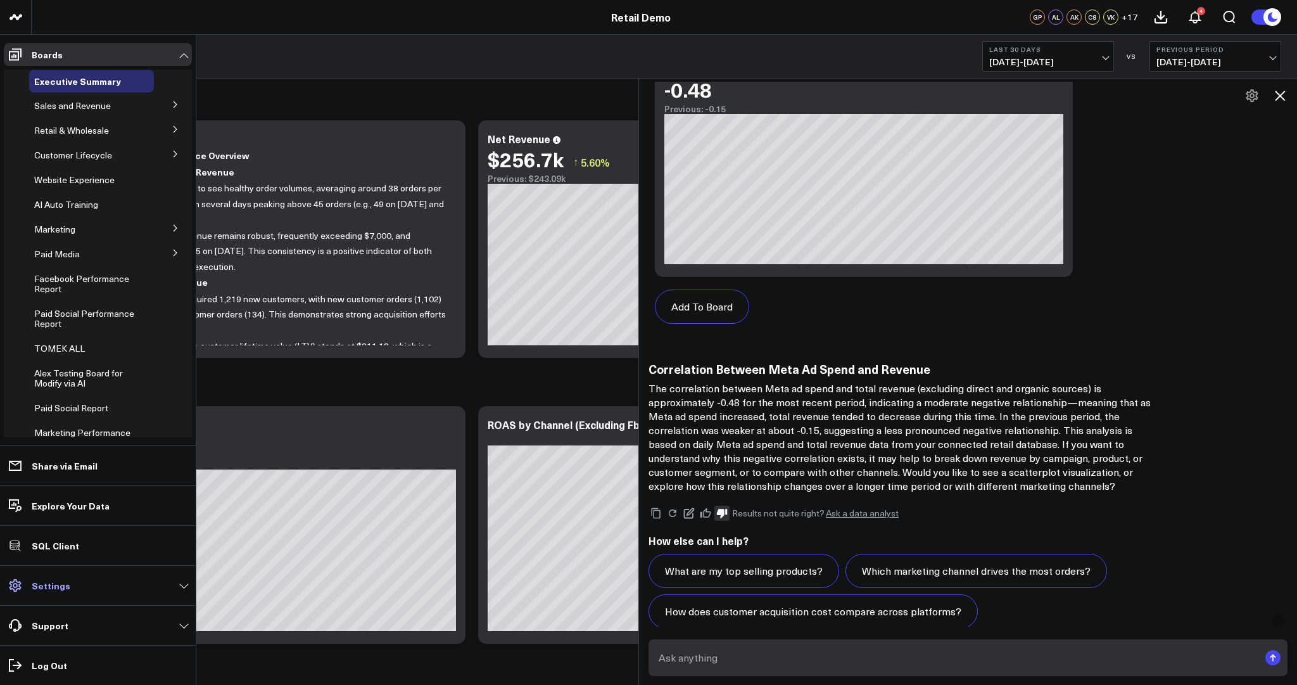
click at [95, 582] on link "Settings" at bounding box center [98, 585] width 188 height 23
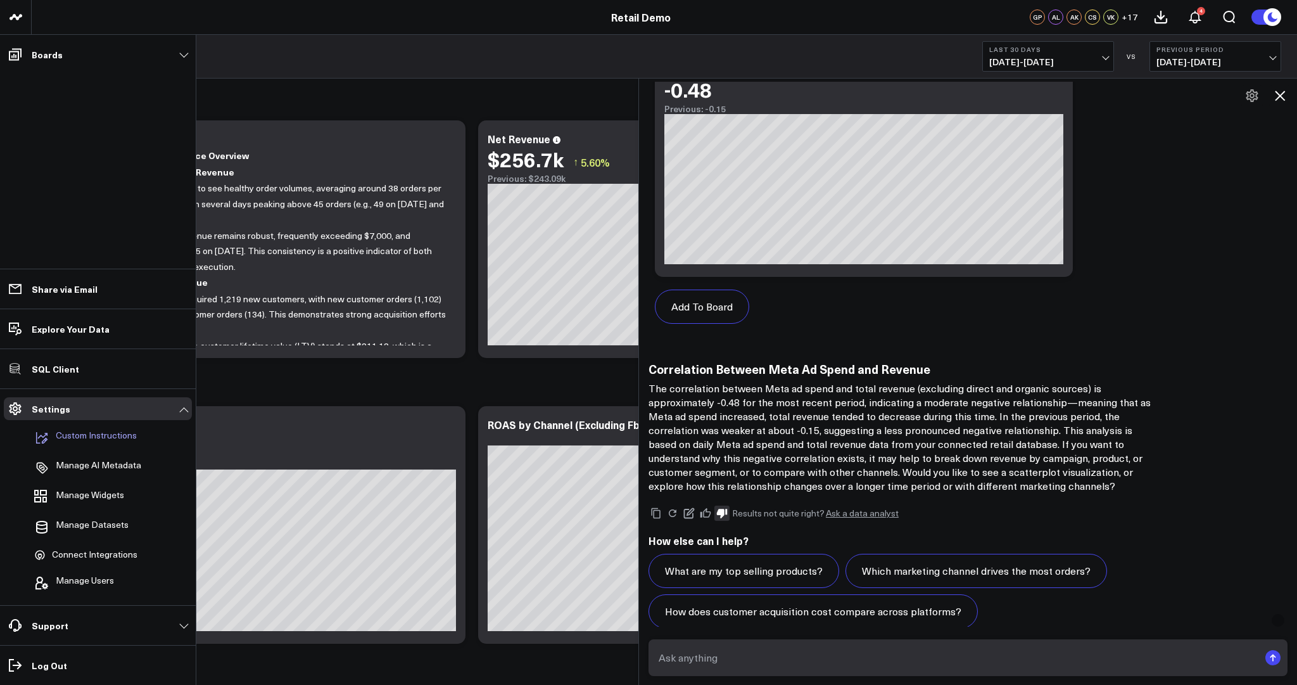
click at [98, 436] on p "Custom Instructions" at bounding box center [96, 437] width 81 height 15
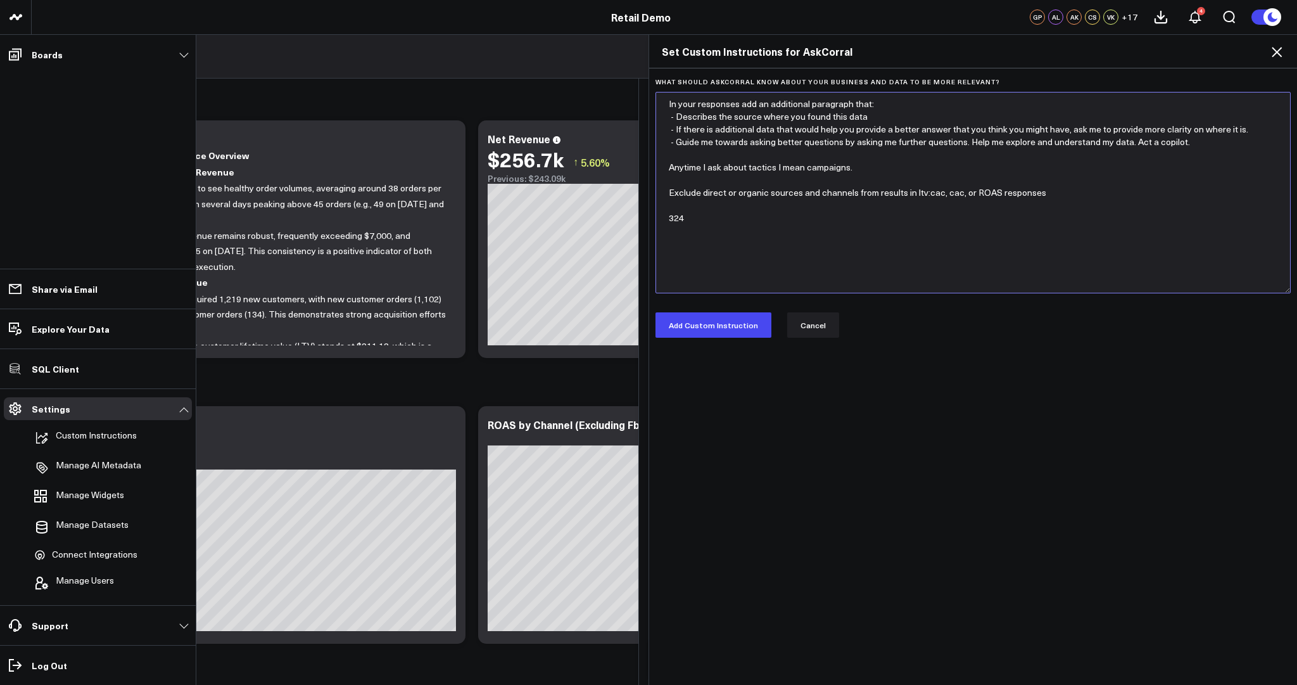
drag, startPoint x: 657, startPoint y: 216, endPoint x: 640, endPoint y: 215, distance: 17.1
click at [640, 215] on div "Set Custom Instructions for AskCorral What should AskCorral know about your bus…" at bounding box center [648, 359] width 1297 height 650
type textarea "In your responses add an additional paragraph that: - Describes the source wher…"
click at [708, 322] on button "Add Custom Instruction" at bounding box center [713, 324] width 116 height 25
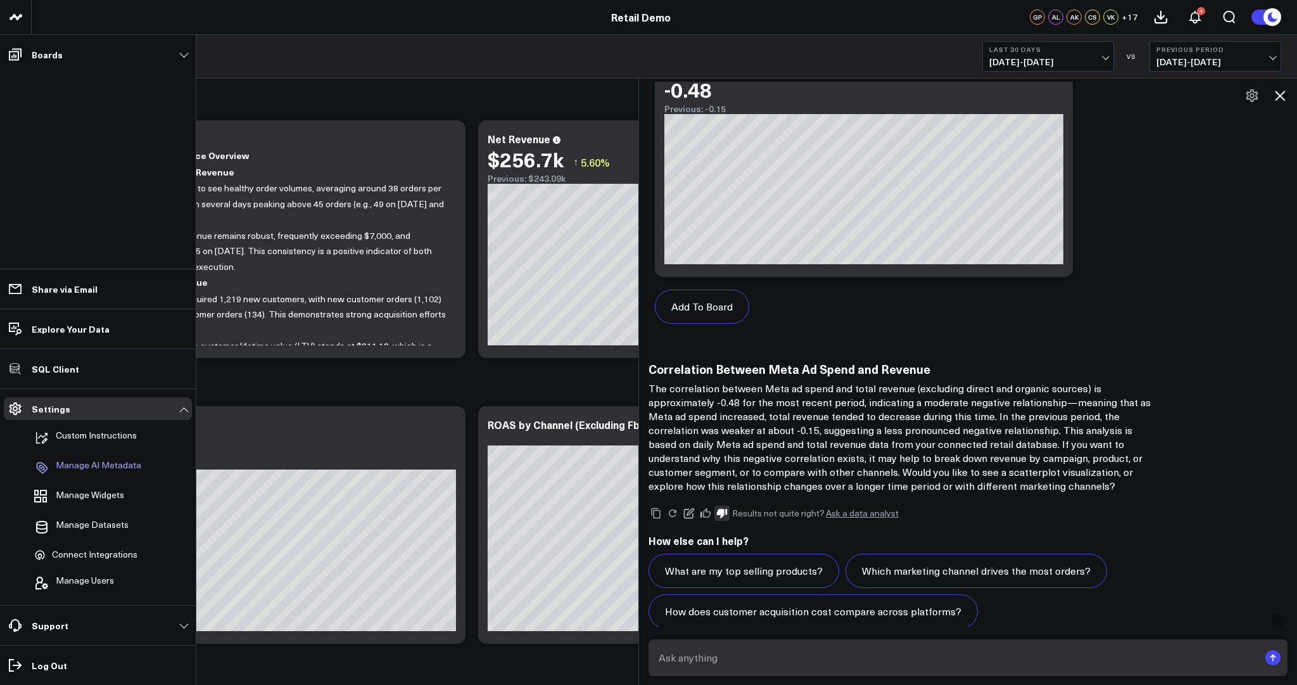
click at [95, 463] on p "Manage AI Metadata" at bounding box center [98, 467] width 85 height 15
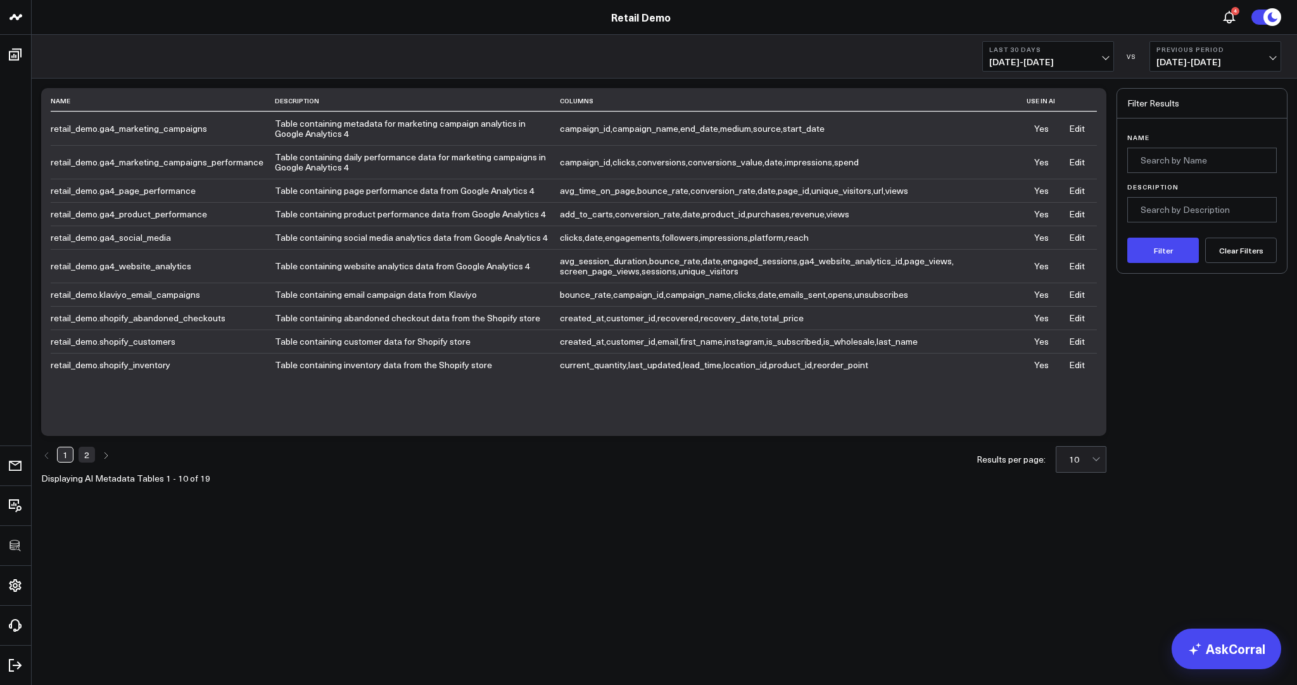
click at [1077, 263] on link "Edit" at bounding box center [1077, 266] width 16 height 12
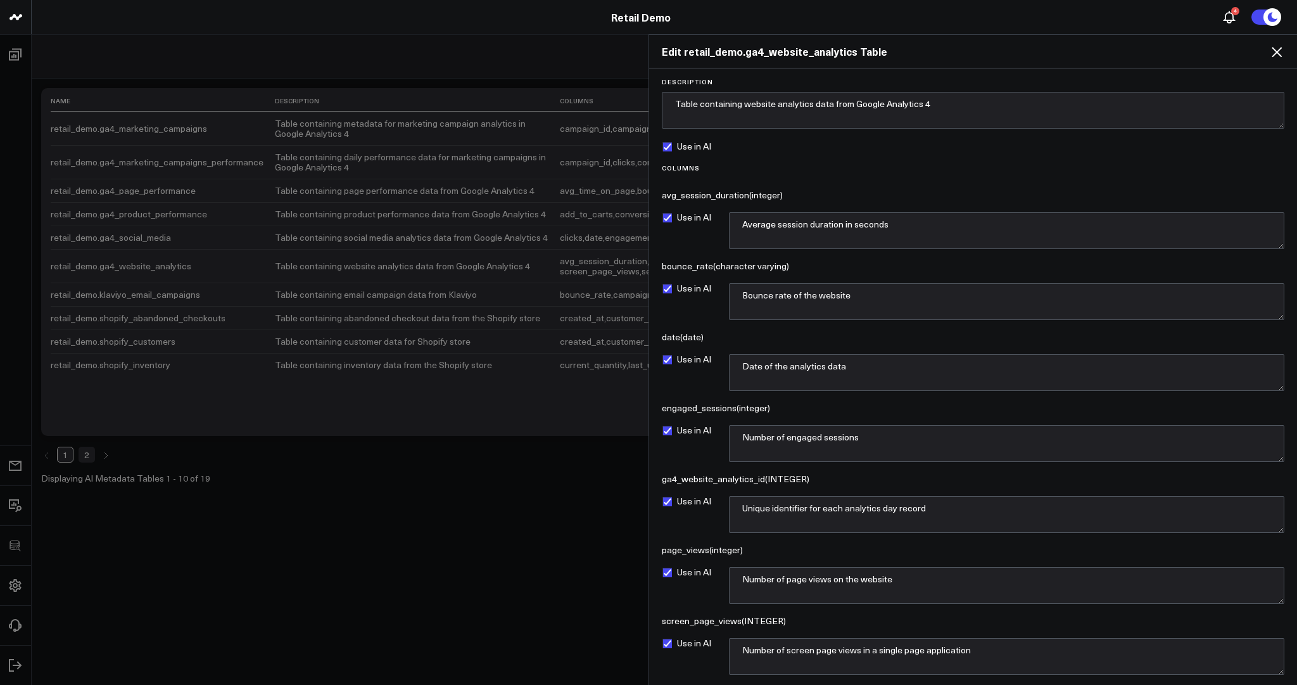
click at [1277, 51] on icon at bounding box center [1277, 52] width 10 height 10
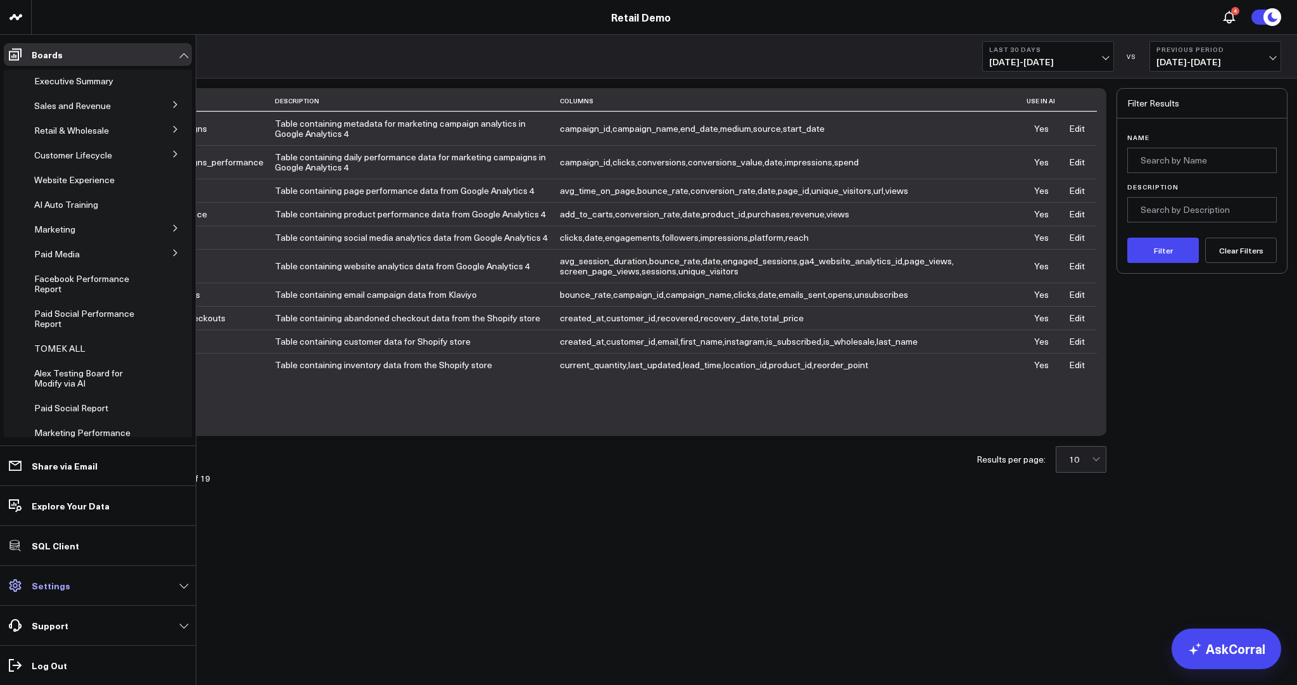
click at [48, 587] on p "Settings" at bounding box center [51, 585] width 39 height 10
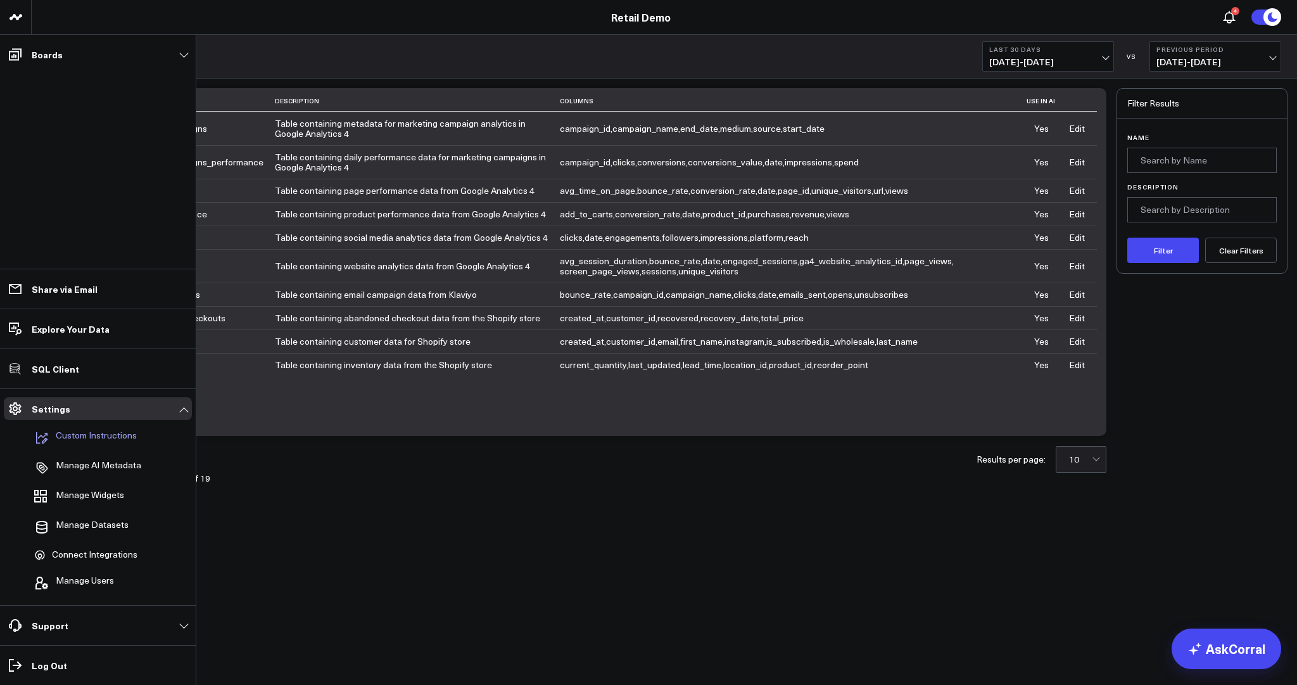
click at [92, 433] on p "Custom Instructions" at bounding box center [96, 437] width 81 height 15
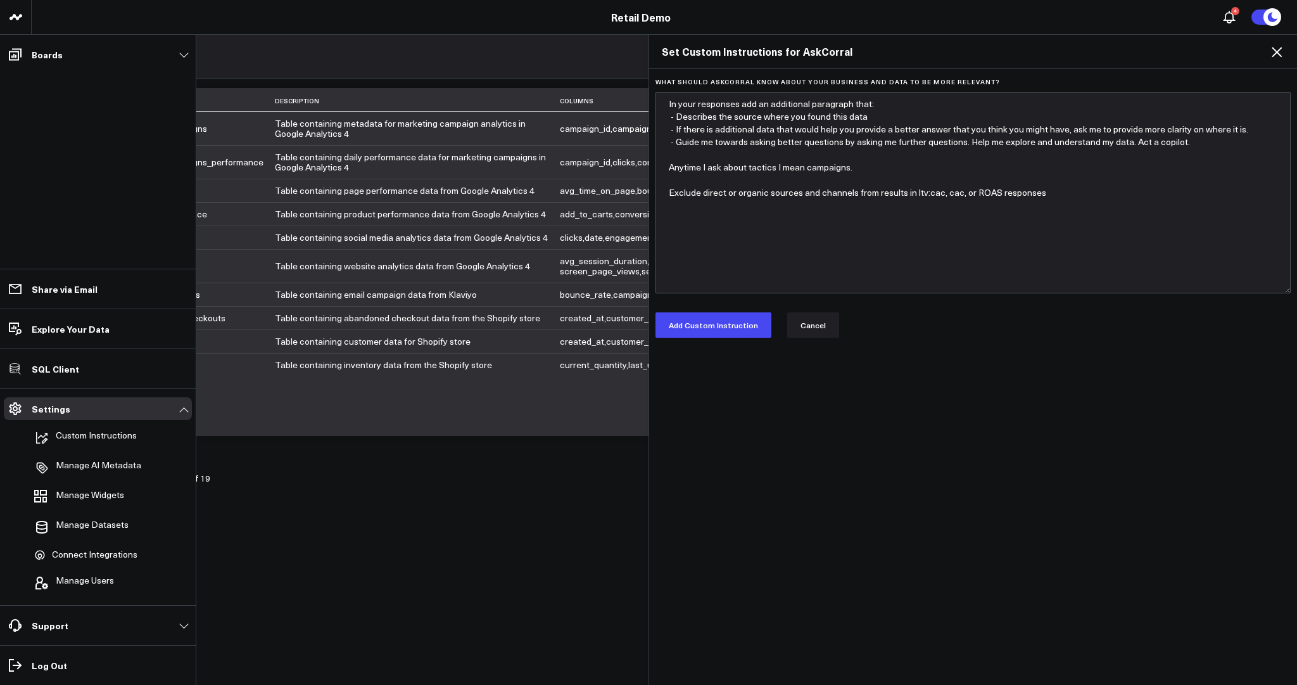
click at [1279, 52] on icon at bounding box center [1276, 51] width 15 height 15
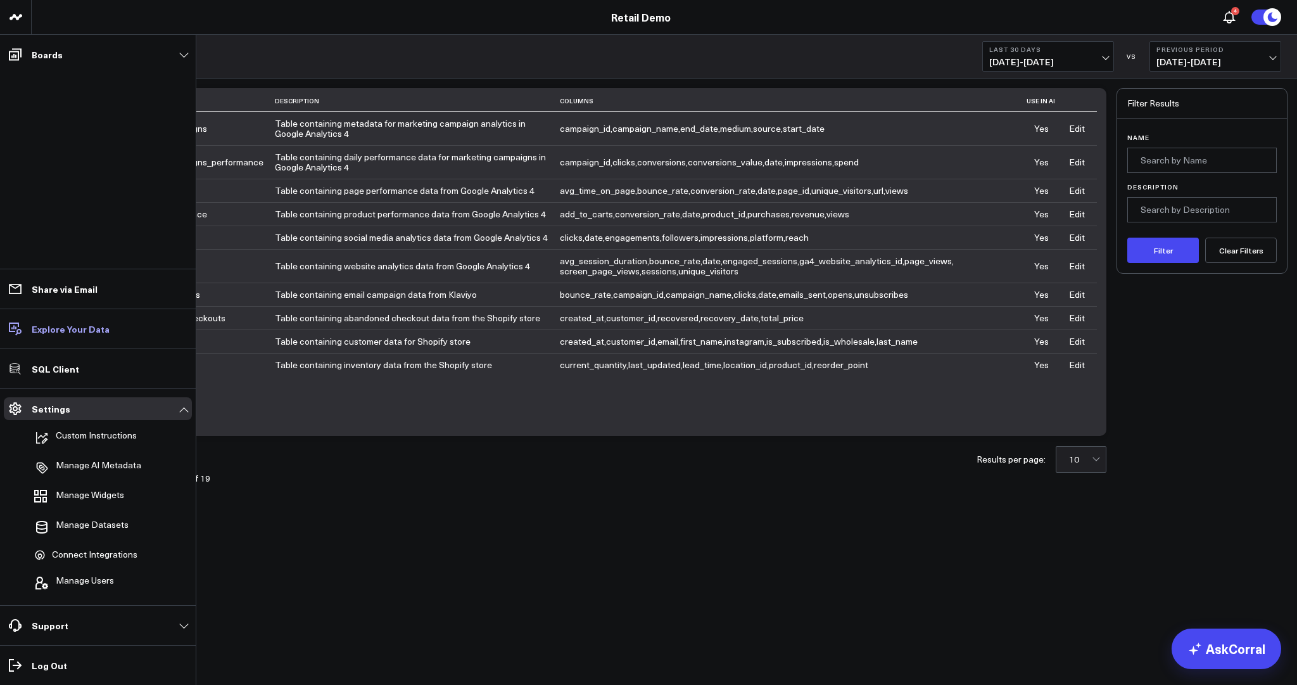
click at [85, 330] on p "Explore Your Data" at bounding box center [71, 329] width 78 height 10
